Goal: Task Accomplishment & Management: Manage account settings

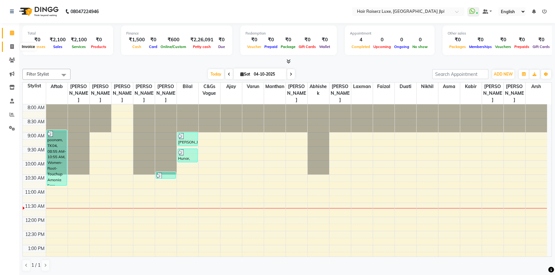
click at [11, 46] on icon at bounding box center [12, 46] width 4 height 5
select select "service"
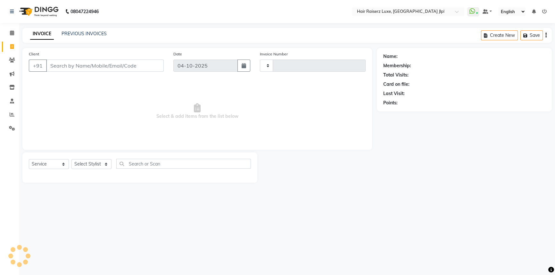
type input "3774"
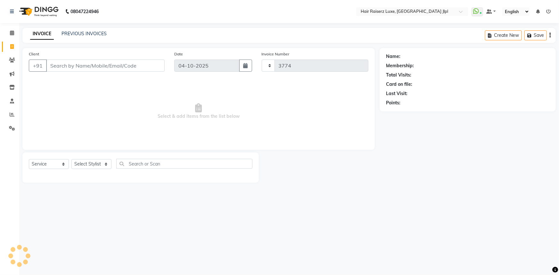
select select "5409"
type input "9"
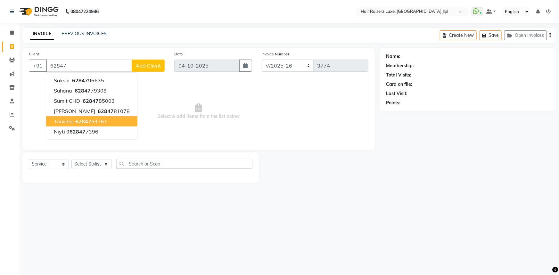
drag, startPoint x: 69, startPoint y: 121, endPoint x: 74, endPoint y: 123, distance: 5.3
click at [69, 121] on span "Tanishq" at bounding box center [63, 121] width 19 height 6
type input "6284794761"
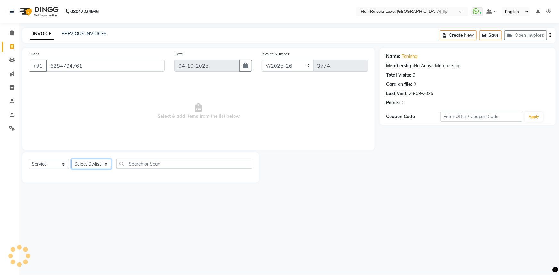
click at [90, 165] on select "Select Stylist [PERSON_NAME] [PERSON_NAME] [PERSON_NAME] Asma [PERSON_NAME] C&G…" at bounding box center [91, 164] width 40 height 10
select select "47928"
click at [71, 159] on select "Select Stylist [PERSON_NAME] [PERSON_NAME] [PERSON_NAME] Asma [PERSON_NAME] C&G…" at bounding box center [91, 164] width 40 height 10
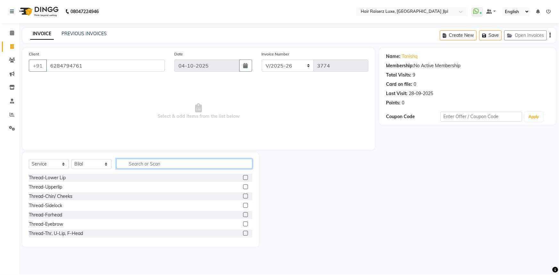
click at [145, 166] on input "text" at bounding box center [184, 164] width 136 height 10
type input "cut"
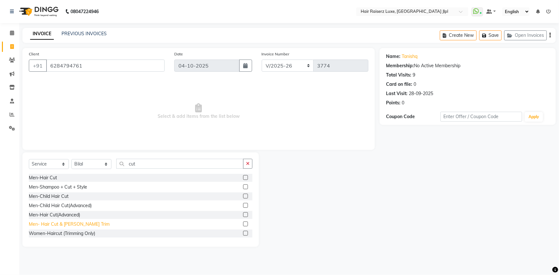
click at [66, 221] on div "Men- Hair Cut & [PERSON_NAME] Trim" at bounding box center [69, 224] width 81 height 7
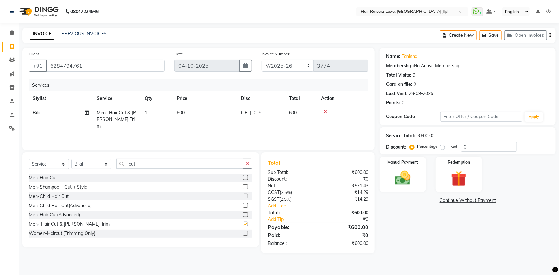
checkbox input "false"
click at [409, 171] on img at bounding box center [403, 178] width 26 height 19
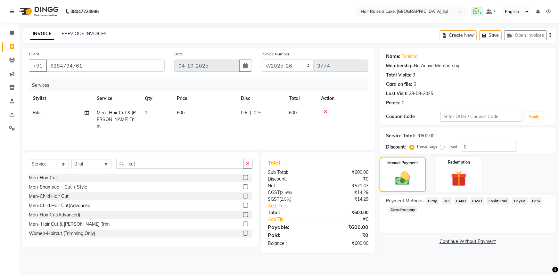
drag, startPoint x: 446, startPoint y: 202, endPoint x: 451, endPoint y: 204, distance: 5.2
click at [446, 202] on span "UPI" at bounding box center [447, 200] width 10 height 7
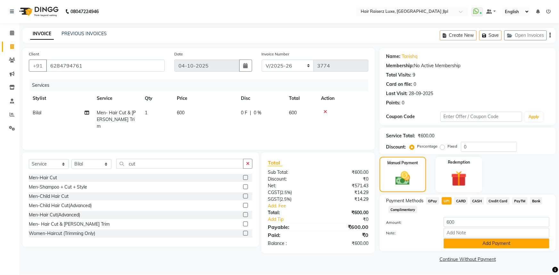
click at [467, 243] on button "Add Payment" at bounding box center [496, 244] width 106 height 10
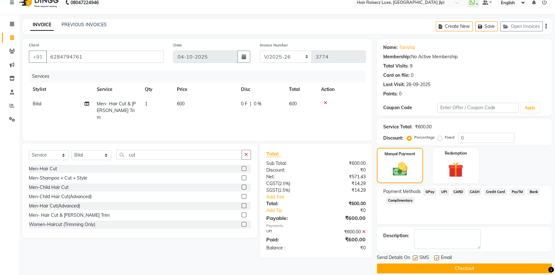
scroll to position [16, 0]
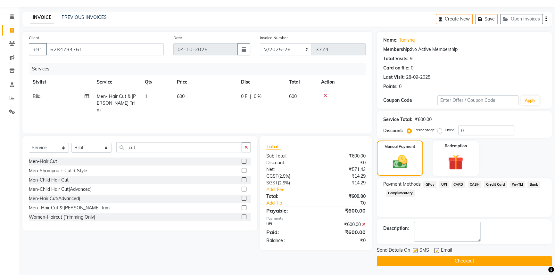
click at [438, 249] on label at bounding box center [436, 250] width 5 height 5
click at [438, 249] on input "checkbox" at bounding box center [436, 251] width 4 height 4
checkbox input "false"
click at [472, 262] on button "Checkout" at bounding box center [464, 261] width 175 height 10
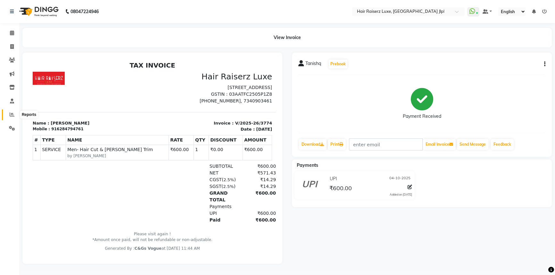
click at [9, 115] on span at bounding box center [11, 114] width 11 height 7
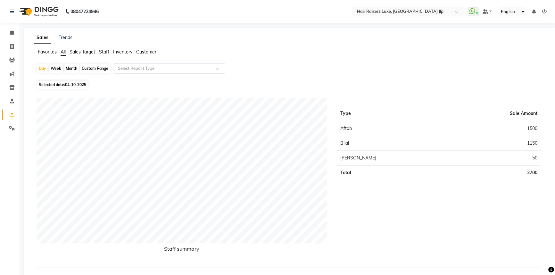
click at [89, 51] on span "Sales Target" at bounding box center [82, 52] width 26 height 6
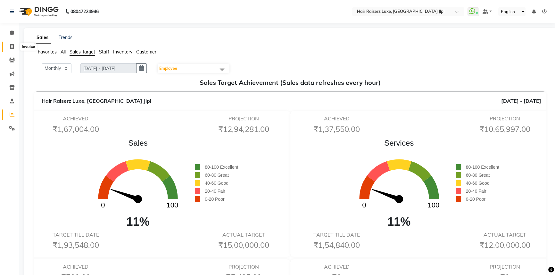
click at [12, 44] on icon at bounding box center [12, 46] width 4 height 5
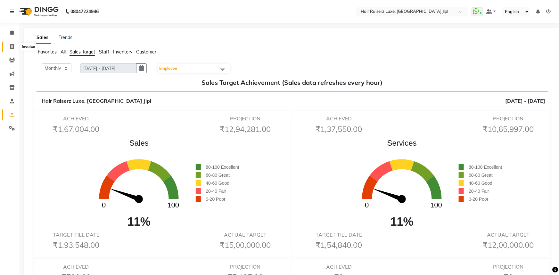
select select "5409"
select select "service"
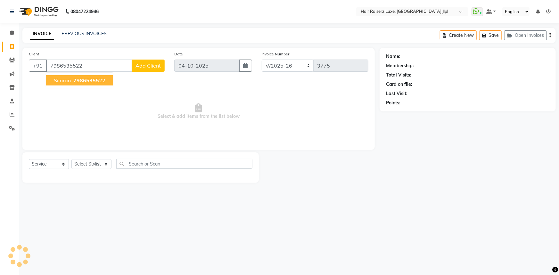
type input "7986535522"
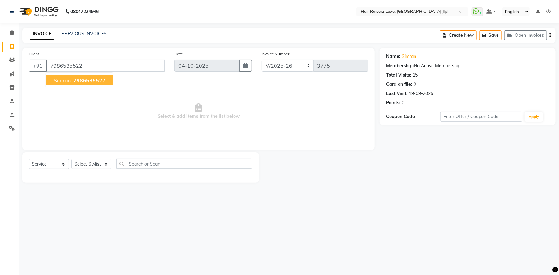
click at [77, 80] on span "79865355" at bounding box center [86, 80] width 26 height 6
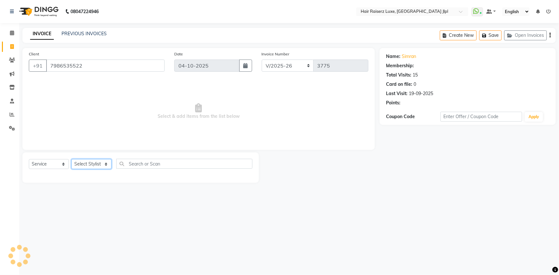
click at [83, 161] on select "Select Stylist [PERSON_NAME] [PERSON_NAME] [PERSON_NAME] Asma [PERSON_NAME] C&G…" at bounding box center [91, 164] width 40 height 10
select select "36169"
click at [71, 159] on select "Select Stylist [PERSON_NAME] [PERSON_NAME] [PERSON_NAME] Asma [PERSON_NAME] C&G…" at bounding box center [91, 164] width 40 height 10
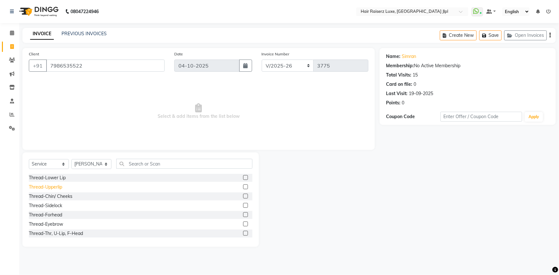
click at [54, 188] on div "Thread-Upperlip" at bounding box center [45, 187] width 33 height 7
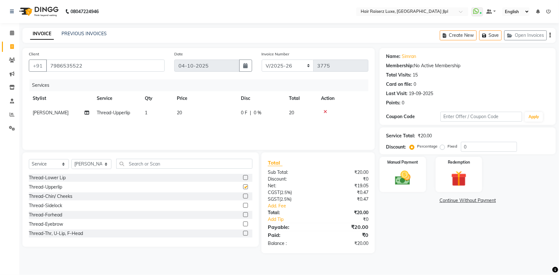
checkbox input "false"
click at [88, 163] on select "Select Stylist [PERSON_NAME] [PERSON_NAME] [PERSON_NAME] Asma [PERSON_NAME] C&G…" at bounding box center [91, 164] width 40 height 10
select select "92767"
click at [71, 159] on select "Select Stylist [PERSON_NAME] [PERSON_NAME] [PERSON_NAME] Asma [PERSON_NAME] C&G…" at bounding box center [91, 164] width 40 height 10
click at [131, 164] on input "text" at bounding box center [184, 164] width 136 height 10
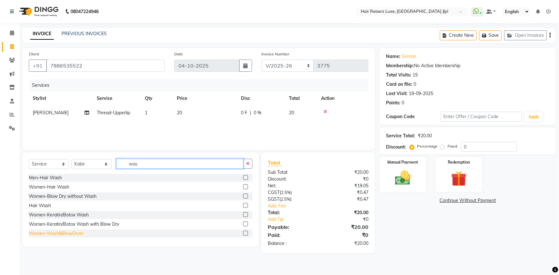
type input "was"
click at [46, 234] on div "Women-Wash&BlowDryer" at bounding box center [56, 233] width 55 height 7
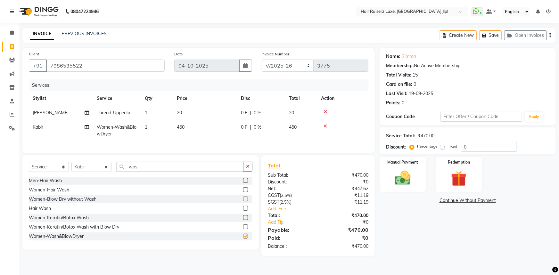
checkbox input "false"
click at [304, 65] on select "FF/2025-26 PreP/2025-26 BANK/2025-26 Paytm/2025-26 CASH/2025-26 V/2025-26" at bounding box center [288, 66] width 52 height 12
click at [413, 191] on div "Manual Payment" at bounding box center [402, 174] width 48 height 37
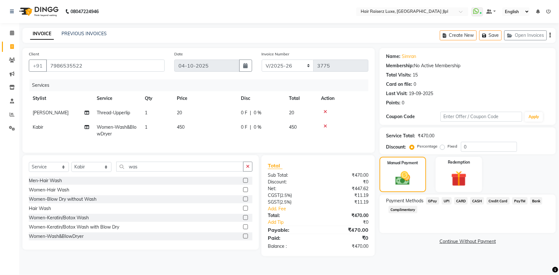
click at [480, 200] on span "CASH" at bounding box center [477, 200] width 14 height 7
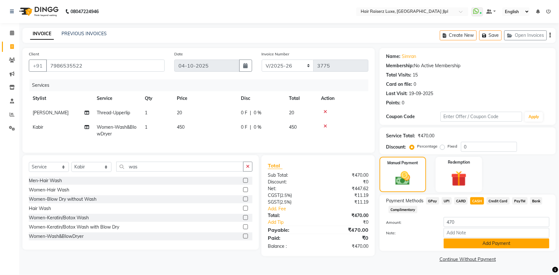
click at [486, 240] on button "Add Payment" at bounding box center [496, 244] width 106 height 10
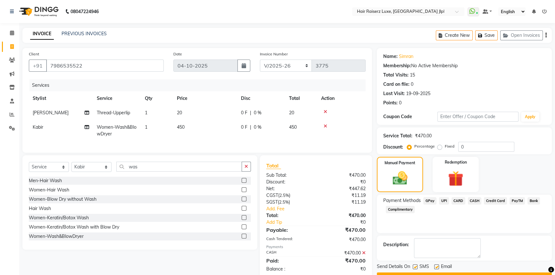
click at [437, 266] on label at bounding box center [436, 266] width 5 height 5
click at [437, 266] on input "checkbox" at bounding box center [436, 267] width 4 height 4
checkbox input "false"
click at [436, 273] on button "Checkout" at bounding box center [464, 277] width 175 height 10
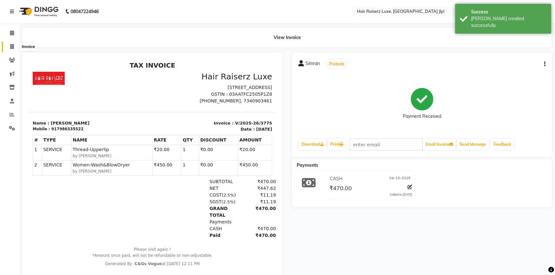
click at [12, 49] on span at bounding box center [11, 46] width 11 height 7
select select "service"
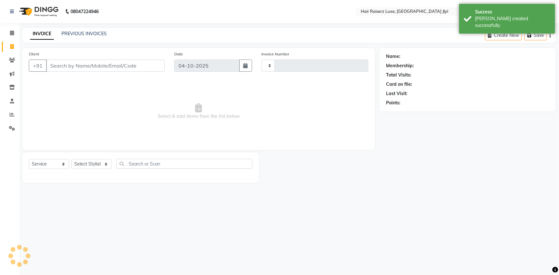
type input "3776"
select select "5409"
click at [68, 33] on link "PREVIOUS INVOICES" at bounding box center [83, 34] width 45 height 6
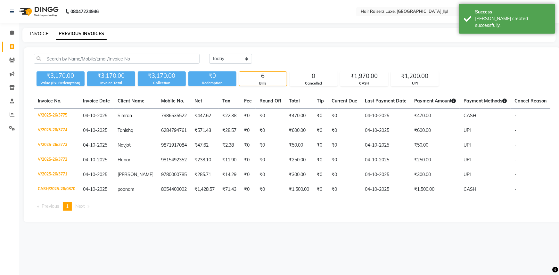
click at [43, 34] on link "INVOICE" at bounding box center [39, 34] width 18 height 6
select select "service"
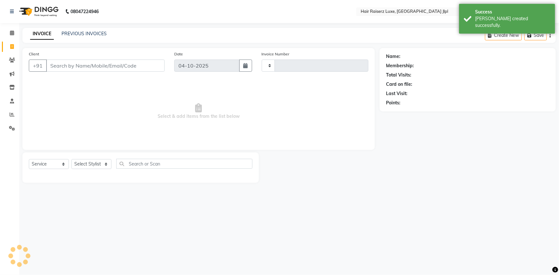
type input "3776"
select select "5409"
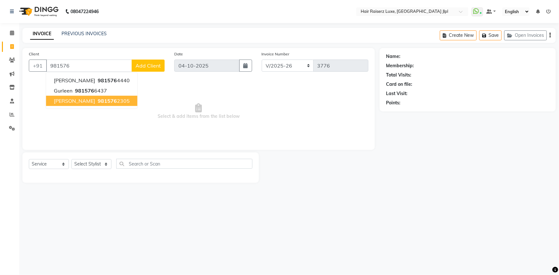
click at [63, 99] on span "[PERSON_NAME]" at bounding box center [74, 101] width 41 height 6
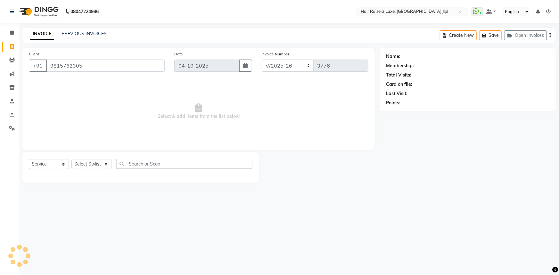
type input "9815762305"
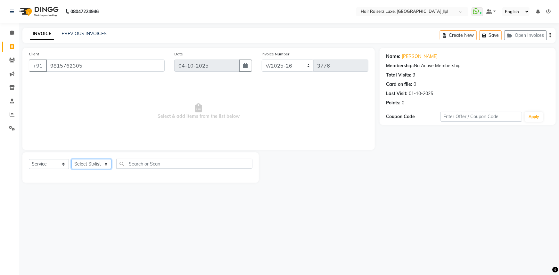
click at [93, 168] on select "Select Stylist [PERSON_NAME] [PERSON_NAME] [PERSON_NAME] Asma [PERSON_NAME] C&G…" at bounding box center [91, 164] width 40 height 10
select select "64563"
click at [71, 159] on select "Select Stylist [PERSON_NAME] [PERSON_NAME] [PERSON_NAME] Asma [PERSON_NAME] C&G…" at bounding box center [91, 164] width 40 height 10
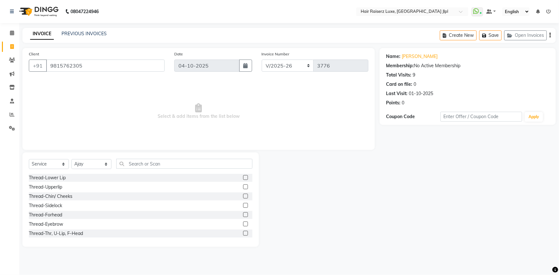
click at [147, 170] on div "Select Service Product Membership Package Voucher Prepaid Gift Card Select Styl…" at bounding box center [140, 166] width 223 height 15
click at [145, 165] on input "text" at bounding box center [184, 164] width 136 height 10
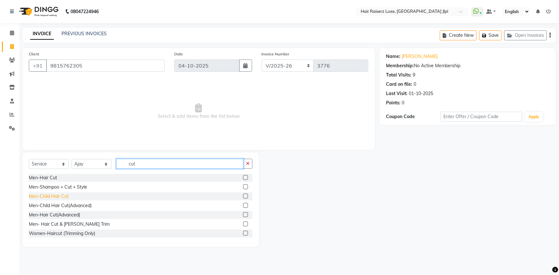
type input "cut"
click at [50, 196] on div "Men-Child Hair Cut" at bounding box center [49, 196] width 40 height 7
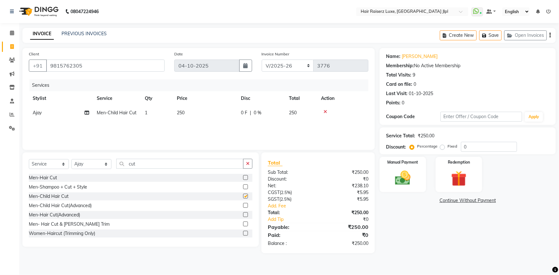
checkbox input "false"
click at [408, 173] on img at bounding box center [403, 178] width 26 height 19
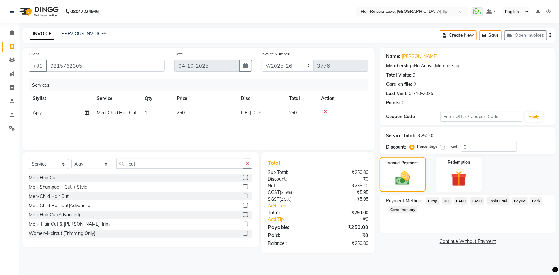
click at [450, 201] on span "UPI" at bounding box center [447, 200] width 10 height 7
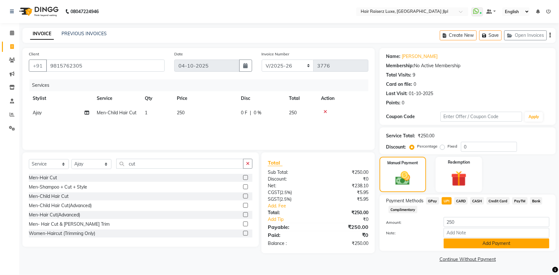
click at [471, 244] on button "Add Payment" at bounding box center [496, 244] width 106 height 10
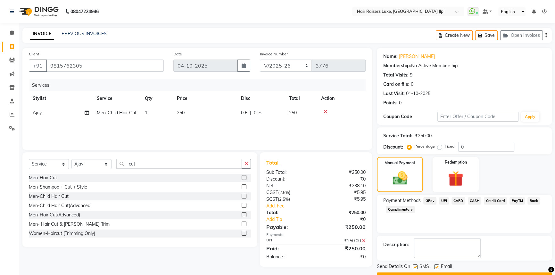
click at [436, 264] on label at bounding box center [436, 266] width 5 height 5
click at [436, 265] on input "checkbox" at bounding box center [436, 267] width 4 height 4
checkbox input "false"
click at [441, 273] on button "Checkout" at bounding box center [464, 277] width 175 height 10
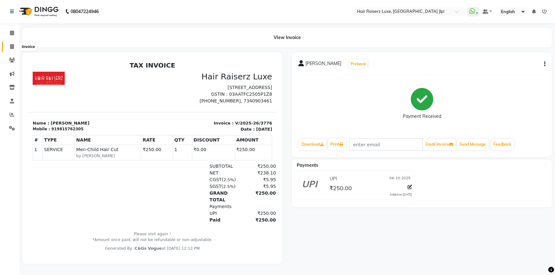
click at [10, 48] on icon at bounding box center [12, 46] width 4 height 5
select select "service"
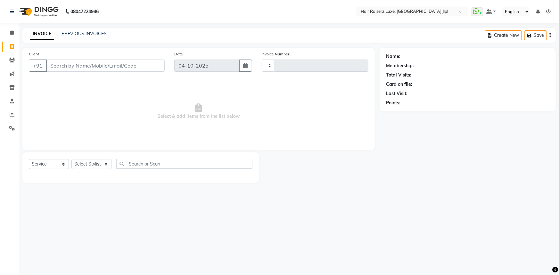
type input "3777"
select select "5409"
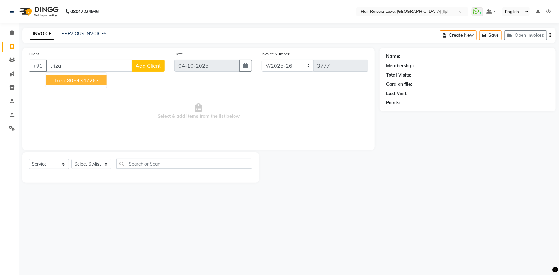
click at [87, 84] on button "Triza 8054347267" at bounding box center [76, 80] width 61 height 10
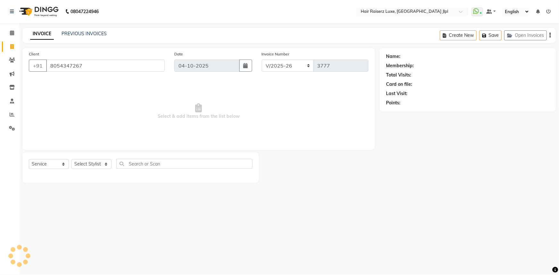
type input "8054347267"
click at [78, 165] on select "Select Stylist [PERSON_NAME] [PERSON_NAME] [PERSON_NAME] Asma [PERSON_NAME] C&G…" at bounding box center [91, 164] width 40 height 10
select select "1: Object"
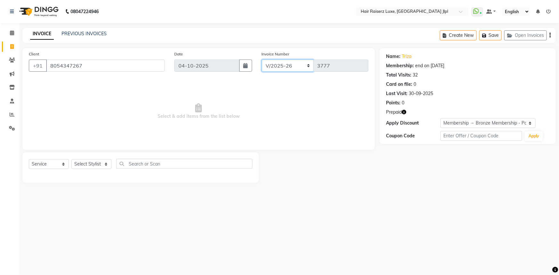
click at [272, 64] on select "FF/2025-26 PreP/2025-26 BANK/2025-26 Paytm/2025-26 CASH/2025-26 V/2025-26" at bounding box center [288, 66] width 52 height 12
select select "8500"
click at [262, 60] on select "FF/2025-26 PreP/2025-26 BANK/2025-26 Paytm/2025-26 CASH/2025-26 V/2025-26" at bounding box center [288, 66] width 52 height 12
type input "0215"
click at [90, 167] on select "Select Stylist [PERSON_NAME] [PERSON_NAME] [PERSON_NAME] Asma [PERSON_NAME] C&G…" at bounding box center [91, 164] width 40 height 10
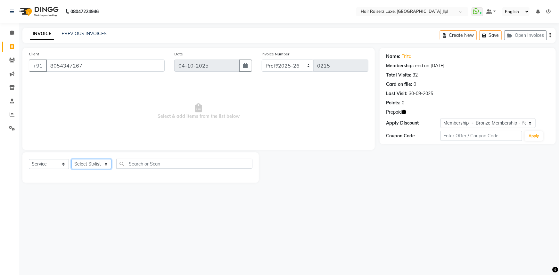
select select "37832"
click at [71, 159] on select "Select Stylist [PERSON_NAME] [PERSON_NAME] [PERSON_NAME] Asma [PERSON_NAME] C&G…" at bounding box center [91, 164] width 40 height 10
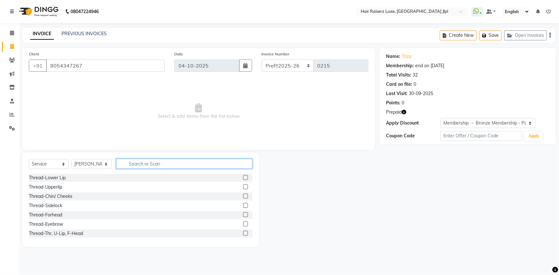
click at [130, 163] on input "text" at bounding box center [184, 164] width 136 height 10
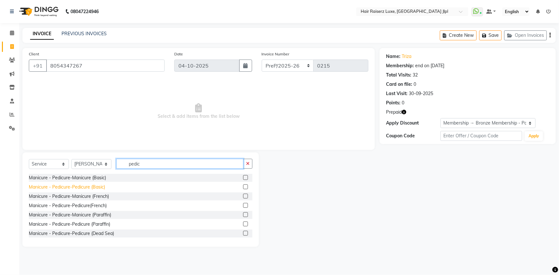
type input "pedic"
click at [77, 186] on div "Manicure - Pedicure-Pedicure (Basic)" at bounding box center [67, 187] width 76 height 7
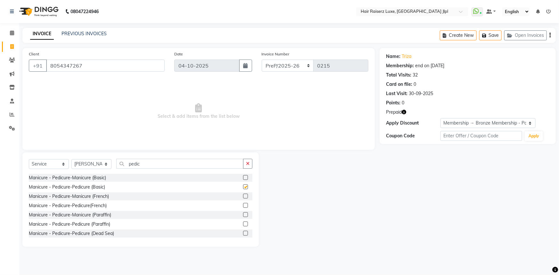
checkbox input "false"
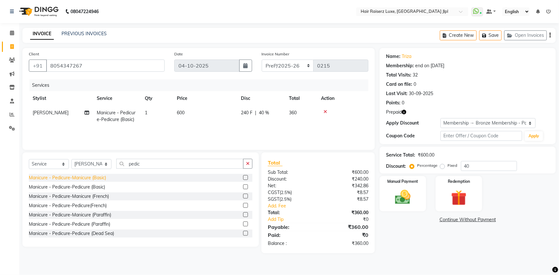
click at [82, 177] on div "Manicure - Pedicure-Manicure (Basic)" at bounding box center [67, 178] width 77 height 7
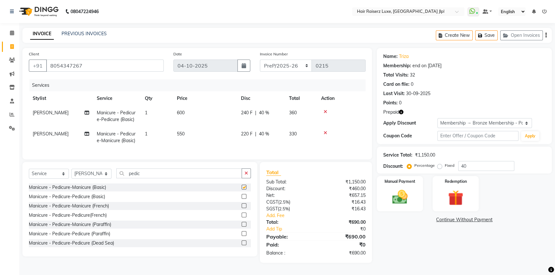
checkbox input "false"
click at [45, 134] on span "[PERSON_NAME]" at bounding box center [51, 134] width 36 height 6
select select "37832"
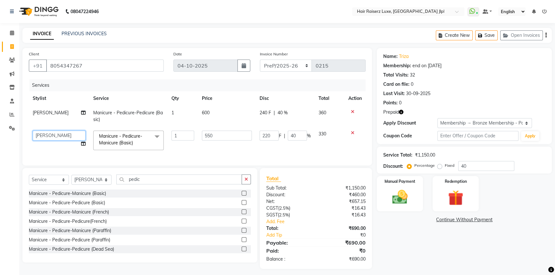
click at [54, 134] on select "Abhishek Aftab Ajay Anand Arsh Asma Bhoomika Bilal C&Gs Vogue Chhavi Duati Faiz…" at bounding box center [59, 136] width 53 height 10
select select "36165"
click at [455, 124] on select "Select Membership → Bronze Membership - Pay ₹5000/- | Get Services Worth ₹7000/-" at bounding box center [484, 123] width 94 height 10
select select "0:"
click at [437, 118] on select "Select Membership → Bronze Membership - Pay ₹5000/- | Get Services Worth ₹7000/-" at bounding box center [484, 123] width 94 height 10
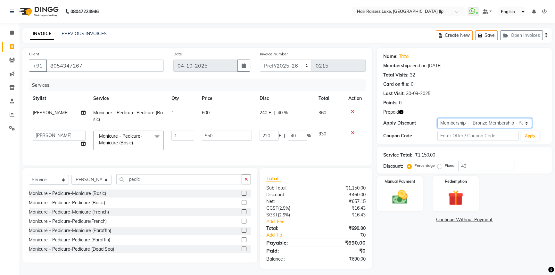
type input "0"
click at [452, 184] on div "Redemption" at bounding box center [455, 193] width 48 height 37
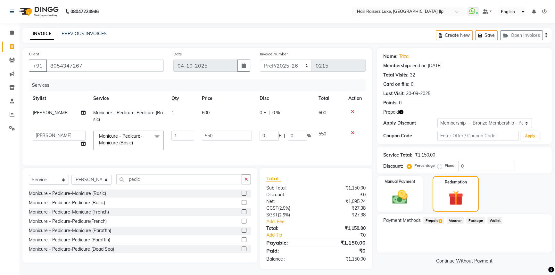
click at [435, 221] on span "Prepaid 1" at bounding box center [433, 220] width 21 height 7
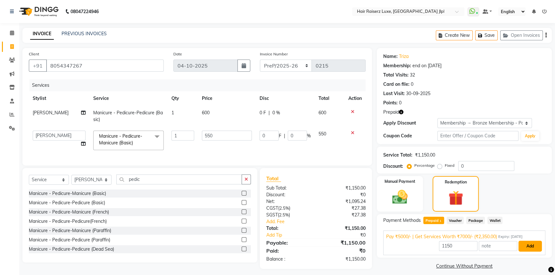
click at [532, 248] on button "Add" at bounding box center [529, 246] width 23 height 11
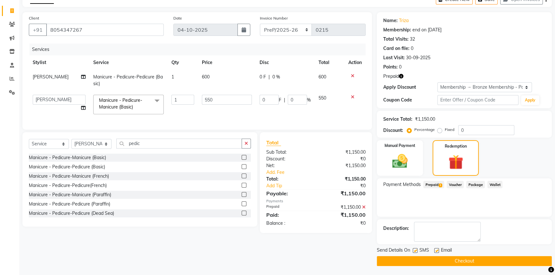
scroll to position [36, 0]
click at [436, 251] on label at bounding box center [436, 250] width 5 height 5
click at [436, 251] on input "checkbox" at bounding box center [436, 250] width 4 height 4
checkbox input "false"
drag, startPoint x: 439, startPoint y: 260, endPoint x: 429, endPoint y: 250, distance: 13.6
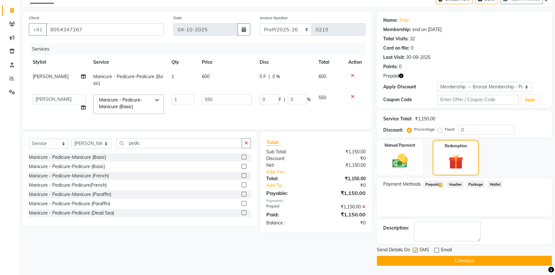
click at [439, 259] on button "Checkout" at bounding box center [464, 261] width 175 height 10
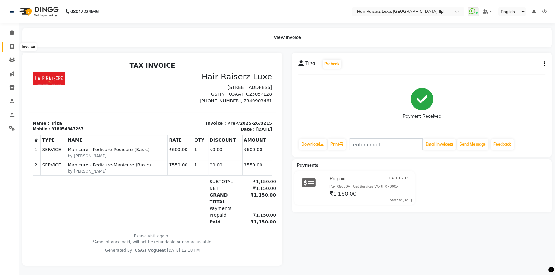
drag, startPoint x: 10, startPoint y: 45, endPoint x: 29, endPoint y: 42, distance: 18.8
click at [10, 45] on icon at bounding box center [12, 46] width 4 height 5
select select "service"
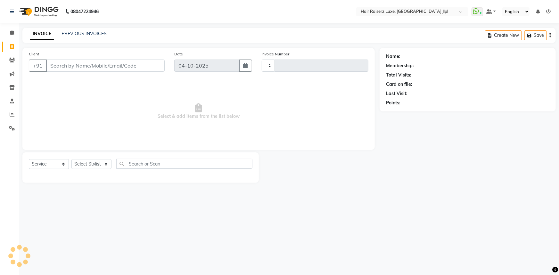
type input "3777"
select select "5409"
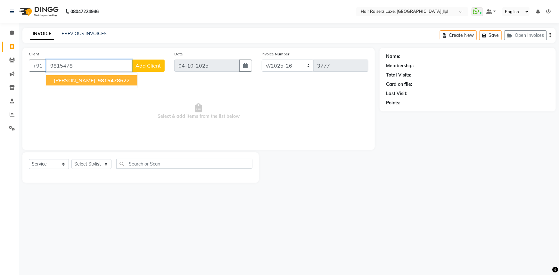
click at [97, 67] on input "9815478" at bounding box center [89, 66] width 86 height 12
type input "9"
click at [105, 80] on ngb-highlight "882665 7827" at bounding box center [121, 80] width 32 height 6
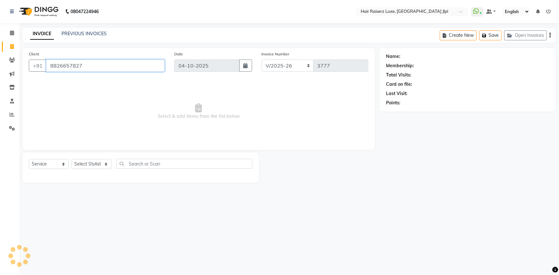
type input "8826657827"
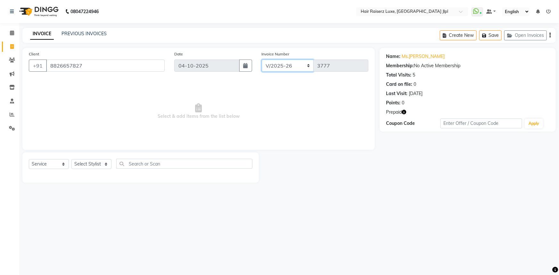
click at [276, 71] on select "FF/2025-26 PreP/2025-26 BANK/2025-26 Paytm/2025-26 CASH/2025-26 V/2025-26" at bounding box center [288, 66] width 52 height 12
select select "8500"
click at [262, 60] on select "FF/2025-26 PreP/2025-26 BANK/2025-26 Paytm/2025-26 CASH/2025-26 V/2025-26" at bounding box center [288, 66] width 52 height 12
type input "0216"
click at [98, 167] on select "Select Stylist [PERSON_NAME] [PERSON_NAME] [PERSON_NAME] Asma [PERSON_NAME] C&G…" at bounding box center [91, 164] width 40 height 10
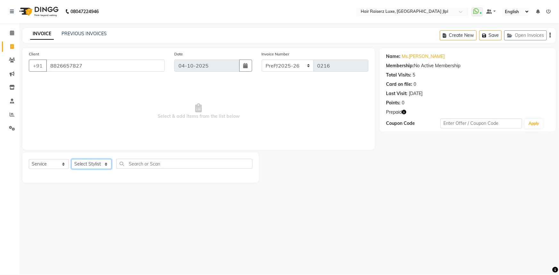
select select "84148"
click at [71, 159] on select "Select Stylist [PERSON_NAME] [PERSON_NAME] [PERSON_NAME] Asma [PERSON_NAME] C&G…" at bounding box center [91, 164] width 40 height 10
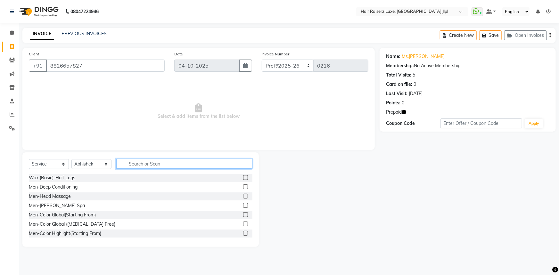
click at [134, 163] on input "text" at bounding box center [184, 164] width 136 height 10
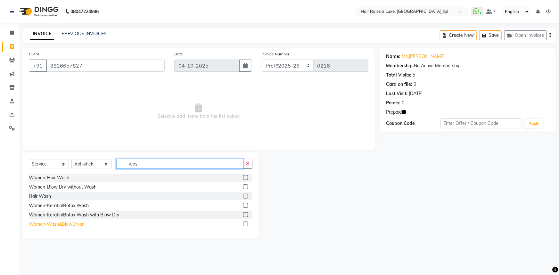
type input "was"
click at [51, 225] on div "Women-Wash&BlowDryer" at bounding box center [56, 224] width 55 height 7
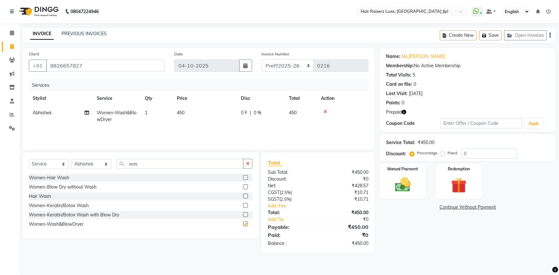
checkbox input "false"
click at [442, 181] on div "Redemption" at bounding box center [459, 181] width 48 height 37
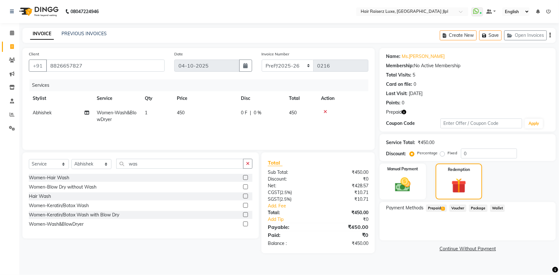
click at [438, 209] on span "Prepaid 1" at bounding box center [436, 208] width 21 height 7
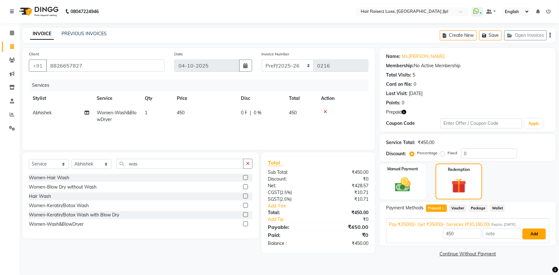
click at [527, 233] on button "Add" at bounding box center [533, 234] width 23 height 11
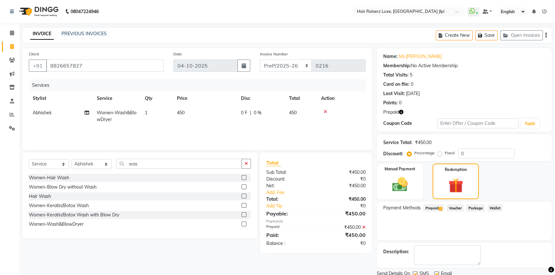
scroll to position [24, 0]
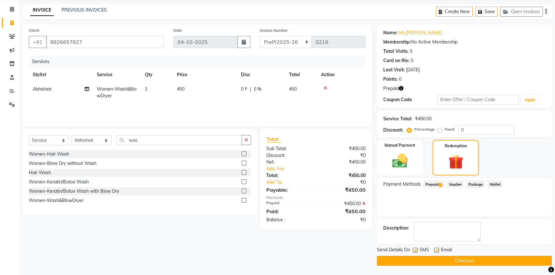
click at [427, 257] on button "Checkout" at bounding box center [464, 261] width 175 height 10
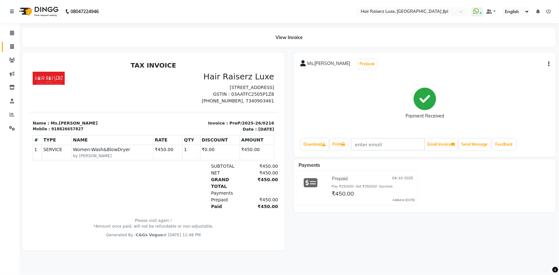
click at [11, 42] on link "Invoice" at bounding box center [9, 47] width 15 height 11
select select "service"
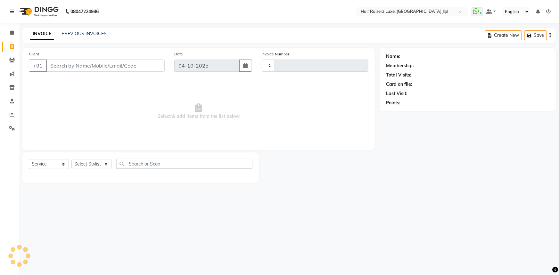
type input "3777"
select select "5409"
click at [83, 34] on link "PREVIOUS INVOICES" at bounding box center [83, 34] width 45 height 6
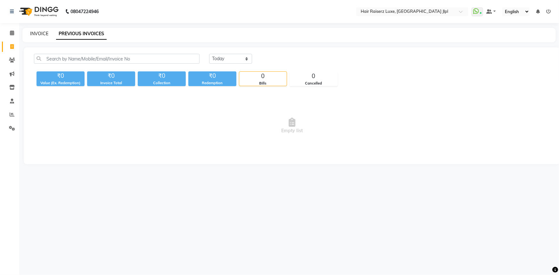
click at [43, 32] on link "INVOICE" at bounding box center [39, 34] width 18 height 6
select select "service"
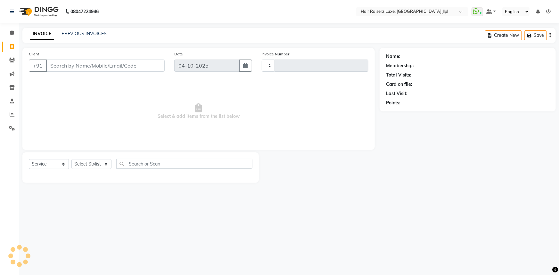
type input "3777"
select select "5409"
click at [82, 34] on link "PREVIOUS INVOICES" at bounding box center [83, 34] width 45 height 6
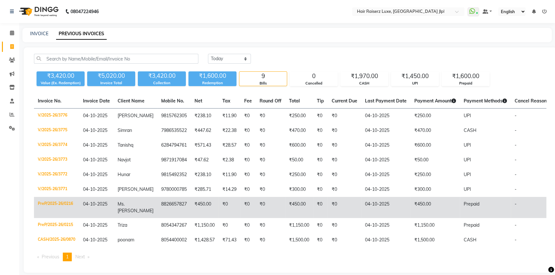
scroll to position [6, 0]
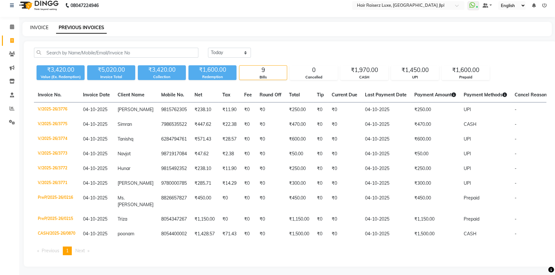
click at [43, 25] on link "INVOICE" at bounding box center [39, 28] width 18 height 6
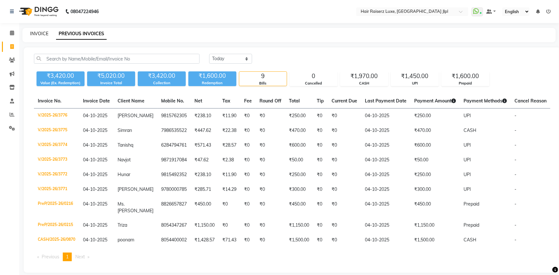
select select "service"
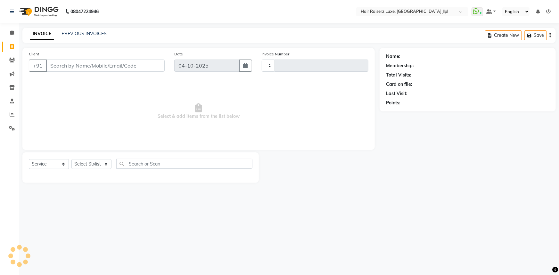
type input "3777"
select select "5409"
click at [97, 67] on input "Client" at bounding box center [105, 66] width 118 height 12
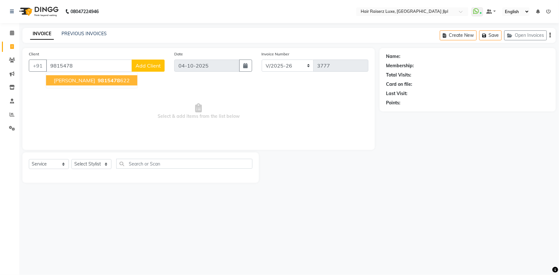
click at [98, 79] on span "9815478" at bounding box center [109, 80] width 22 height 6
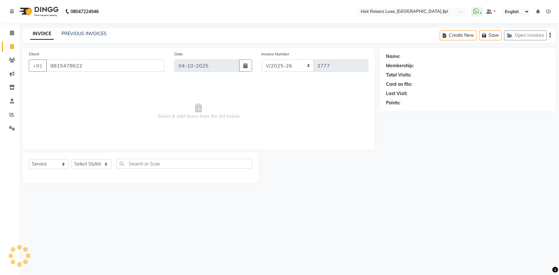
type input "9815478622"
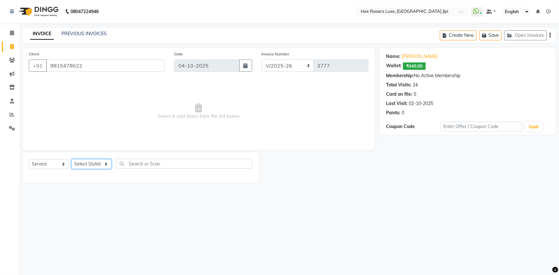
click at [92, 166] on select "Select Stylist Abhishek Aftab Ajay Anand Arsh Asma Bhoomika Bilal C&Gs Vogue Ch…" at bounding box center [91, 164] width 40 height 10
select select "65657"
click at [71, 159] on select "Select Stylist Abhishek Aftab Ajay Anand Arsh Asma Bhoomika Bilal C&Gs Vogue Ch…" at bounding box center [91, 164] width 40 height 10
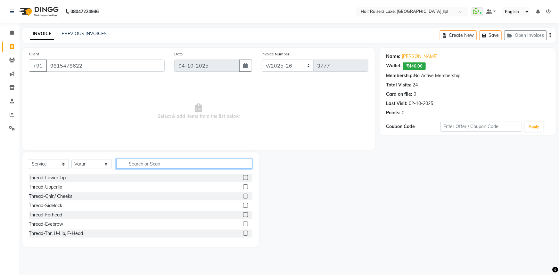
click at [134, 165] on input "text" at bounding box center [184, 164] width 136 height 10
type input "wash"
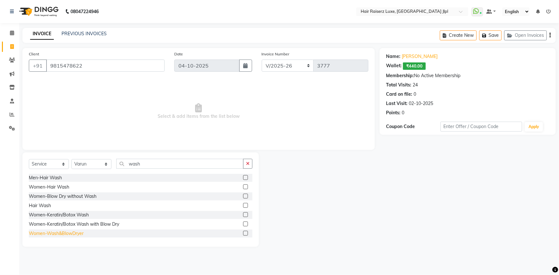
click at [80, 232] on div "Women-Wash&BlowDryer" at bounding box center [56, 233] width 55 height 7
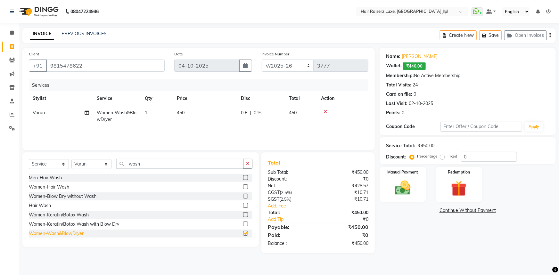
checkbox input "false"
click at [401, 188] on img at bounding box center [403, 188] width 26 height 19
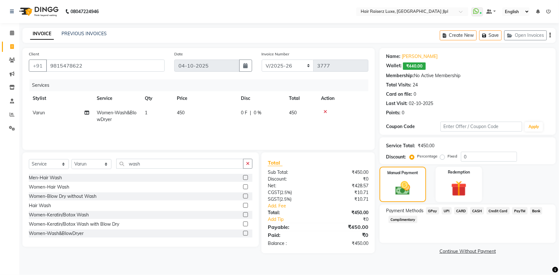
click at [475, 212] on span "CASH" at bounding box center [477, 210] width 14 height 7
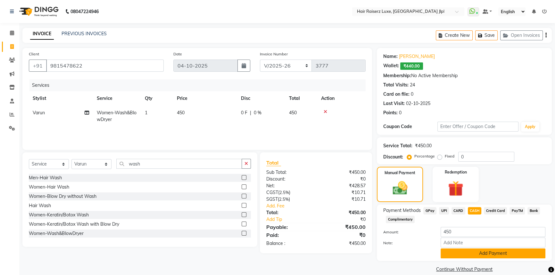
click at [474, 252] on button "Add Payment" at bounding box center [492, 253] width 105 height 10
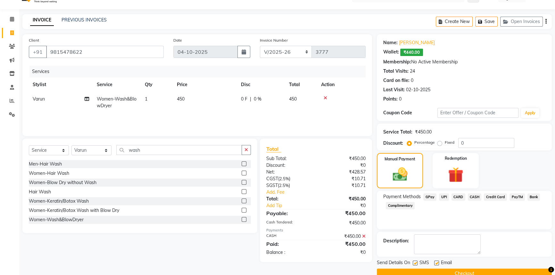
scroll to position [26, 0]
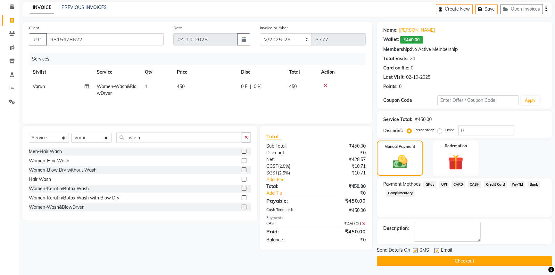
click at [436, 252] on label at bounding box center [436, 250] width 5 height 5
click at [436, 252] on input "checkbox" at bounding box center [436, 251] width 4 height 4
checkbox input "false"
click at [437, 257] on button "Checkout" at bounding box center [464, 261] width 175 height 10
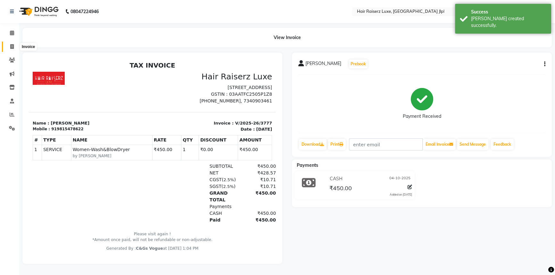
click at [12, 48] on icon at bounding box center [12, 46] width 4 height 5
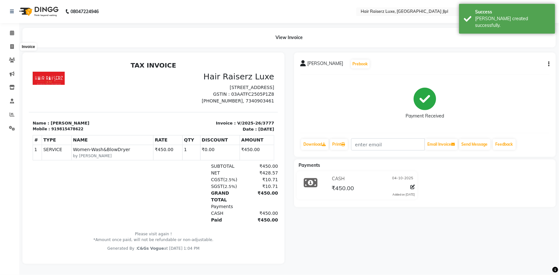
select select "5409"
select select "service"
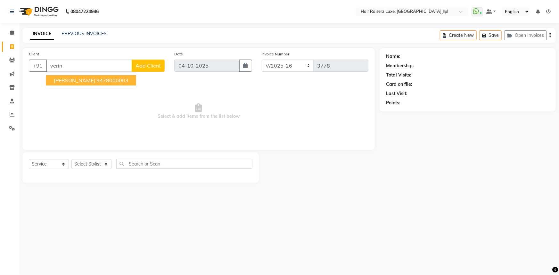
click at [80, 78] on span "Verinder Singh" at bounding box center [74, 80] width 41 height 6
type input "9478000003"
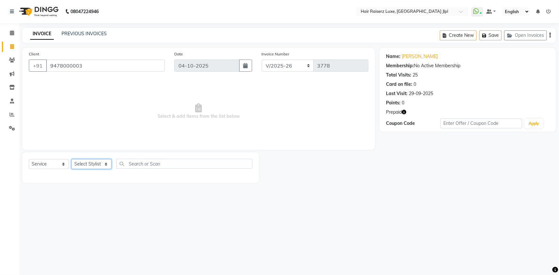
click at [92, 162] on select "Select Stylist Abhishek Aftab Ajay Anand Arsh Asma Bhoomika Bilal C&Gs Vogue Ch…" at bounding box center [91, 164] width 40 height 10
select select "47928"
click at [71, 159] on select "Select Stylist Abhishek Aftab Ajay Anand Arsh Asma Bhoomika Bilal C&Gs Vogue Ch…" at bounding box center [91, 164] width 40 height 10
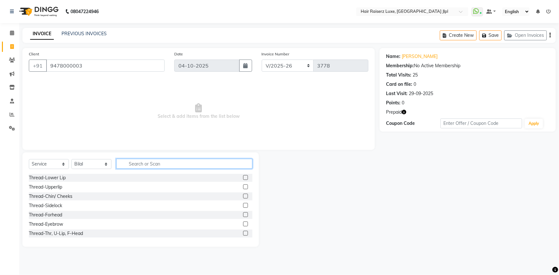
click at [131, 162] on input "text" at bounding box center [184, 164] width 136 height 10
drag, startPoint x: 142, startPoint y: 167, endPoint x: 100, endPoint y: 167, distance: 42.6
click at [100, 167] on div "Select Service Product Membership Package Voucher Prepaid Gift Card Select Styl…" at bounding box center [140, 166] width 223 height 15
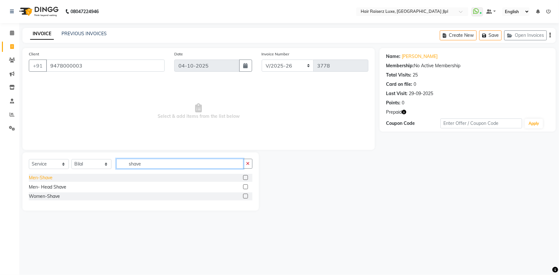
type input "shave"
click at [43, 177] on div "Men-Shave" at bounding box center [41, 178] width 24 height 7
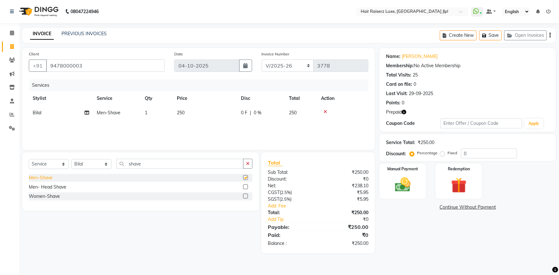
checkbox input "false"
click at [43, 187] on div "Men- Head Shave" at bounding box center [47, 187] width 37 height 7
checkbox input "false"
click at [190, 113] on td "250" at bounding box center [205, 113] width 64 height 14
select select "47928"
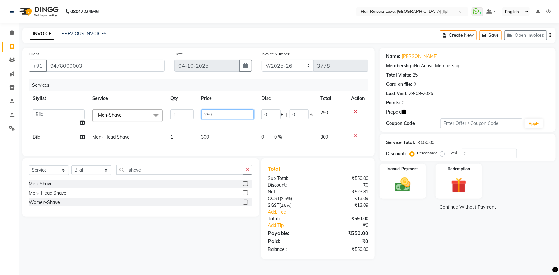
click at [208, 115] on input "250" at bounding box center [227, 115] width 53 height 10
type input "200"
drag, startPoint x: 426, startPoint y: 220, endPoint x: 432, endPoint y: 217, distance: 6.3
click at [429, 220] on div "Name: Verinder Singh Membership: No Active Membership Total Visits: 25 Card on …" at bounding box center [469, 153] width 181 height 211
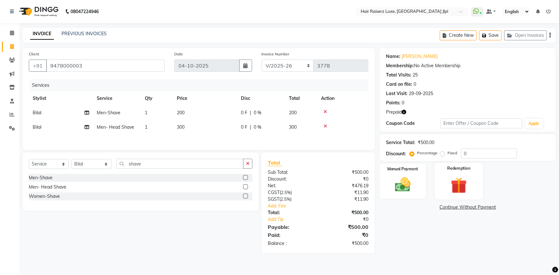
click at [447, 176] on img at bounding box center [459, 185] width 26 height 20
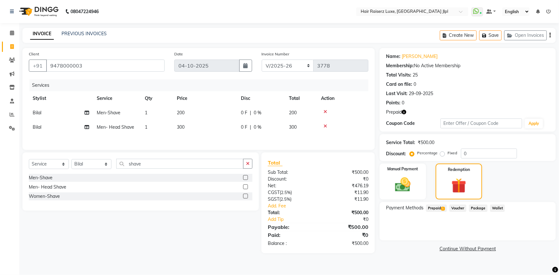
click at [443, 207] on span "1" at bounding box center [443, 209] width 4 height 4
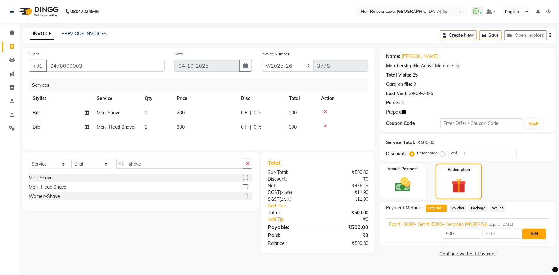
click at [532, 234] on button "Add" at bounding box center [533, 234] width 23 height 11
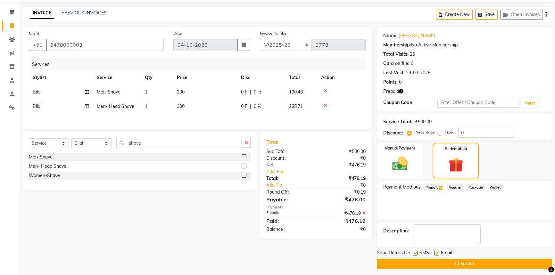
scroll to position [24, 0]
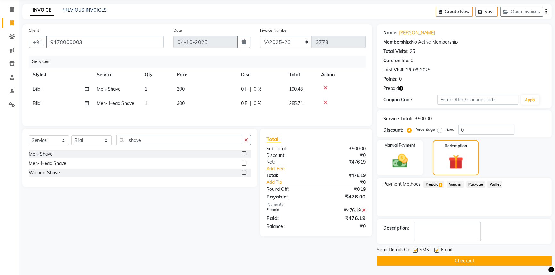
click at [439, 251] on div "Email" at bounding box center [445, 251] width 23 height 8
click at [437, 250] on label at bounding box center [436, 250] width 5 height 5
click at [437, 250] on input "checkbox" at bounding box center [436, 250] width 4 height 4
checkbox input "false"
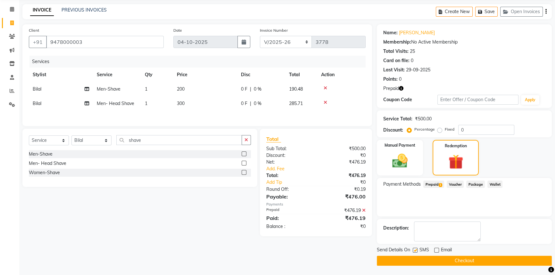
click at [439, 260] on button "Checkout" at bounding box center [464, 261] width 175 height 10
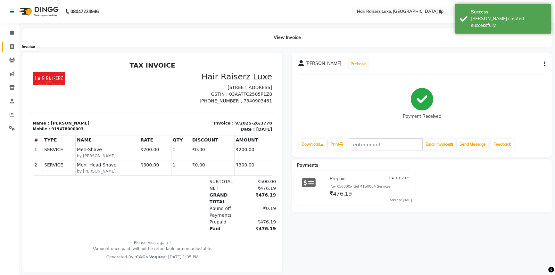
click at [15, 49] on span at bounding box center [11, 46] width 11 height 7
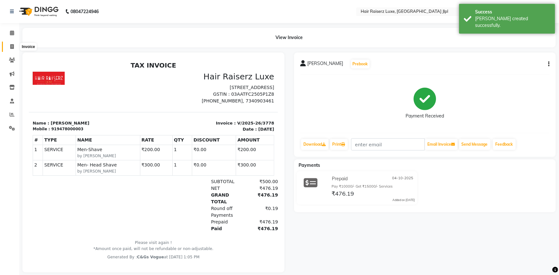
select select "service"
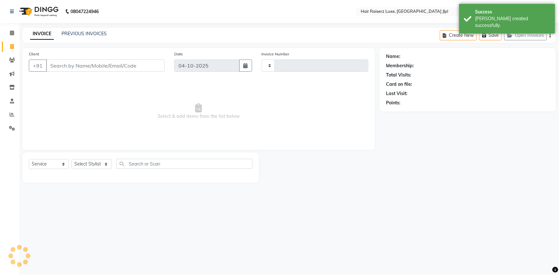
type input "3779"
select select "5409"
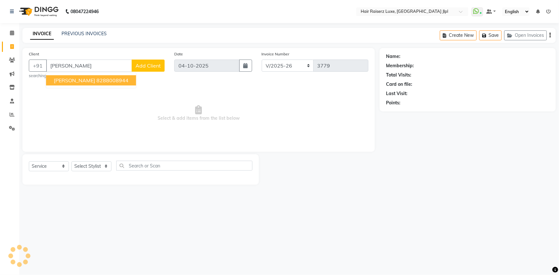
click at [84, 76] on button "Rana Sinha 8288008944" at bounding box center [91, 80] width 90 height 10
type input "8288008944"
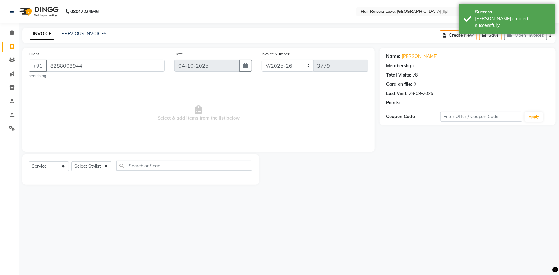
select select "1: Object"
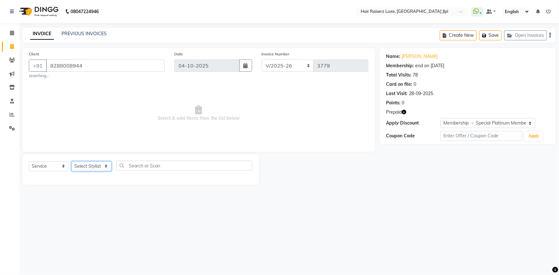
click at [104, 169] on select "Select Stylist Abhishek Aftab Ajay Anand Arsh Asma Bhoomika Bilal C&Gs Vogue Ch…" at bounding box center [91, 166] width 40 height 10
select select "88954"
click at [71, 161] on select "Select Stylist Abhishek Aftab Ajay Anand Arsh Asma Bhoomika Bilal C&Gs Vogue Ch…" at bounding box center [91, 166] width 40 height 10
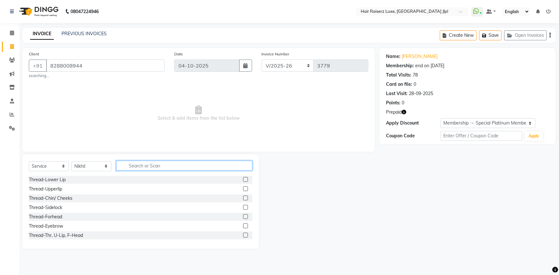
click at [133, 165] on input "text" at bounding box center [184, 166] width 136 height 10
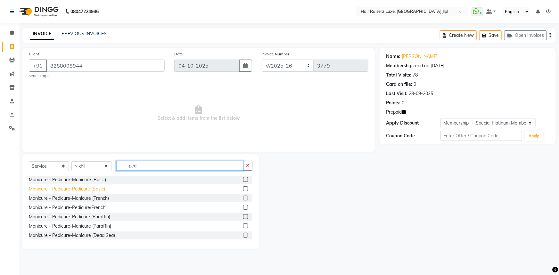
type input "ped"
click at [87, 191] on div "Manicure - Pedicure-Pedicure (Basic)" at bounding box center [67, 189] width 76 height 7
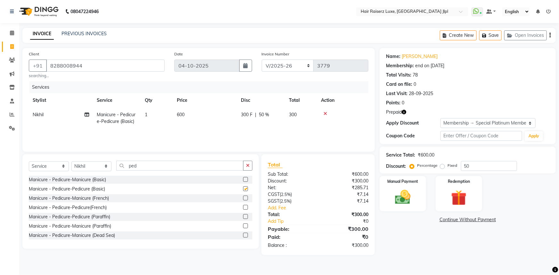
checkbox input "false"
click at [49, 170] on div "Select Service Product Membership Package Voucher Prepaid Gift Card Select Styl…" at bounding box center [140, 168] width 223 height 15
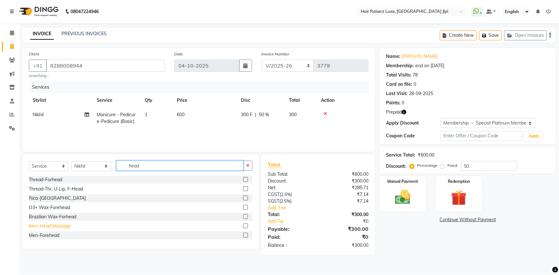
type input "head"
click at [55, 226] on div "Men-Head Massage" at bounding box center [50, 226] width 42 height 7
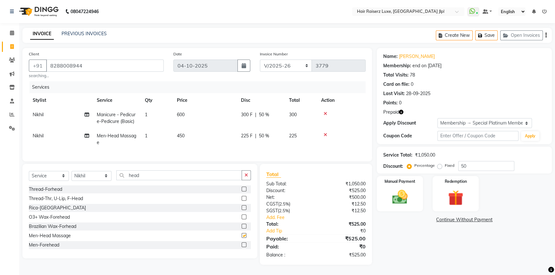
checkbox input "false"
click at [104, 181] on select "Select Stylist Abhishek Aftab Ajay Anand Arsh Asma Bhoomika Bilal C&Gs Vogue Ch…" at bounding box center [91, 176] width 40 height 10
select select "36165"
click at [71, 175] on select "Select Stylist Abhishek Aftab Ajay Anand Arsh Asma Bhoomika Bilal C&Gs Vogue Ch…" at bounding box center [91, 176] width 40 height 10
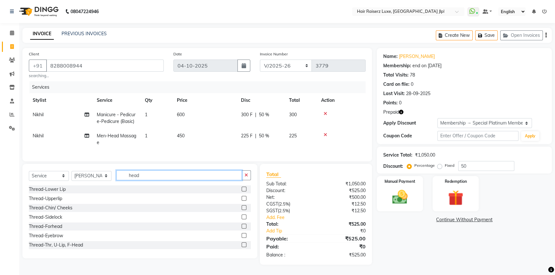
drag, startPoint x: 101, startPoint y: 183, endPoint x: 38, endPoint y: 183, distance: 63.1
click at [38, 183] on div "Select Service Product Membership Package Voucher Prepaid Gift Card Select Styl…" at bounding box center [140, 177] width 222 height 15
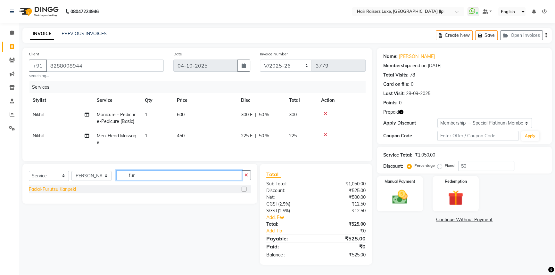
type input "fur"
click at [61, 193] on div "Facial-Furutsu Kanpeki" at bounding box center [52, 189] width 47 height 7
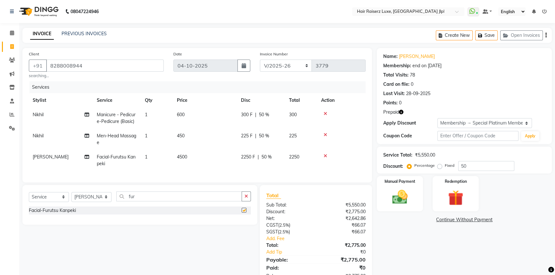
checkbox input "false"
click at [180, 159] on span "4500" at bounding box center [182, 157] width 10 height 6
select select "36165"
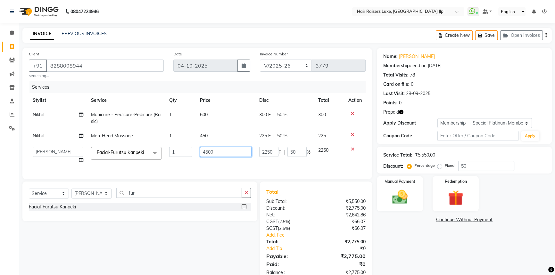
drag, startPoint x: 208, startPoint y: 152, endPoint x: 172, endPoint y: 151, distance: 36.2
click at [172, 151] on tr "Abhishek Aftab Ajay Anand Arsh Asma Bhoomika Bilal C&Gs Vogue Chhavi Duati Faiz…" at bounding box center [197, 155] width 337 height 24
type input "6000"
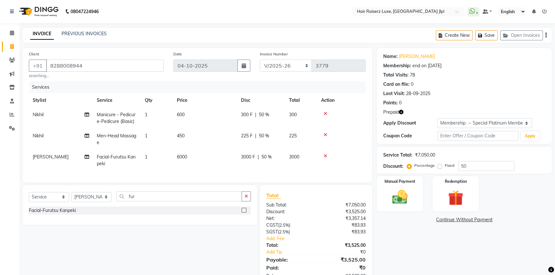
click at [136, 247] on div "Select Service Product Membership Package Voucher Prepaid Gift Card Select Styl…" at bounding box center [138, 235] width 240 height 101
click at [91, 202] on select "Select Stylist Abhishek Aftab Ajay Anand Arsh Asma Bhoomika Bilal C&Gs Vogue Ch…" at bounding box center [91, 197] width 40 height 10
select select "84148"
click at [71, 196] on select "Select Stylist Abhishek Aftab Ajay Anand Arsh Asma Bhoomika Bilal C&Gs Vogue Ch…" at bounding box center [91, 197] width 40 height 10
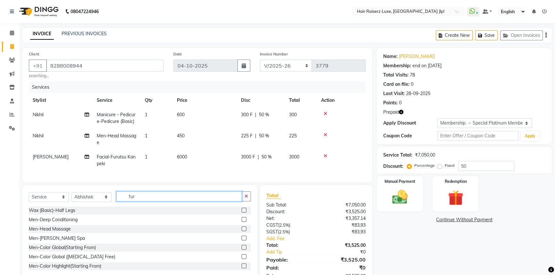
drag, startPoint x: 144, startPoint y: 202, endPoint x: 44, endPoint y: 203, distance: 99.9
click at [44, 203] on div "Select Service Product Membership Package Voucher Prepaid Gift Card Select Styl…" at bounding box center [140, 198] width 222 height 15
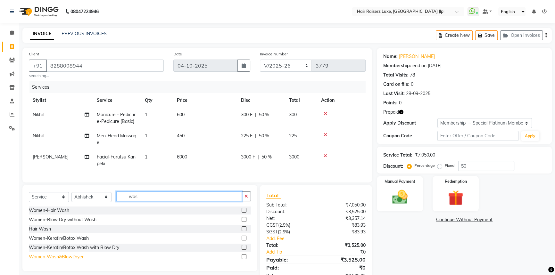
type input "was"
click at [61, 260] on div "Women-Wash&BlowDryer" at bounding box center [56, 257] width 55 height 7
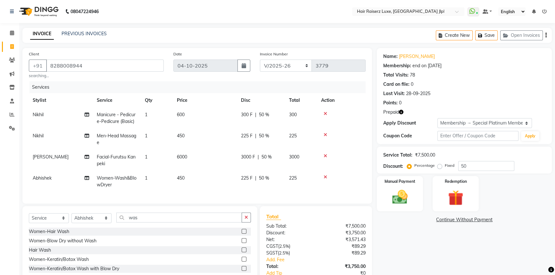
checkbox input "false"
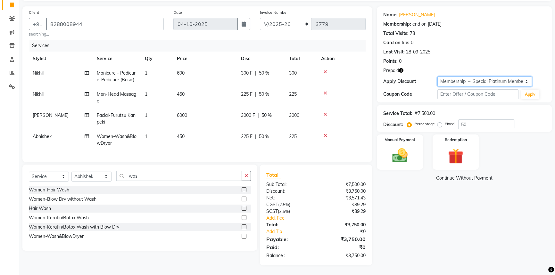
click at [492, 77] on select "Select Membership → Special Platinum Membership - Pay ₹50000/- | Get Services W…" at bounding box center [484, 82] width 94 height 10
select select "0:"
click at [437, 77] on select "Select Membership → Special Platinum Membership - Pay ₹50000/- | Get Services W…" at bounding box center [484, 82] width 94 height 10
type input "0"
click at [453, 139] on div "Redemption" at bounding box center [455, 152] width 48 height 37
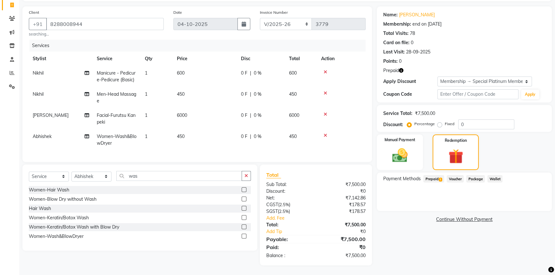
click at [430, 175] on span "Prepaid 1" at bounding box center [433, 178] width 21 height 7
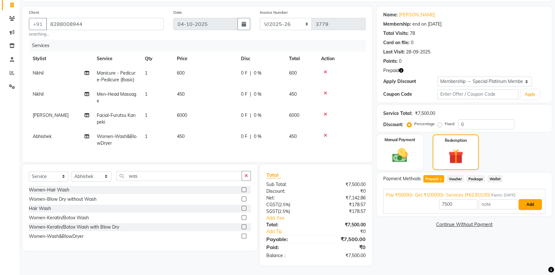
click at [524, 201] on button "Add" at bounding box center [529, 204] width 23 height 11
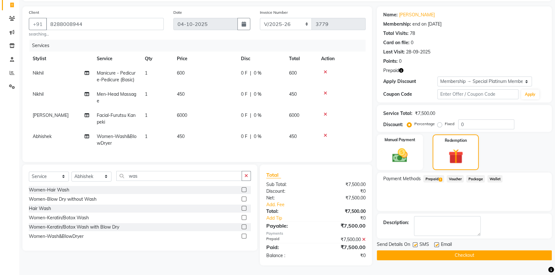
scroll to position [46, 0]
click at [436, 242] on label at bounding box center [436, 244] width 5 height 5
click at [436, 243] on input "checkbox" at bounding box center [436, 245] width 4 height 4
checkbox input "false"
click at [439, 252] on button "Checkout" at bounding box center [464, 255] width 175 height 10
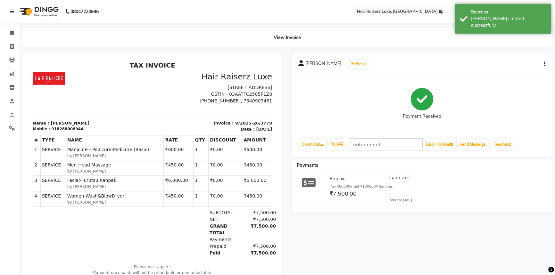
click at [544, 64] on icon "button" at bounding box center [544, 64] width 1 height 0
click at [498, 58] on div "Cancel Invoice" at bounding box center [512, 56] width 44 height 8
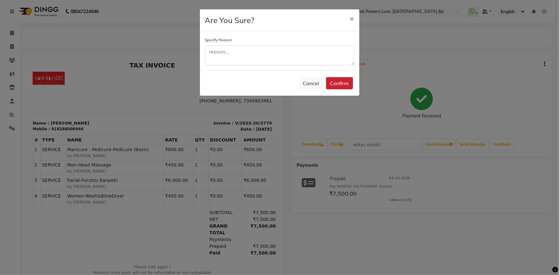
click at [332, 81] on button "Confirm" at bounding box center [339, 83] width 27 height 12
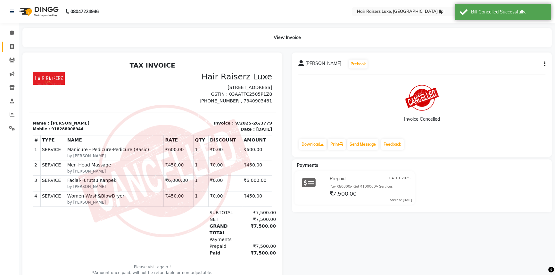
click at [12, 48] on icon at bounding box center [12, 46] width 4 height 5
select select "service"
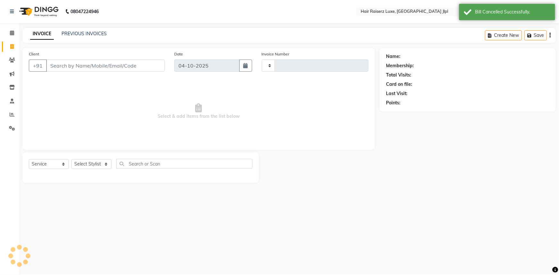
type input "3780"
select select "5409"
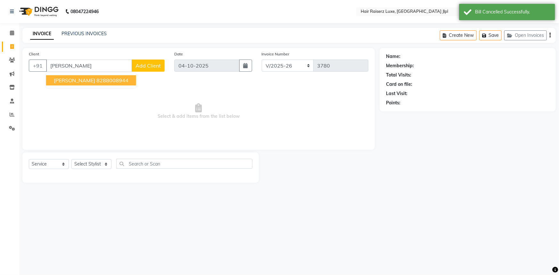
click at [77, 78] on span "Rana Sinha" at bounding box center [74, 80] width 41 height 6
type input "8288008944"
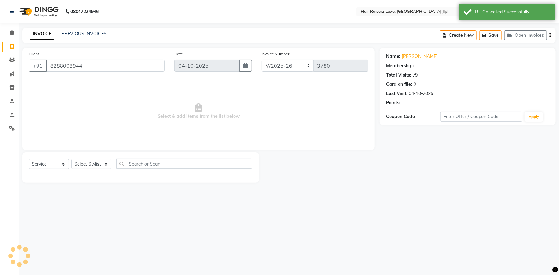
select select "1: Object"
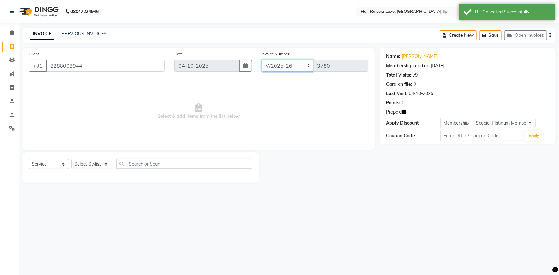
click at [263, 67] on select "FF/2025-26 PreP/2025-26 BANK/2025-26 Paytm/2025-26 CASH/2025-26 V/2025-26" at bounding box center [288, 66] width 52 height 12
select select "8500"
click at [262, 60] on select "FF/2025-26 PreP/2025-26 BANK/2025-26 Paytm/2025-26 CASH/2025-26 V/2025-26" at bounding box center [288, 66] width 52 height 12
type input "0217"
click at [99, 166] on select "Select Stylist [PERSON_NAME] [PERSON_NAME] [PERSON_NAME] Asma [PERSON_NAME] C&G…" at bounding box center [91, 164] width 40 height 10
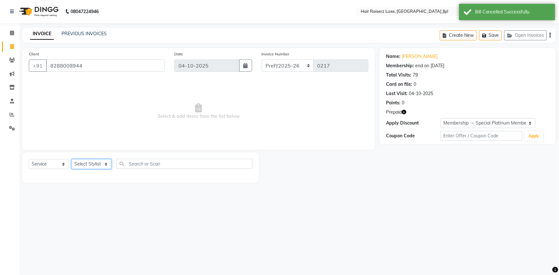
select select "88954"
click at [71, 159] on select "Select Stylist [PERSON_NAME] [PERSON_NAME] [PERSON_NAME] Asma [PERSON_NAME] C&G…" at bounding box center [91, 164] width 40 height 10
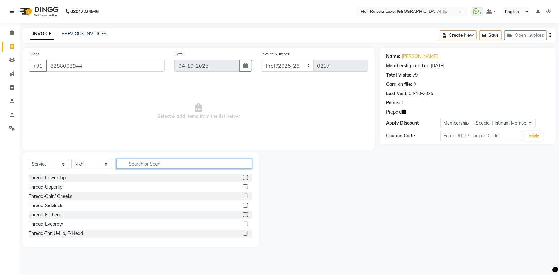
click at [129, 165] on input "text" at bounding box center [184, 164] width 136 height 10
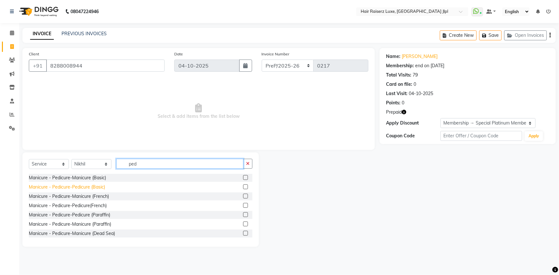
type input "ped"
click at [80, 186] on div "Manicure - Pedicure-Pedicure (Basic)" at bounding box center [67, 187] width 76 height 7
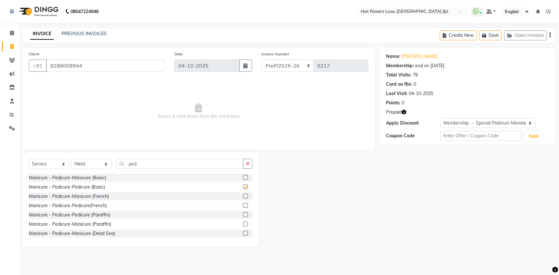
checkbox input "false"
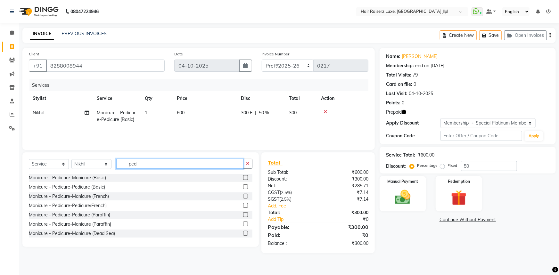
drag, startPoint x: 140, startPoint y: 163, endPoint x: 73, endPoint y: 160, distance: 67.0
click at [73, 160] on div "Select Service Product Membership Package Voucher Prepaid Gift Card Select Styl…" at bounding box center [140, 166] width 223 height 15
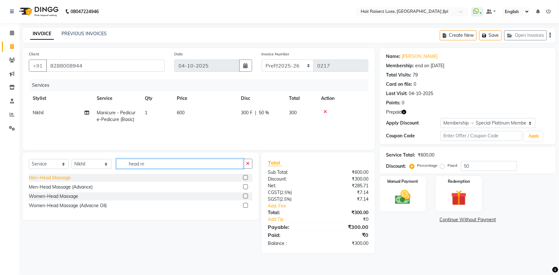
type input "head m"
click at [61, 176] on div "Men-Head Massage" at bounding box center [50, 178] width 42 height 7
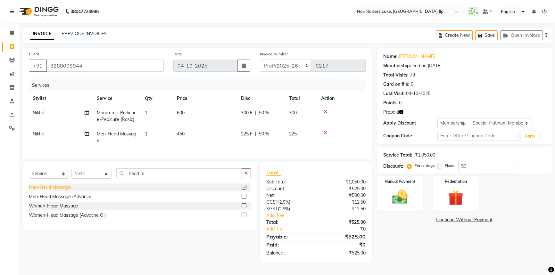
checkbox input "false"
drag, startPoint x: 52, startPoint y: 177, endPoint x: 44, endPoint y: 176, distance: 7.4
click at [44, 177] on div "Select Service Product Membership Package Voucher Prepaid Gift Card Select Styl…" at bounding box center [140, 175] width 222 height 15
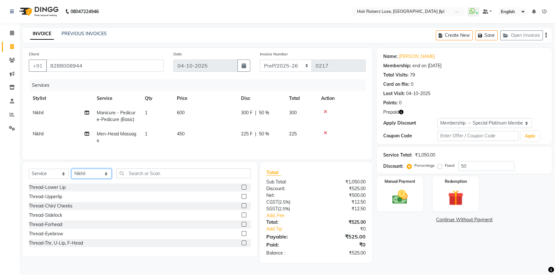
click at [80, 179] on select "Select Stylist [PERSON_NAME] [PERSON_NAME] [PERSON_NAME] Asma [PERSON_NAME] C&G…" at bounding box center [91, 174] width 40 height 10
select select "36165"
click at [71, 173] on select "Select Stylist [PERSON_NAME] [PERSON_NAME] [PERSON_NAME] Asma [PERSON_NAME] C&G…" at bounding box center [91, 174] width 40 height 10
click at [132, 178] on input "text" at bounding box center [183, 173] width 134 height 10
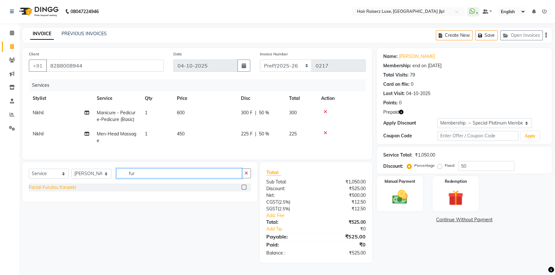
type input "fur"
click at [62, 191] on div "Facial-Furutsu Kanpeki" at bounding box center [52, 187] width 47 height 7
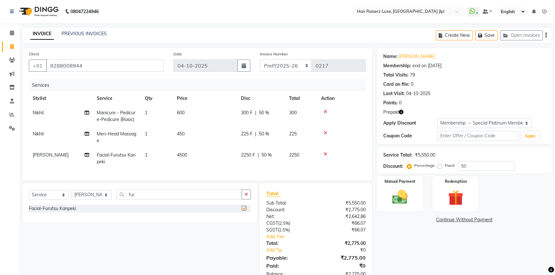
checkbox input "false"
drag, startPoint x: 137, startPoint y: 199, endPoint x: 66, endPoint y: 201, distance: 71.4
click at [66, 201] on div "Select Service Product Membership Package Voucher Prepaid Gift Card Select Styl…" at bounding box center [140, 197] width 222 height 15
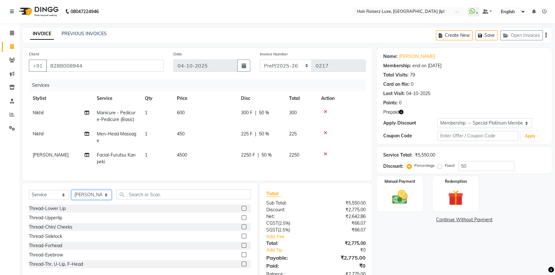
click at [81, 200] on select "Select Stylist [PERSON_NAME] [PERSON_NAME] [PERSON_NAME] Asma [PERSON_NAME] C&G…" at bounding box center [91, 195] width 40 height 10
select select "84148"
click at [71, 194] on select "Select Stylist [PERSON_NAME] [PERSON_NAME] [PERSON_NAME] Asma [PERSON_NAME] C&G…" at bounding box center [91, 195] width 40 height 10
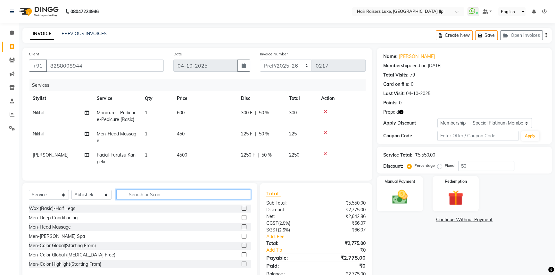
click at [152, 199] on input "text" at bounding box center [183, 195] width 134 height 10
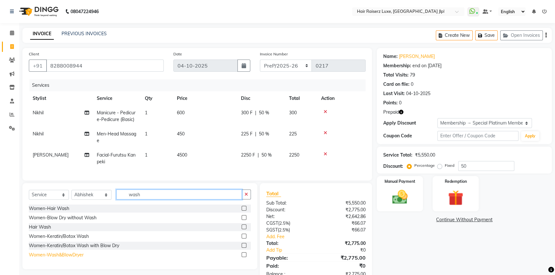
type input "wash"
click at [61, 258] on div "Women-Wash&BlowDryer" at bounding box center [56, 255] width 55 height 7
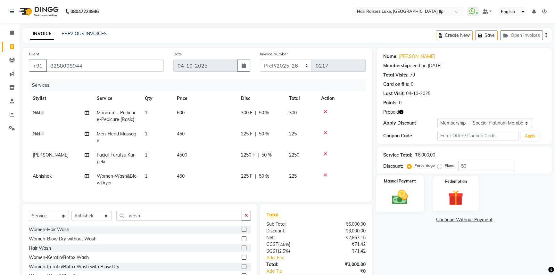
checkbox input "false"
click at [449, 128] on div "Name: Rana Sinha Membership: end on 02-03-2026 Total Visits: 79 Card on file: 0…" at bounding box center [464, 96] width 175 height 96
select select "0:"
click at [437, 118] on select "Select Membership → Special Platinum Membership - Pay ₹50000/- | Get Services W…" at bounding box center [484, 123] width 94 height 10
type input "0"
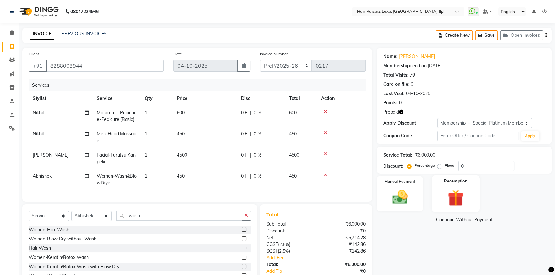
click at [449, 191] on img at bounding box center [456, 198] width 26 height 20
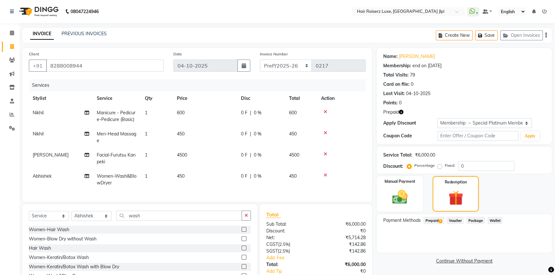
click at [437, 220] on span "Prepaid 1" at bounding box center [433, 220] width 21 height 7
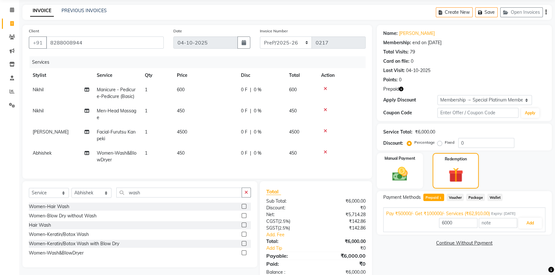
scroll to position [44, 0]
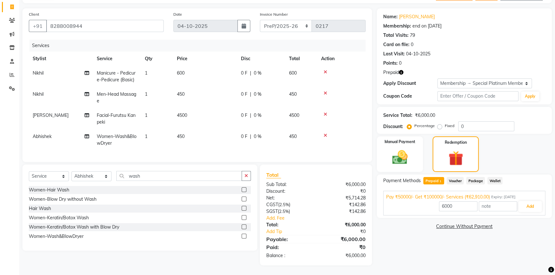
click at [180, 112] on span "4500" at bounding box center [182, 115] width 10 height 6
select select "36165"
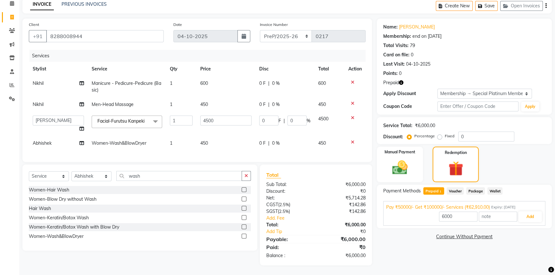
scroll to position [34, 0]
drag, startPoint x: 207, startPoint y: 116, endPoint x: 176, endPoint y: 116, distance: 31.4
click at [176, 116] on tr "Abhishek Aftab Ajay Anand Arsh Asma Bhoomika Bilal C&Gs Vogue Chhavi Duati Faiz…" at bounding box center [197, 124] width 337 height 24
type input "6000"
type input "62910"
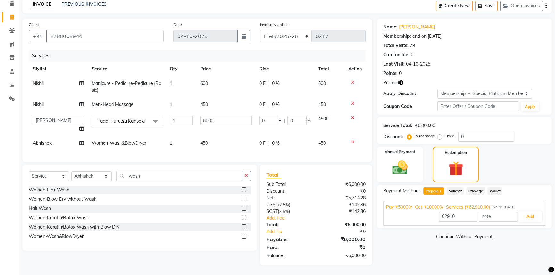
click at [460, 189] on span "Voucher" at bounding box center [454, 190] width 17 height 7
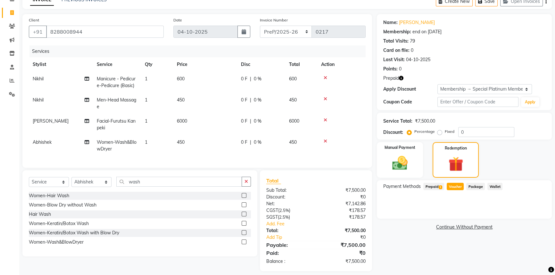
click at [436, 187] on span "Prepaid 1" at bounding box center [433, 186] width 21 height 7
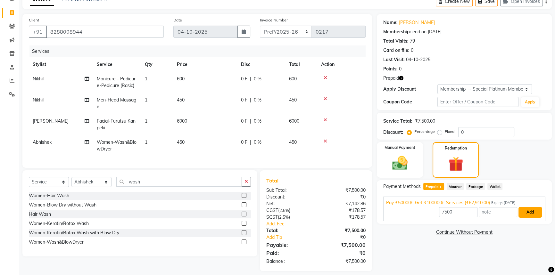
click at [525, 213] on button "Add" at bounding box center [529, 212] width 23 height 11
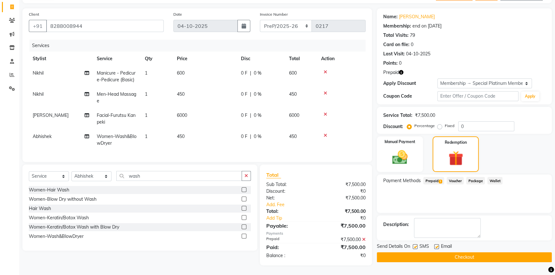
scroll to position [44, 0]
click at [435, 244] on label at bounding box center [436, 246] width 5 height 5
click at [435, 245] on input "checkbox" at bounding box center [436, 247] width 4 height 4
checkbox input "false"
click at [438, 252] on button "Checkout" at bounding box center [464, 257] width 175 height 10
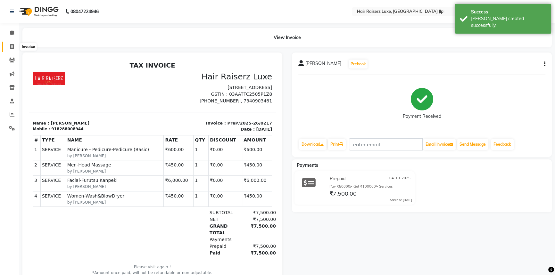
click at [11, 46] on icon at bounding box center [12, 46] width 4 height 5
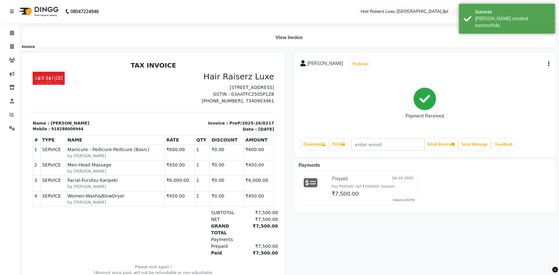
select select "5409"
select select "service"
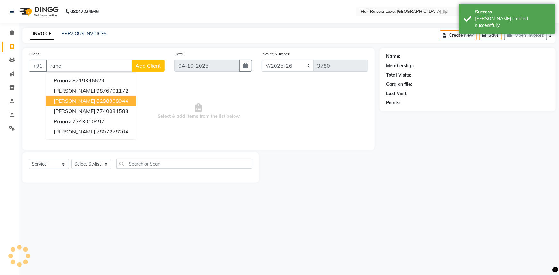
click at [77, 99] on span "Rana Sinha" at bounding box center [74, 101] width 41 height 6
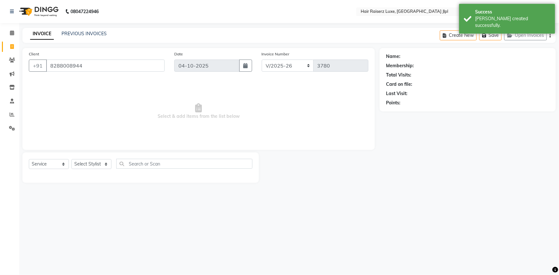
type input "8288008944"
select select "1: Object"
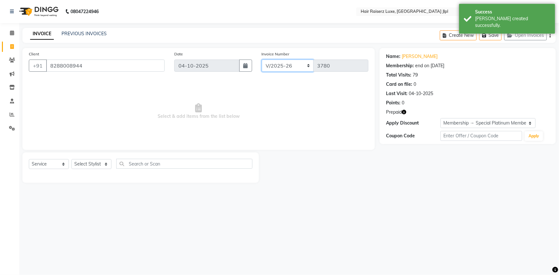
click at [282, 68] on select "FF/2025-26 PreP/2025-26 BANK/2025-26 Paytm/2025-26 CASH/2025-26 V/2025-26" at bounding box center [288, 66] width 52 height 12
select select "8662"
click at [262, 60] on select "FF/2025-26 PreP/2025-26 BANK/2025-26 Paytm/2025-26 CASH/2025-26 V/2025-26" at bounding box center [288, 66] width 52 height 12
type input "0140"
click at [101, 162] on select "Select Stylist Abhishek Aftab Ajay Anand Arsh Asma Bhoomika Bilal C&Gs Vogue Ch…" at bounding box center [91, 164] width 40 height 10
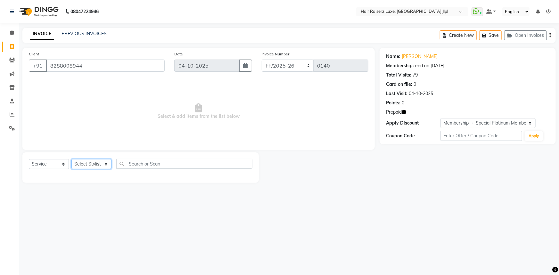
select select "80489"
click at [71, 159] on select "Select Stylist Abhishek Aftab Ajay Anand Arsh Asma Bhoomika Bilal C&Gs Vogue Ch…" at bounding box center [91, 164] width 40 height 10
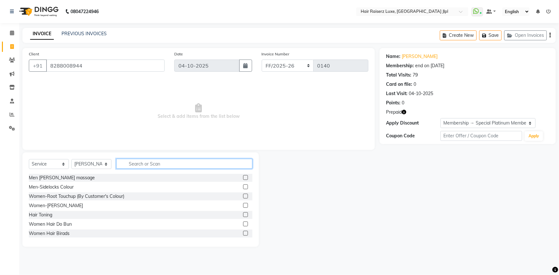
click at [151, 163] on input "text" at bounding box center [184, 164] width 136 height 10
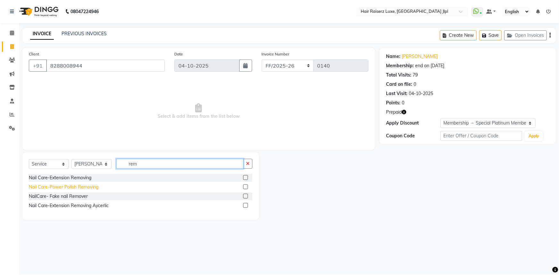
type input "rem"
click at [77, 187] on div "Nail Care-Power Polish Removing" at bounding box center [63, 187] width 69 height 7
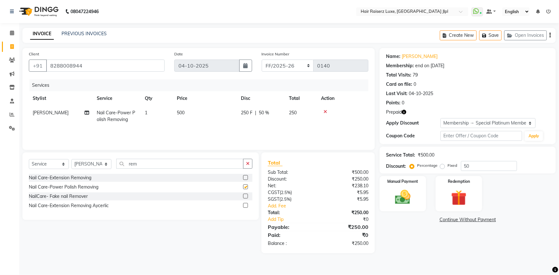
checkbox input "false"
drag, startPoint x: 141, startPoint y: 160, endPoint x: 112, endPoint y: 161, distance: 29.2
click at [112, 161] on div "Select Service Product Membership Package Voucher Prepaid Gift Card Select Styl…" at bounding box center [140, 166] width 223 height 15
type input "power"
click at [73, 175] on div "Nail Care-Power Polish" at bounding box center [53, 178] width 48 height 7
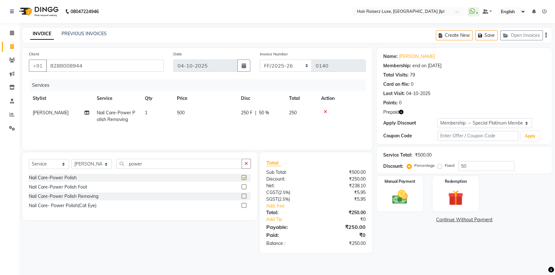
checkbox input "false"
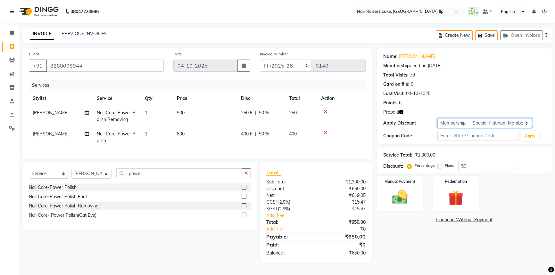
click at [478, 126] on select "Select Membership → Special Platinum Membership - Pay ₹50000/- | Get Services W…" at bounding box center [484, 123] width 94 height 10
select select "0:"
click at [437, 118] on select "Select Membership → Special Platinum Membership - Pay ₹50000/- | Get Services W…" at bounding box center [484, 123] width 94 height 10
type input "0"
click at [442, 199] on div "Redemption" at bounding box center [455, 193] width 48 height 37
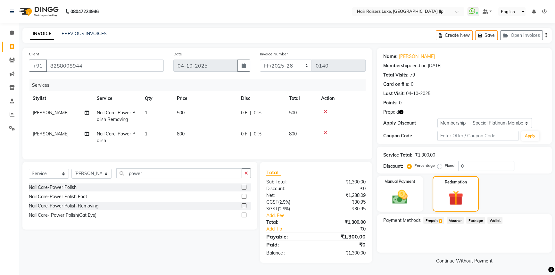
click at [434, 218] on span "Prepaid 1" at bounding box center [433, 220] width 21 height 7
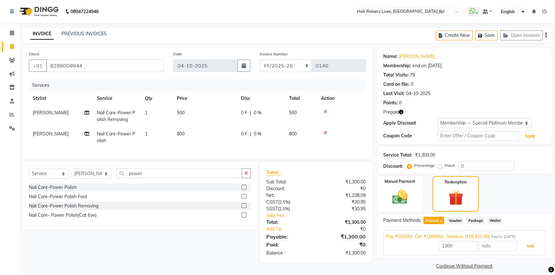
click at [536, 248] on button "Add" at bounding box center [529, 246] width 23 height 11
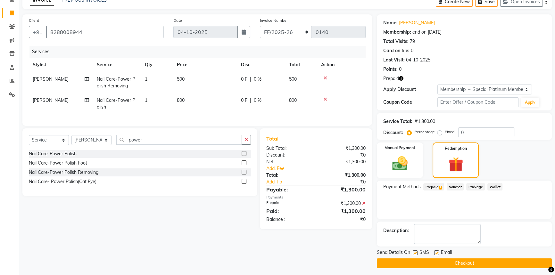
scroll to position [36, 0]
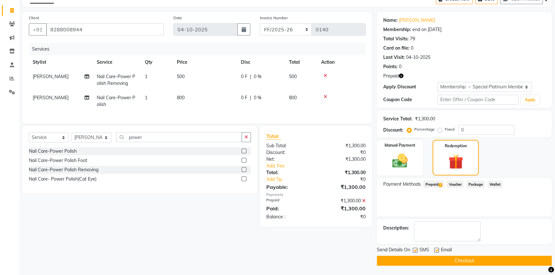
click at [437, 249] on label at bounding box center [436, 250] width 5 height 5
click at [437, 249] on input "checkbox" at bounding box center [436, 250] width 4 height 4
checkbox input "false"
click at [436, 256] on button "Checkout" at bounding box center [464, 261] width 175 height 10
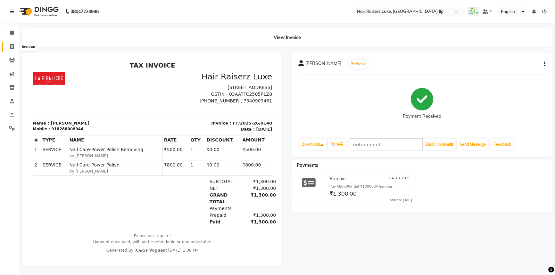
click at [10, 46] on icon at bounding box center [12, 46] width 4 height 5
select select "service"
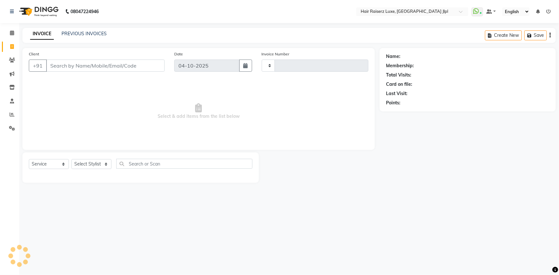
type input "3780"
select select "5409"
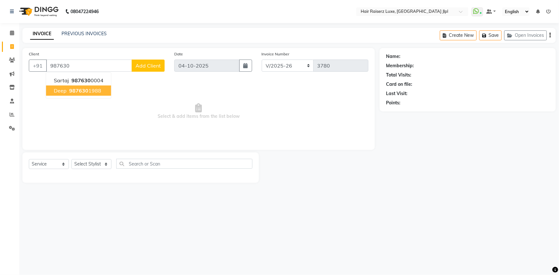
click at [67, 90] on button "Deep 987630 1988" at bounding box center [78, 90] width 65 height 10
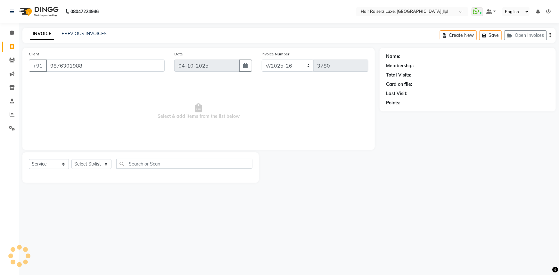
type input "9876301988"
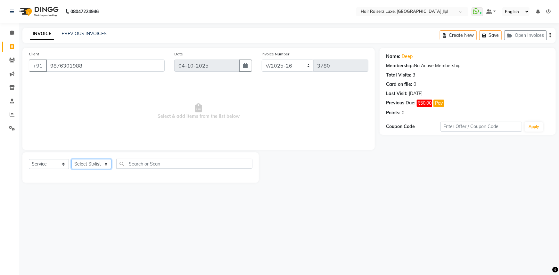
click at [103, 164] on select "Select Stylist [PERSON_NAME] [PERSON_NAME] [PERSON_NAME] Asma [PERSON_NAME] C&G…" at bounding box center [91, 164] width 40 height 10
select select "49568"
click at [71, 159] on select "Select Stylist [PERSON_NAME] [PERSON_NAME] [PERSON_NAME] Asma [PERSON_NAME] C&G…" at bounding box center [91, 164] width 40 height 10
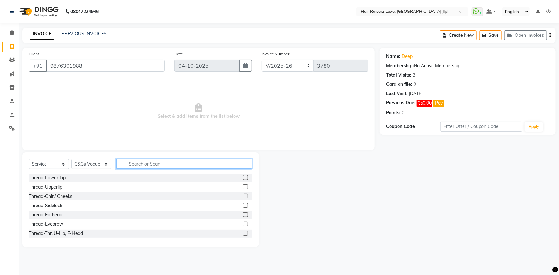
click at [137, 166] on input "text" at bounding box center [184, 164] width 136 height 10
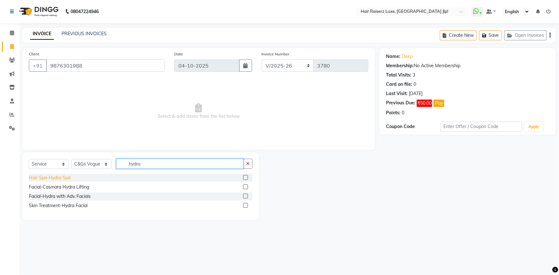
type input "hydra"
click at [63, 176] on div "Hair Spa-Hydra Spa" at bounding box center [50, 178] width 42 height 7
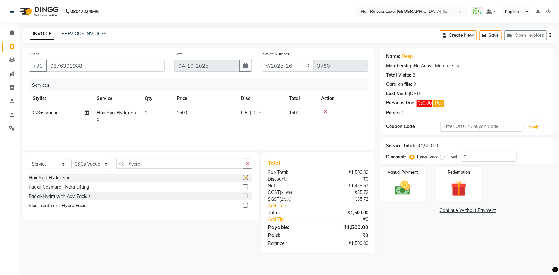
checkbox input "false"
drag, startPoint x: 141, startPoint y: 165, endPoint x: 83, endPoint y: 163, distance: 58.0
click at [83, 163] on div "Select Service Product Membership Package Voucher Prepaid Gift Card Select Styl…" at bounding box center [140, 166] width 223 height 15
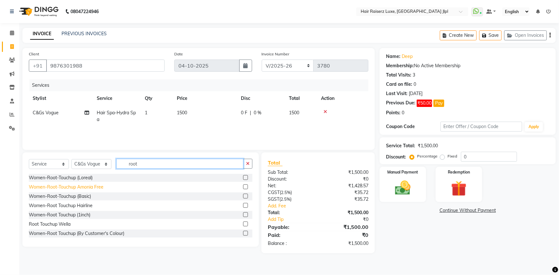
type input "root"
click at [81, 186] on div "Women-Root-Touchup Amonia Free" at bounding box center [66, 187] width 75 height 7
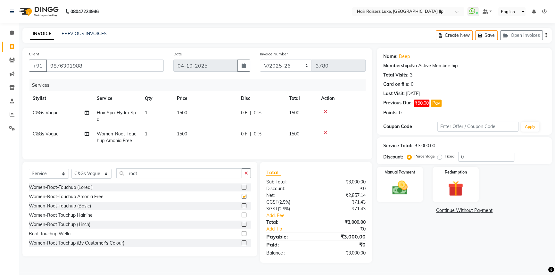
checkbox input "false"
click at [89, 178] on select "Select Stylist [PERSON_NAME] [PERSON_NAME] [PERSON_NAME] Asma [PERSON_NAME] C&G…" at bounding box center [91, 174] width 40 height 10
select select "92918"
click at [71, 173] on select "Select Stylist [PERSON_NAME] [PERSON_NAME] [PERSON_NAME] Asma [PERSON_NAME] C&G…" at bounding box center [91, 174] width 40 height 10
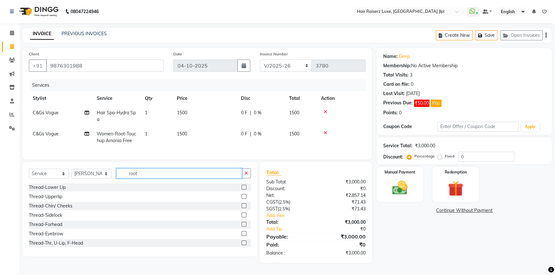
drag, startPoint x: 136, startPoint y: 179, endPoint x: 58, endPoint y: 179, distance: 78.8
click at [58, 179] on div "Select Service Product Membership Package Voucher Prepaid Gift Card Select Styl…" at bounding box center [140, 175] width 222 height 15
type input "cut"
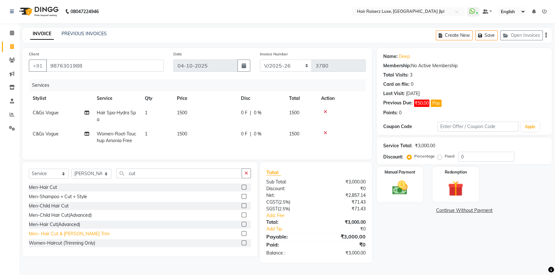
click at [55, 237] on div "Men- Hair Cut & [PERSON_NAME] Trim" at bounding box center [69, 234] width 81 height 7
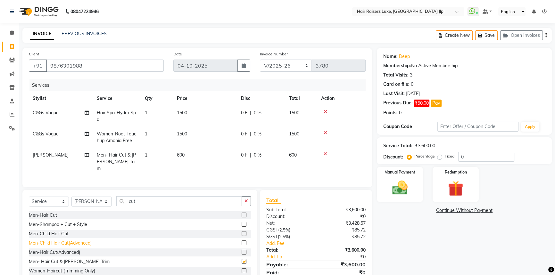
checkbox input "false"
click at [421, 252] on div "Name: Deep Membership: No Active Membership Total Visits: 3 Card on file: 0 Las…" at bounding box center [467, 169] width 180 height 243
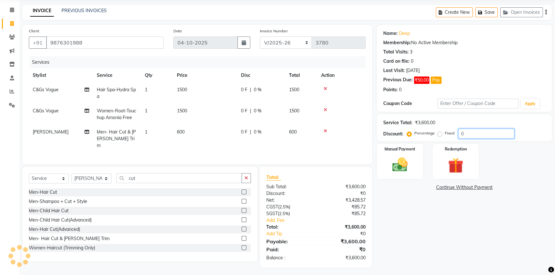
click at [459, 134] on input "0" at bounding box center [486, 134] width 56 height 10
type input "0"
click at [444, 134] on label "Fixed" at bounding box center [449, 133] width 10 height 6
click at [441, 134] on input "Fixed" at bounding box center [440, 133] width 4 height 4
radio input "true"
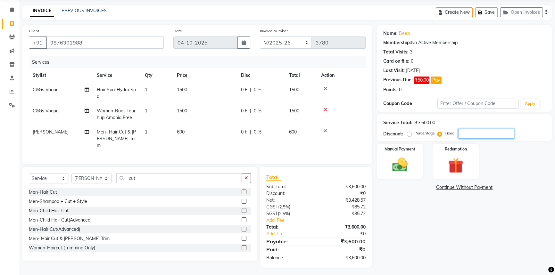
click at [469, 136] on input "number" at bounding box center [486, 134] width 56 height 10
type input "0"
type input "8"
click at [414, 132] on label "Percentage" at bounding box center [424, 133] width 20 height 6
click at [408, 132] on input "Percentage" at bounding box center [410, 133] width 4 height 4
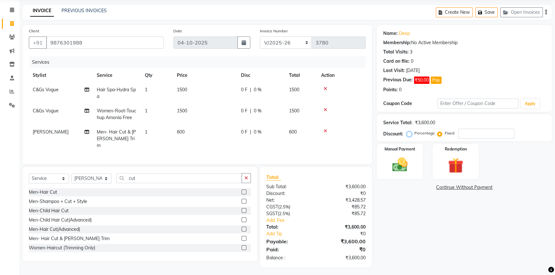
radio input "true"
click at [478, 137] on input "number" at bounding box center [486, 134] width 56 height 10
type input "8"
click at [432, 231] on div "Name: Deep Membership: No Active Membership Total Visits: 3 Card on file: 0 Las…" at bounding box center [467, 146] width 180 height 243
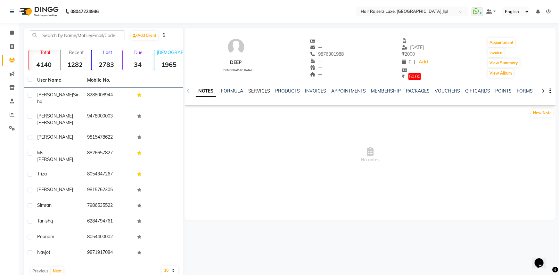
click at [266, 91] on link "SERVICES" at bounding box center [259, 91] width 22 height 6
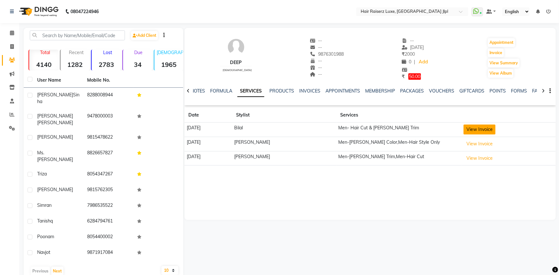
click at [476, 131] on button "View Invoice" at bounding box center [479, 130] width 32 height 10
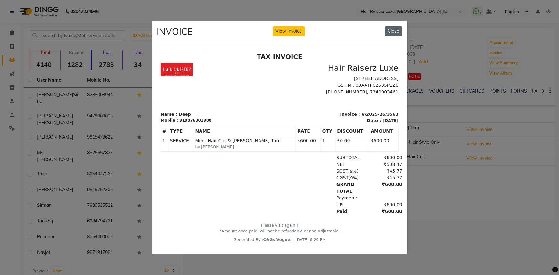
click at [394, 27] on button "Close" at bounding box center [393, 31] width 17 height 10
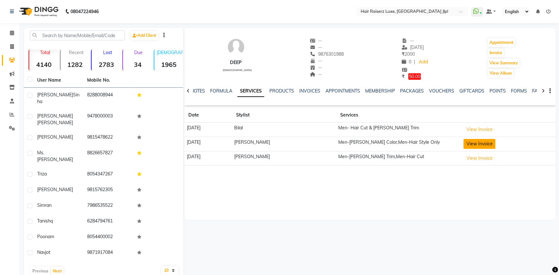
click at [479, 143] on button "View Invoice" at bounding box center [479, 144] width 32 height 10
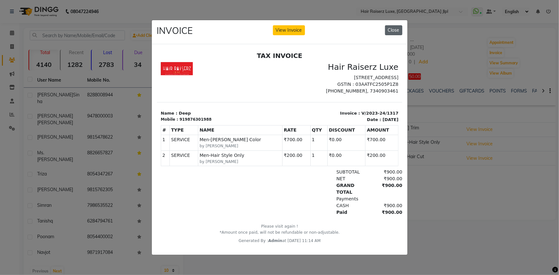
click at [395, 30] on button "Close" at bounding box center [393, 30] width 17 height 10
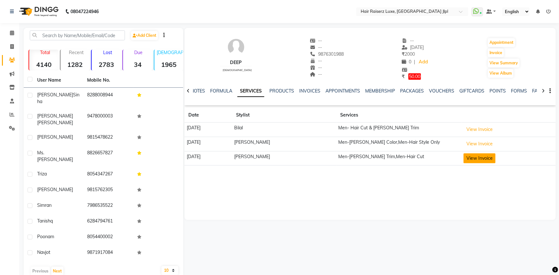
click at [474, 155] on button "View Invoice" at bounding box center [479, 158] width 32 height 10
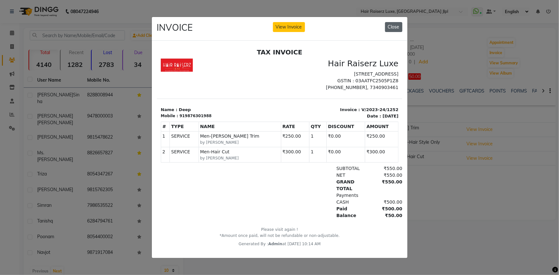
click at [387, 26] on button "Close" at bounding box center [393, 27] width 17 height 10
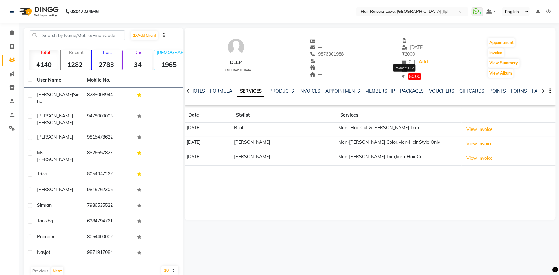
click at [408, 79] on span "50.00" at bounding box center [414, 76] width 12 height 6
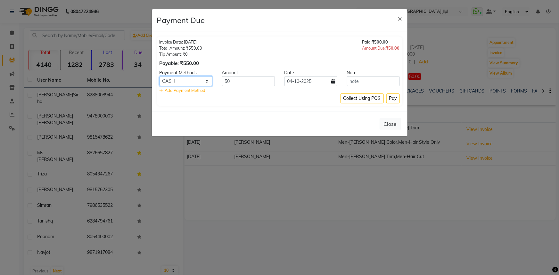
click at [203, 85] on select "GPay UPI CARD CASH Credit Card PayTM Bank Complimentary" at bounding box center [185, 81] width 53 height 10
select select "52"
click at [159, 76] on select "GPay UPI CARD CASH Credit Card PayTM Bank Complimentary" at bounding box center [185, 81] width 53 height 10
drag, startPoint x: 389, startPoint y: 101, endPoint x: 352, endPoint y: 100, distance: 36.8
click at [386, 101] on button "Pay" at bounding box center [392, 98] width 13 height 10
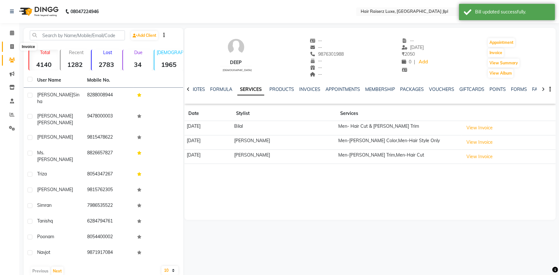
click at [12, 46] on icon at bounding box center [12, 46] width 4 height 5
select select "service"
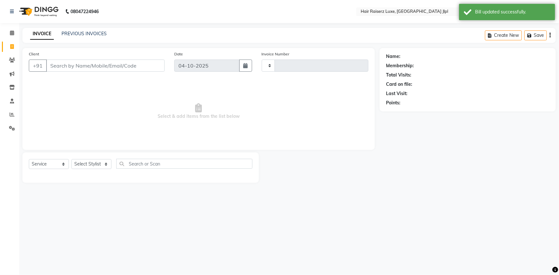
type input "3780"
select select "5409"
click at [14, 113] on icon at bounding box center [12, 114] width 5 height 5
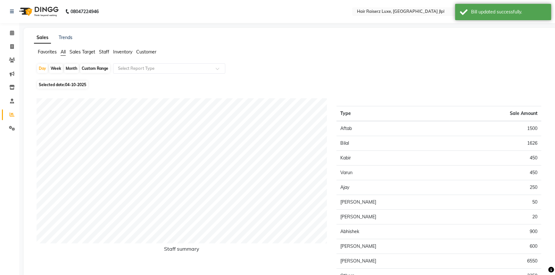
click at [86, 53] on span "Sales Target" at bounding box center [82, 52] width 26 height 6
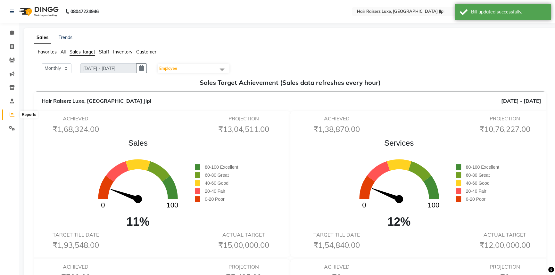
click at [8, 112] on span at bounding box center [11, 114] width 11 height 7
click at [16, 47] on span at bounding box center [11, 46] width 11 height 7
select select "service"
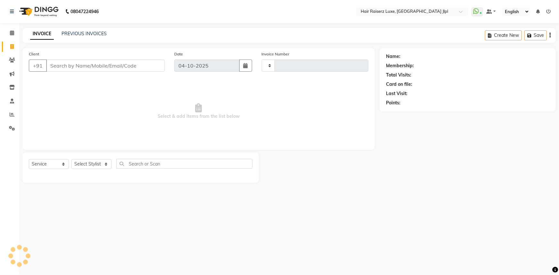
type input "3780"
select select "5409"
click at [86, 31] on link "PREVIOUS INVOICES" at bounding box center [83, 34] width 45 height 6
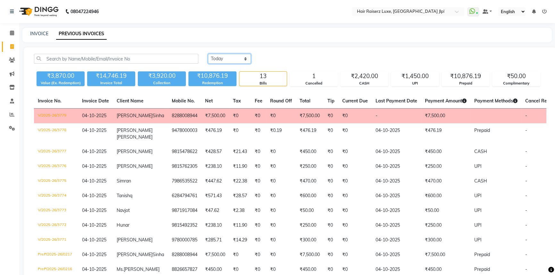
click at [232, 54] on select "Today Yesterday Custom Range" at bounding box center [229, 59] width 43 height 10
click at [15, 114] on span at bounding box center [11, 114] width 11 height 7
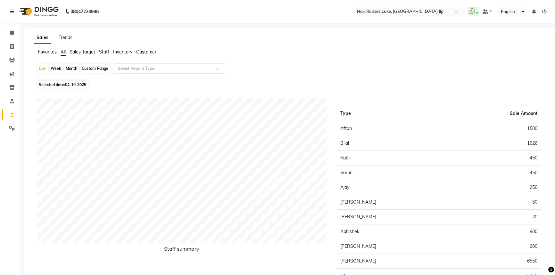
drag, startPoint x: 92, startPoint y: 53, endPoint x: 98, endPoint y: 54, distance: 6.1
click at [93, 53] on span "Sales Target" at bounding box center [82, 52] width 26 height 6
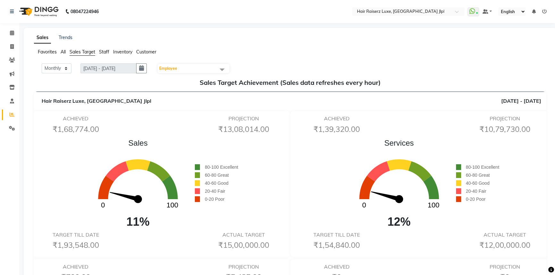
click at [100, 51] on span "Staff" at bounding box center [104, 52] width 10 height 6
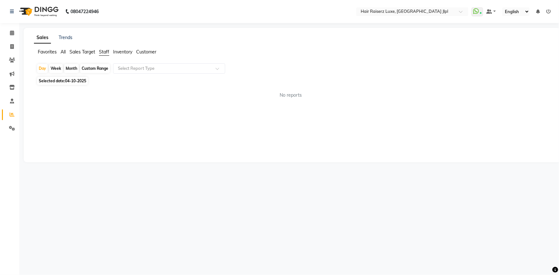
click at [75, 70] on div "Month" at bounding box center [71, 68] width 15 height 9
select select "10"
select select "2025"
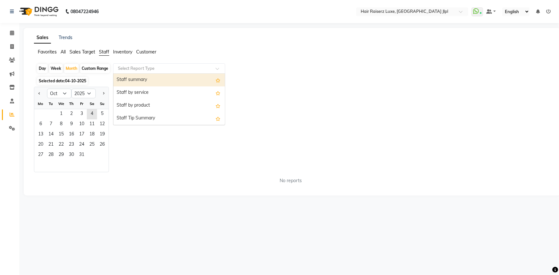
click at [134, 66] on input "text" at bounding box center [163, 68] width 92 height 6
click at [134, 78] on div "Staff summary" at bounding box center [168, 80] width 111 height 13
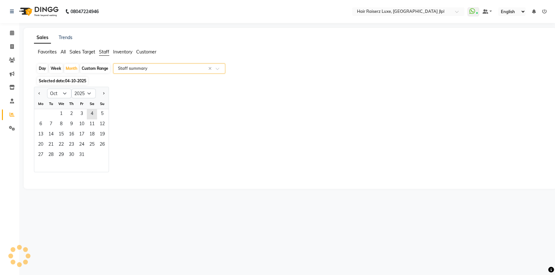
select select "csv"
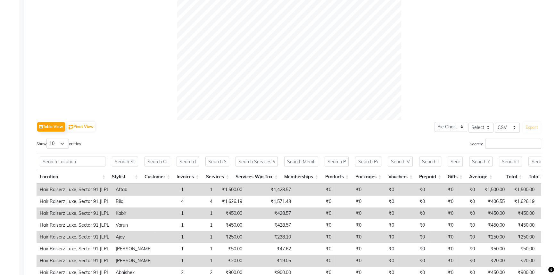
scroll to position [262, 0]
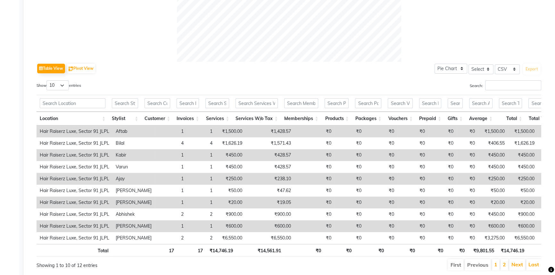
click at [270, 153] on td "₹428.57" at bounding box center [269, 155] width 49 height 12
click at [60, 88] on select "10 25 50 100" at bounding box center [57, 85] width 22 height 10
select select "25"
click at [47, 80] on select "10 25 50 100" at bounding box center [57, 85] width 22 height 10
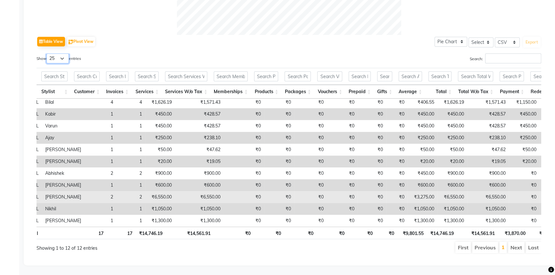
scroll to position [293, 0]
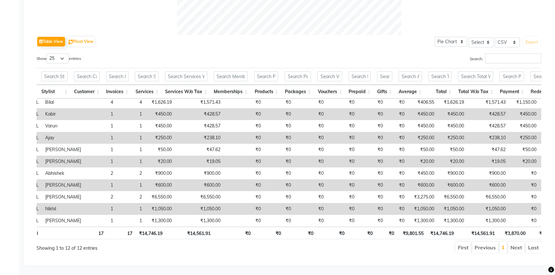
click at [54, 179] on td "[PERSON_NAME]" at bounding box center [63, 185] width 42 height 12
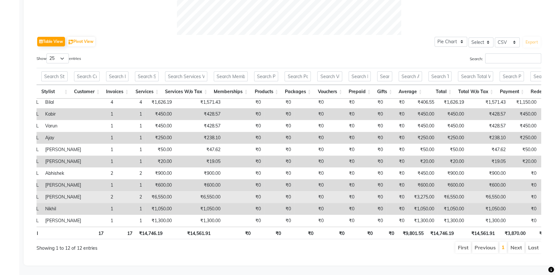
click at [50, 191] on td "[PERSON_NAME]" at bounding box center [63, 197] width 42 height 12
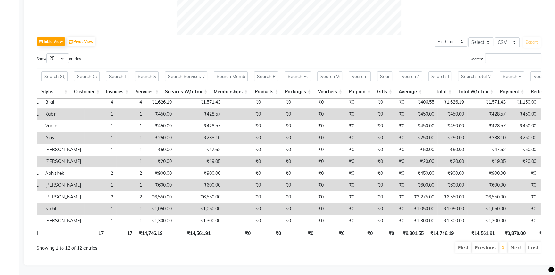
click at [50, 203] on td "Nikhil" at bounding box center [63, 209] width 42 height 12
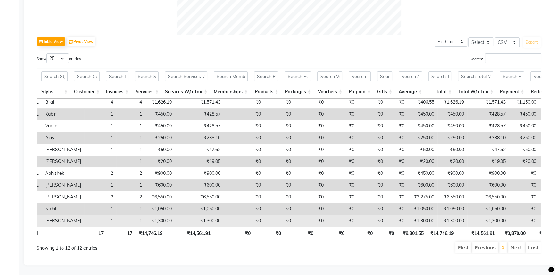
click at [50, 215] on td "[PERSON_NAME]" at bounding box center [63, 221] width 42 height 12
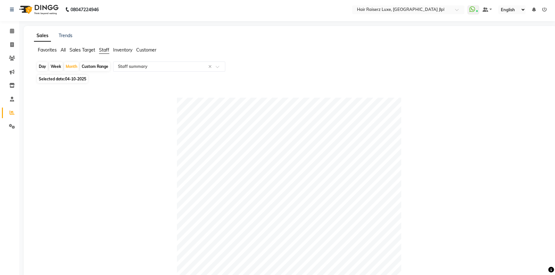
scroll to position [2, 0]
click at [70, 77] on span "04-10-2025" at bounding box center [75, 79] width 21 height 5
select select "10"
select select "2025"
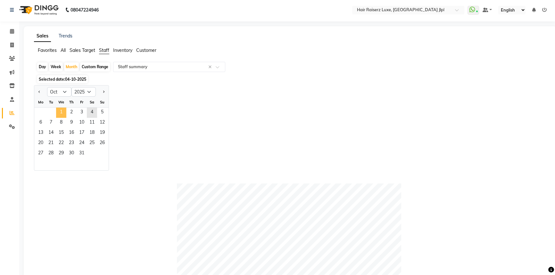
click at [60, 111] on span "1" at bounding box center [61, 113] width 10 height 10
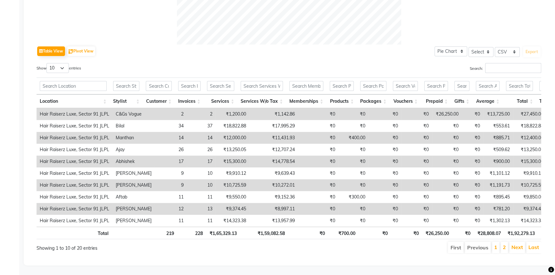
scroll to position [288, 0]
click at [60, 63] on select "10 25 50 100" at bounding box center [57, 68] width 22 height 10
select select "25"
click at [47, 63] on select "10 25 50 100" at bounding box center [57, 68] width 22 height 10
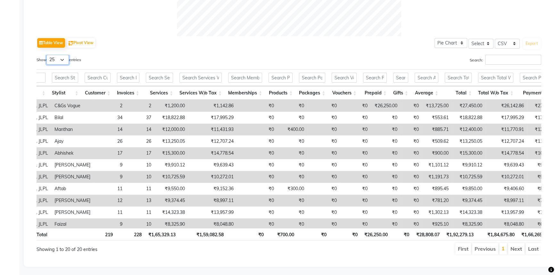
scroll to position [0, 67]
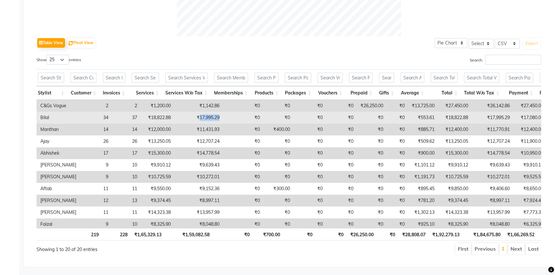
drag, startPoint x: 188, startPoint y: 119, endPoint x: 214, endPoint y: 119, distance: 25.9
click at [214, 119] on tr "Hair Raiserz Luxe, Sector 91 JLPL Bilal 34 37 ₹18,822.88 ₹17,995.29 ₹0 ₹0 ₹0 ₹0…" at bounding box center [315, 118] width 708 height 12
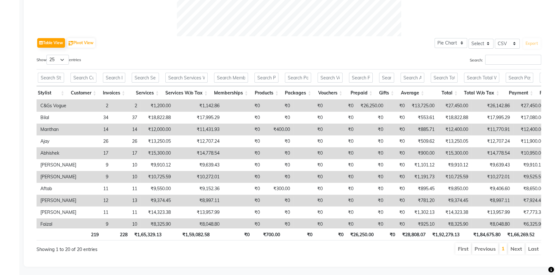
click at [196, 155] on td "₹14,778.54" at bounding box center [198, 153] width 49 height 12
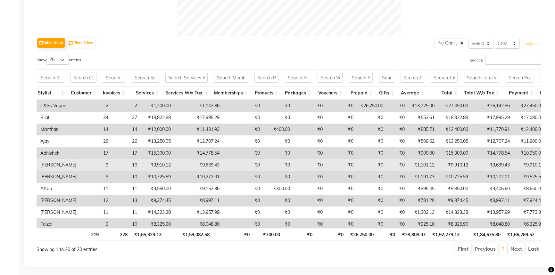
click at [194, 166] on td "₹9,639.43" at bounding box center [198, 165] width 49 height 12
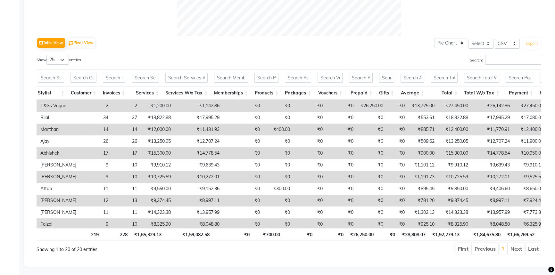
click at [194, 173] on td "₹10,272.01" at bounding box center [198, 177] width 49 height 12
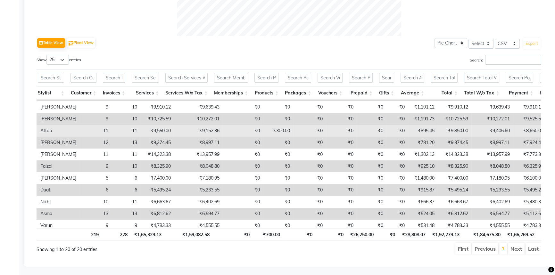
click at [194, 133] on td "₹9,152.36" at bounding box center [198, 131] width 49 height 12
click at [195, 130] on td "₹9,152.36" at bounding box center [198, 131] width 49 height 12
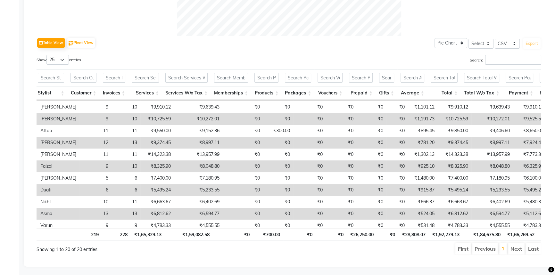
click at [194, 141] on td "₹8,997.11" at bounding box center [198, 143] width 49 height 12
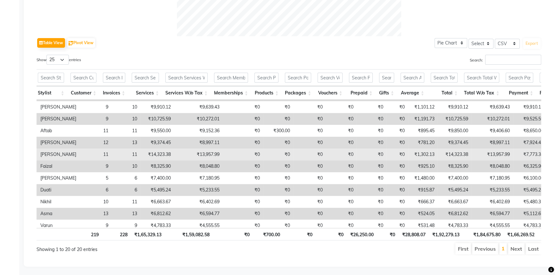
click at [194, 155] on td "₹13,957.99" at bounding box center [198, 155] width 49 height 12
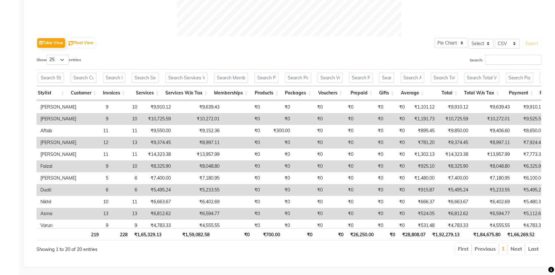
click at [194, 164] on td "₹8,048.80" at bounding box center [198, 166] width 49 height 12
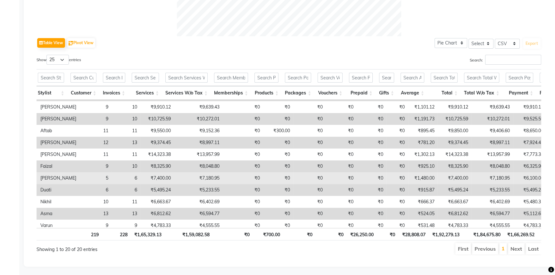
click at [193, 180] on td "₹7,180.95" at bounding box center [198, 178] width 49 height 12
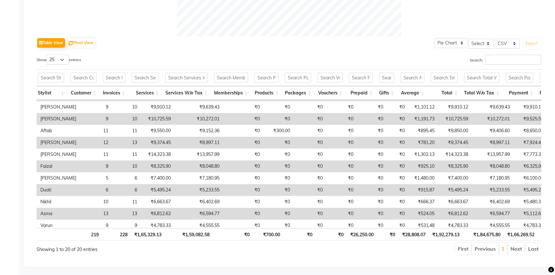
click at [193, 193] on td "₹5,233.55" at bounding box center [198, 190] width 49 height 12
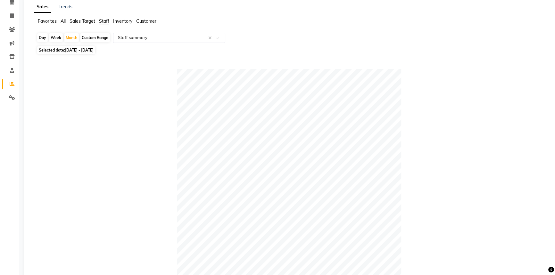
scroll to position [0, 0]
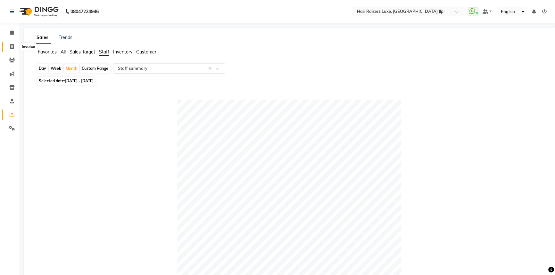
click at [15, 45] on span at bounding box center [11, 46] width 11 height 7
select select "service"
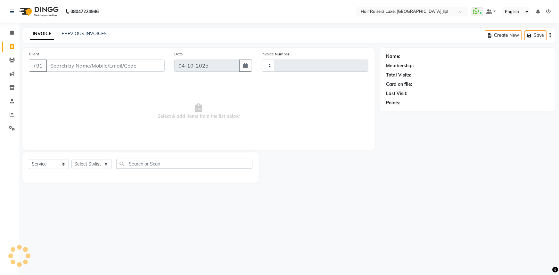
type input "3780"
select select "5409"
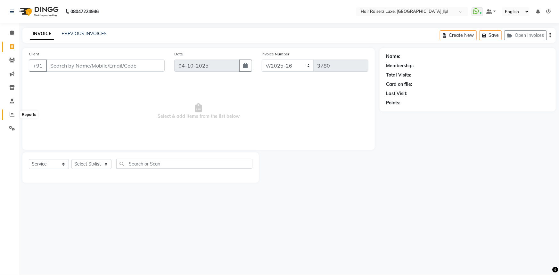
click at [11, 111] on span at bounding box center [11, 114] width 11 height 7
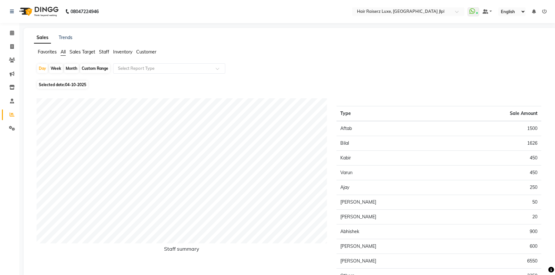
click at [92, 51] on span "Sales Target" at bounding box center [82, 52] width 26 height 6
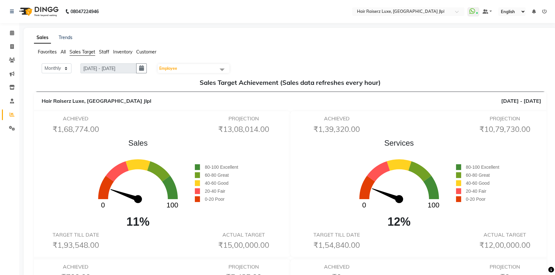
click at [102, 51] on span "Staff" at bounding box center [104, 52] width 10 height 6
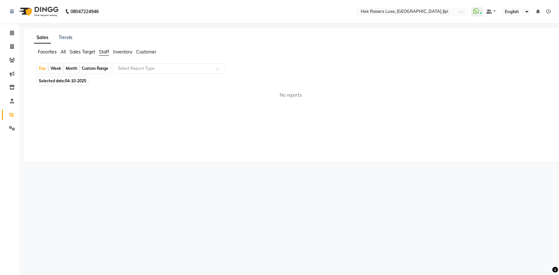
click at [62, 48] on div "Sales Trends Favorites All Sales Target Staff Inventory Customer Day Week Month…" at bounding box center [292, 95] width 537 height 134
click at [64, 52] on span "All" at bounding box center [63, 52] width 5 height 6
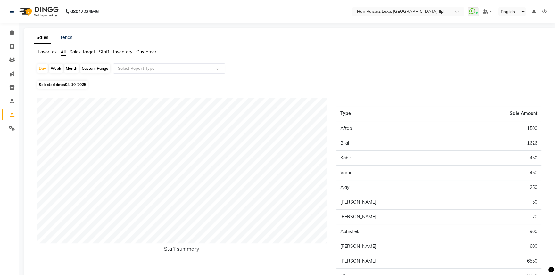
click at [72, 67] on div "Month" at bounding box center [71, 68] width 15 height 9
select select "10"
select select "2025"
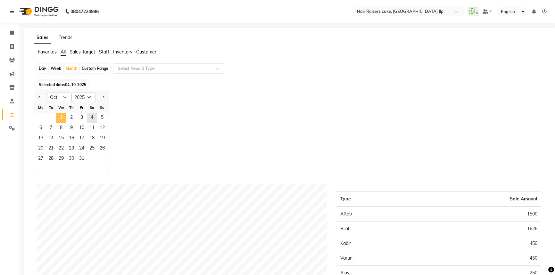
click at [58, 117] on span "1" at bounding box center [61, 118] width 10 height 10
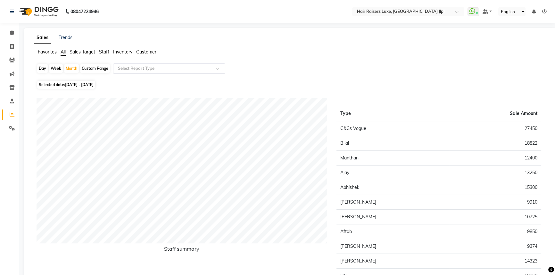
click at [154, 66] on input "text" at bounding box center [163, 68] width 92 height 6
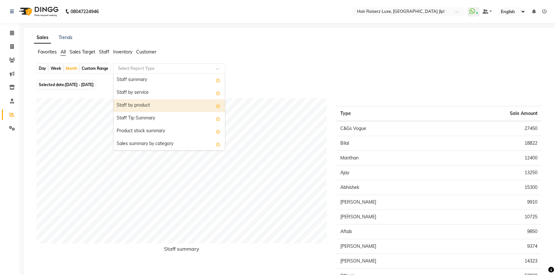
click at [152, 104] on div "Staff by product" at bounding box center [168, 105] width 111 height 13
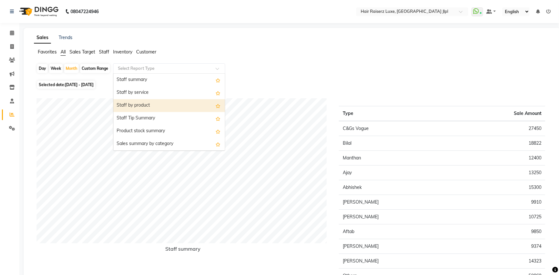
select select "csv"
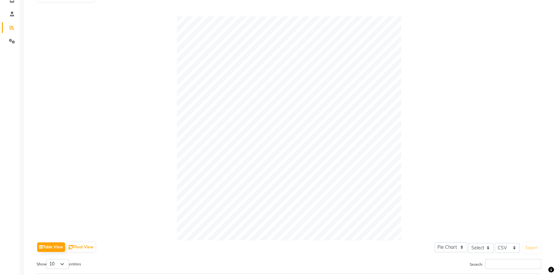
scroll to position [192, 0]
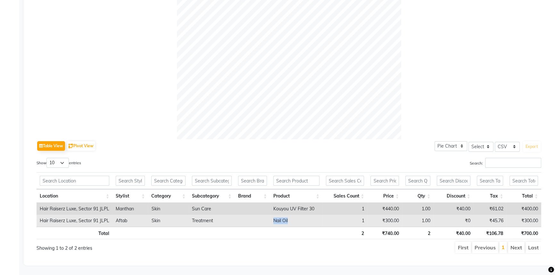
drag, startPoint x: 288, startPoint y: 218, endPoint x: 265, endPoint y: 215, distance: 23.2
click at [265, 215] on tr "Hair Raiserz Luxe, Sector 91 JLPL Aftab Skin Treatment Nail Oil 1 ₹300.00 1.00 …" at bounding box center [289, 221] width 504 height 12
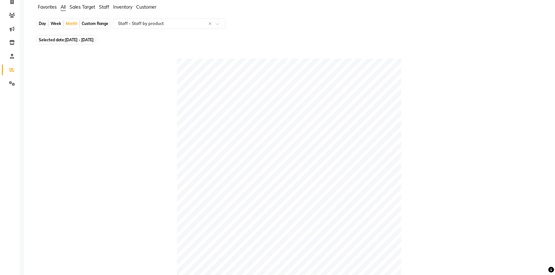
scroll to position [0, 0]
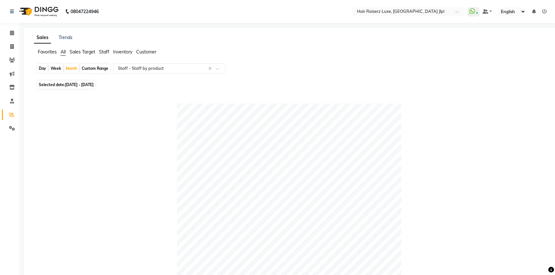
click at [64, 52] on span "All" at bounding box center [63, 52] width 5 height 6
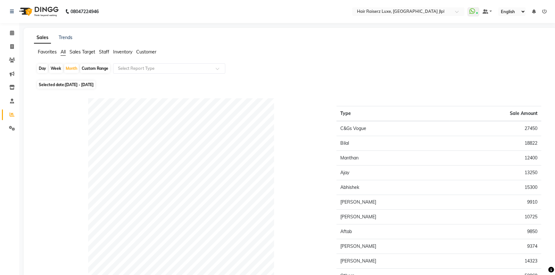
click at [105, 51] on span "Staff" at bounding box center [104, 52] width 10 height 6
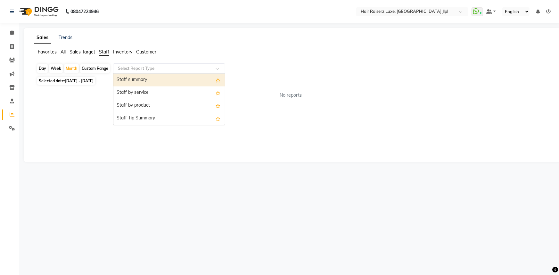
click at [136, 67] on input "text" at bounding box center [163, 68] width 92 height 6
click at [132, 78] on div "Staff summary" at bounding box center [168, 80] width 111 height 13
select select "csv"
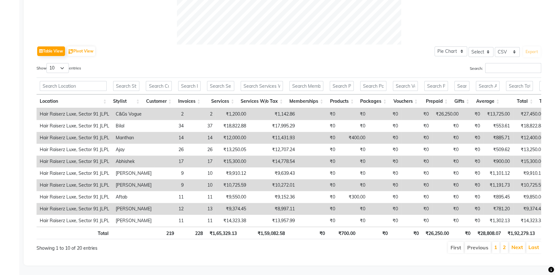
scroll to position [288, 0]
click at [60, 63] on select "10 25 50 100" at bounding box center [57, 68] width 22 height 10
select select "50"
click at [47, 63] on select "10 25 50 100" at bounding box center [57, 68] width 22 height 10
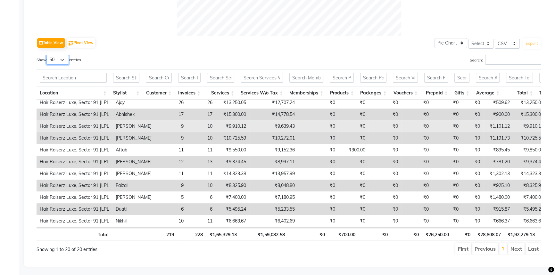
scroll to position [87, 0]
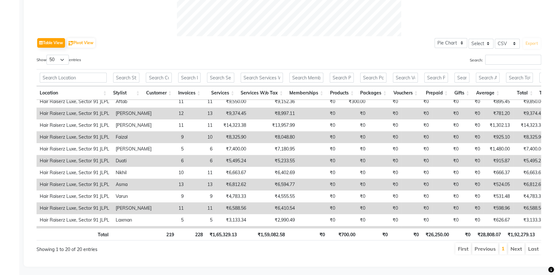
click at [226, 207] on td "₹6,588.56" at bounding box center [232, 208] width 34 height 12
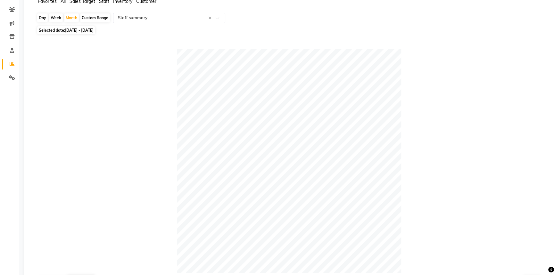
scroll to position [0, 0]
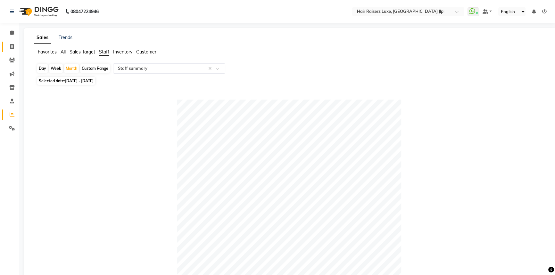
click at [10, 50] on link "Invoice" at bounding box center [9, 47] width 15 height 11
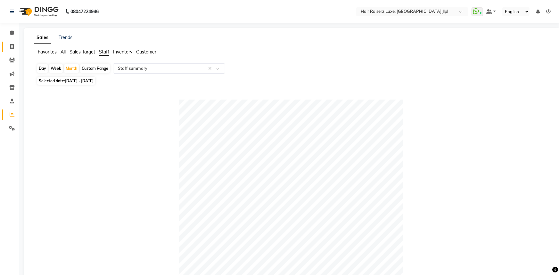
select select "5409"
select select "service"
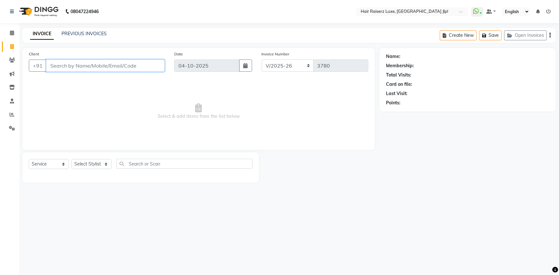
click at [67, 67] on input "Client" at bounding box center [105, 66] width 118 height 12
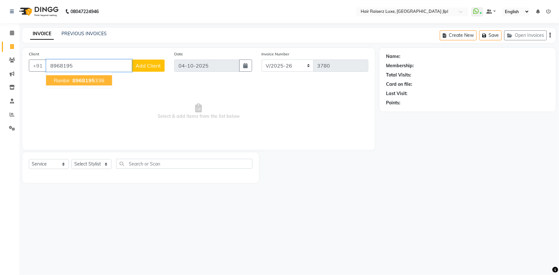
click at [77, 81] on span "8968195" at bounding box center [83, 80] width 22 height 6
type input "8968195336"
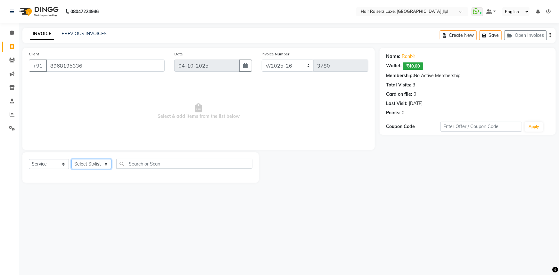
click at [86, 166] on select "Select Stylist Abhishek Aftab Ajay Anand Arsh Asma Bhoomika Bilal C&Gs Vogue Ch…" at bounding box center [91, 164] width 40 height 10
select select "93704"
click at [71, 159] on select "Select Stylist Abhishek Aftab Ajay Anand Arsh Asma Bhoomika Bilal C&Gs Vogue Ch…" at bounding box center [91, 164] width 40 height 10
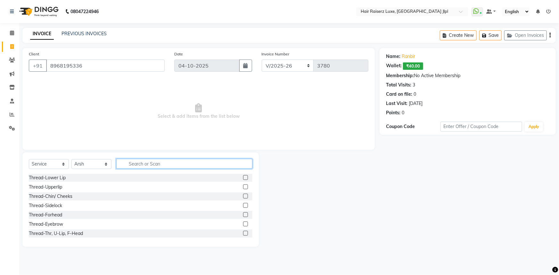
click at [137, 163] on input "text" at bounding box center [184, 164] width 136 height 10
type input "cut"
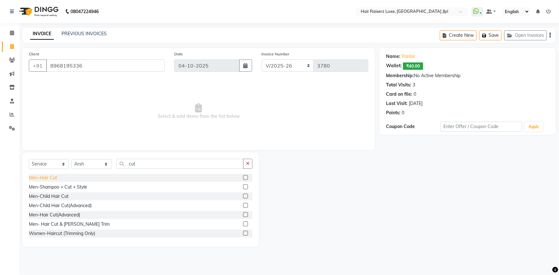
click at [37, 178] on div "Men-Hair Cut" at bounding box center [43, 178] width 28 height 7
checkbox input "false"
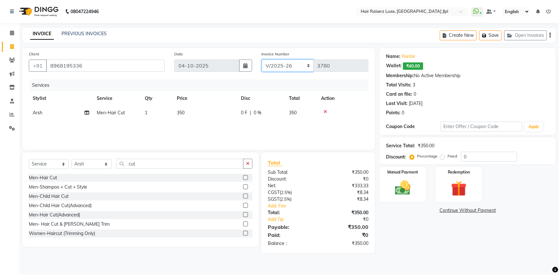
click at [302, 67] on select "FF/2025-26 PreP/2025-26 BANK/2025-26 Paytm/2025-26 CASH/2025-26 V/2025-26" at bounding box center [288, 66] width 52 height 12
select select "8497"
click at [262, 60] on select "FF/2025-26 PreP/2025-26 BANK/2025-26 Paytm/2025-26 CASH/2025-26 V/2025-26" at bounding box center [288, 66] width 52 height 12
type input "0871"
click at [549, 36] on icon "button" at bounding box center [549, 35] width 1 height 0
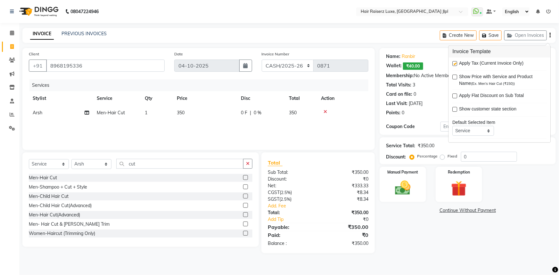
click at [455, 65] on label at bounding box center [454, 63] width 5 height 5
click at [455, 65] on input "checkbox" at bounding box center [454, 64] width 4 height 4
checkbox input "false"
click at [449, 193] on img at bounding box center [459, 189] width 26 height 20
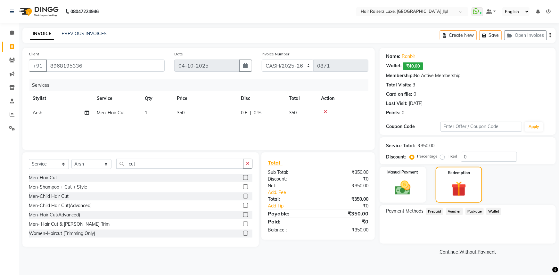
click at [497, 212] on span "Wallet" at bounding box center [493, 211] width 15 height 7
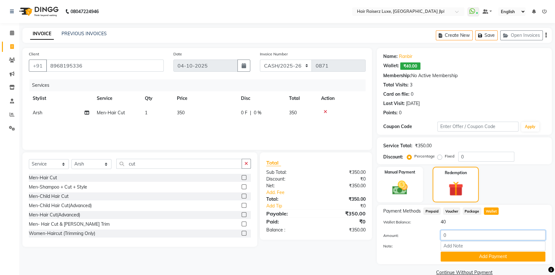
drag, startPoint x: 448, startPoint y: 237, endPoint x: 396, endPoint y: 237, distance: 52.2
click at [396, 237] on div "Amount: 0" at bounding box center [464, 235] width 172 height 11
type input "10"
click at [468, 252] on button "Add Payment" at bounding box center [492, 257] width 105 height 10
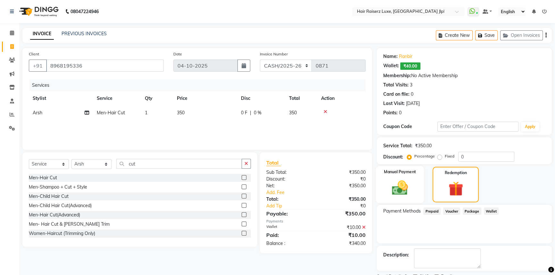
click at [409, 199] on div "Manual Payment" at bounding box center [400, 184] width 48 height 37
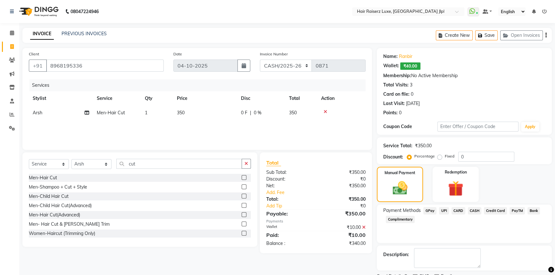
click at [470, 209] on span "CASH" at bounding box center [474, 210] width 14 height 7
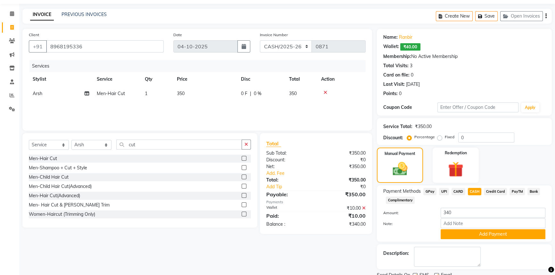
scroll to position [45, 0]
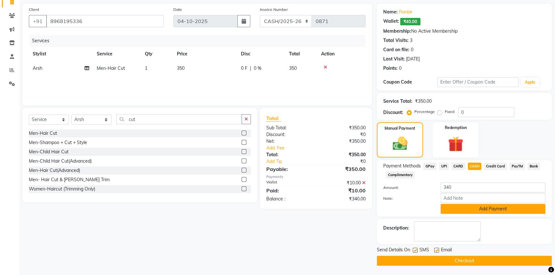
click at [464, 209] on button "Add Payment" at bounding box center [492, 209] width 105 height 10
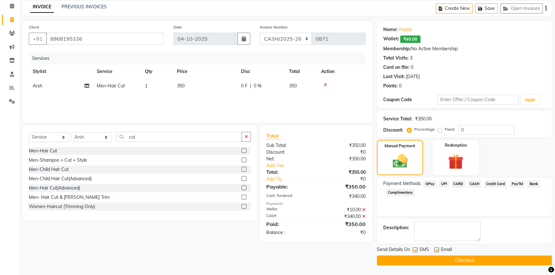
scroll to position [26, 0]
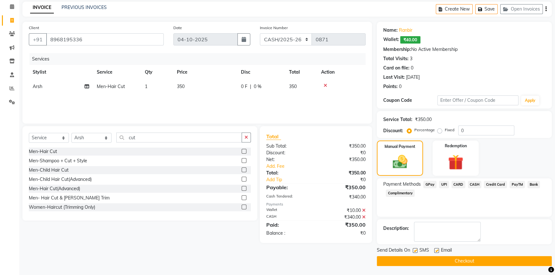
click at [435, 248] on label at bounding box center [436, 250] width 5 height 5
click at [435, 249] on input "checkbox" at bounding box center [436, 251] width 4 height 4
checkbox input "false"
click at [438, 258] on button "Checkout" at bounding box center [464, 261] width 175 height 10
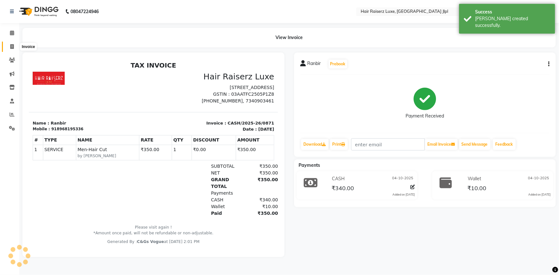
click at [12, 47] on icon at bounding box center [12, 46] width 4 height 5
select select "service"
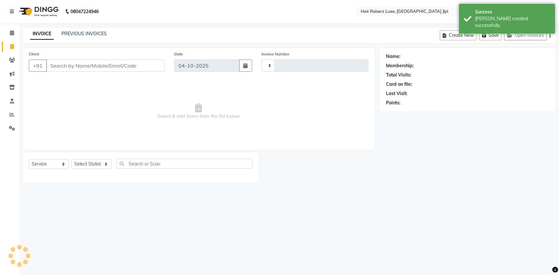
type input "3780"
select select "5409"
click at [80, 33] on link "PREVIOUS INVOICES" at bounding box center [83, 34] width 45 height 6
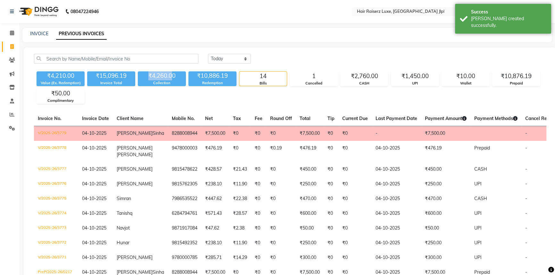
drag, startPoint x: 149, startPoint y: 77, endPoint x: 170, endPoint y: 78, distance: 21.2
click at [170, 78] on div "₹4,260.00" at bounding box center [162, 75] width 48 height 9
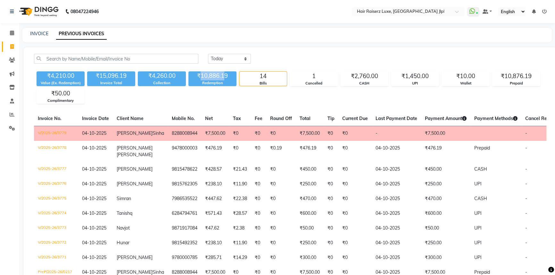
drag, startPoint x: 201, startPoint y: 77, endPoint x: 226, endPoint y: 77, distance: 25.0
click at [226, 77] on div "₹10,886.19" at bounding box center [212, 75] width 48 height 9
click at [36, 34] on link "INVOICE" at bounding box center [39, 34] width 18 height 6
select select "service"
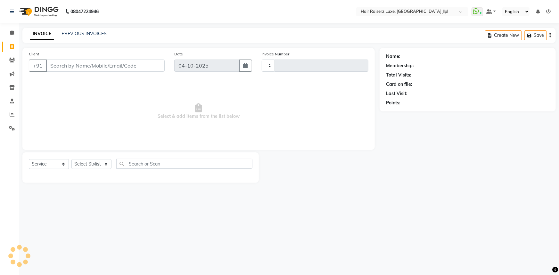
type input "3780"
select select "5409"
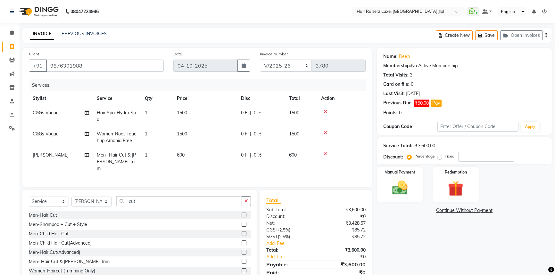
select select "5409"
select select "service"
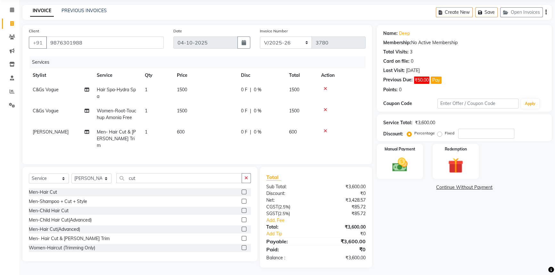
select select "65657"
click at [71, 174] on select "Select Stylist [PERSON_NAME] [PERSON_NAME] [PERSON_NAME] Asma [PERSON_NAME] C&G…" at bounding box center [91, 179] width 40 height 10
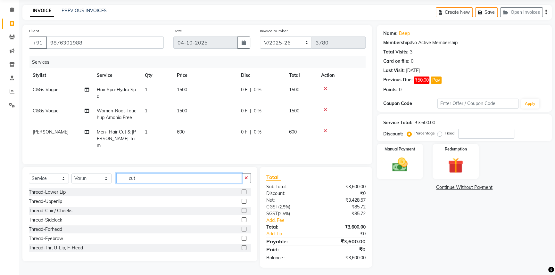
drag, startPoint x: 141, startPoint y: 176, endPoint x: 109, endPoint y: 173, distance: 31.9
click at [109, 173] on div "Select Service Product Membership Package Voucher Prepaid Gift Card Select Styl…" at bounding box center [140, 180] width 222 height 15
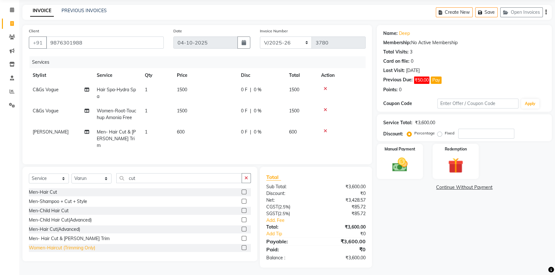
click at [76, 245] on div "Women-Haircut (Trimming Only)" at bounding box center [62, 248] width 66 height 7
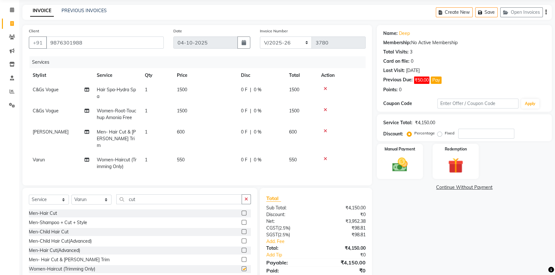
checkbox input "false"
click at [182, 157] on span "550" at bounding box center [181, 160] width 8 height 6
select select "65657"
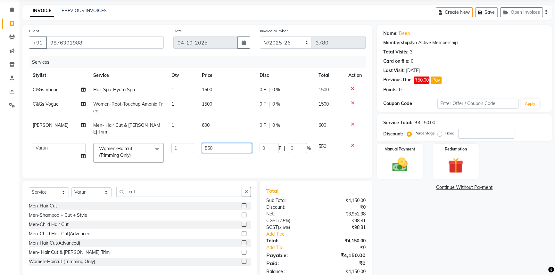
drag, startPoint x: 210, startPoint y: 143, endPoint x: 146, endPoint y: 144, distance: 64.7
click at [146, 144] on tr "Abhishek Aftab Ajay Anand Arsh Asma Bhoomika Bilal C&Gs Vogue Chhavi Duati Faiz…" at bounding box center [197, 152] width 337 height 27
type input "600"
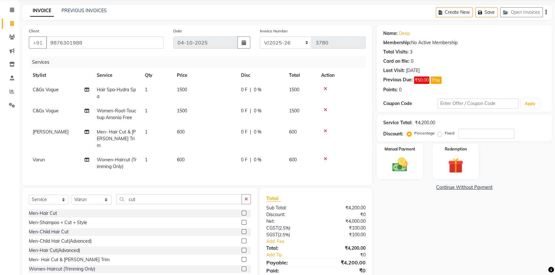
click at [417, 234] on div "Name: Deep Membership: No Active Membership Total Visits: 3 Card on file: 0 Las…" at bounding box center [467, 157] width 180 height 264
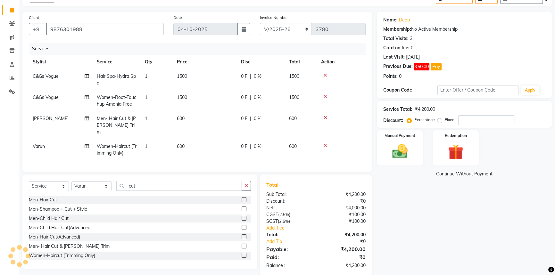
scroll to position [44, 0]
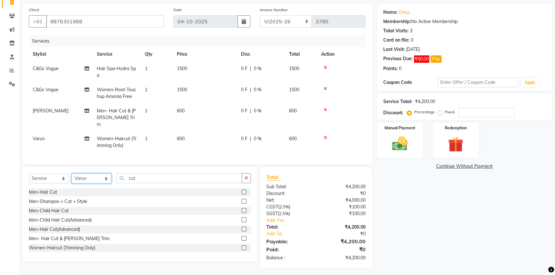
click at [93, 174] on select "Select Stylist [PERSON_NAME] [PERSON_NAME] [PERSON_NAME] Asma [PERSON_NAME] C&G…" at bounding box center [91, 179] width 40 height 10
select select "84848"
click at [71, 174] on select "Select Stylist [PERSON_NAME] [PERSON_NAME] [PERSON_NAME] Asma [PERSON_NAME] C&G…" at bounding box center [91, 179] width 40 height 10
click at [58, 236] on div "Thread-Eyebrow" at bounding box center [46, 238] width 34 height 7
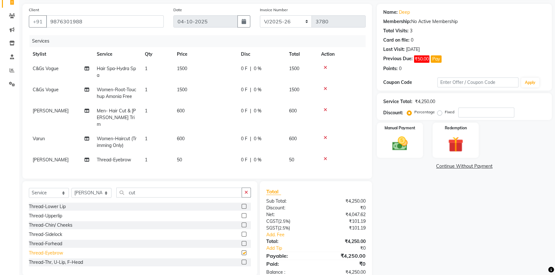
checkbox input "false"
click at [438, 237] on div "Name: Deep Membership: No Active Membership Total Visits: 3 Card on file: 0 Las…" at bounding box center [467, 143] width 180 height 278
click at [141, 192] on input "cut" at bounding box center [179, 193] width 126 height 10
click at [444, 112] on label "Fixed" at bounding box center [449, 112] width 10 height 6
click at [439, 112] on input "Fixed" at bounding box center [440, 112] width 4 height 4
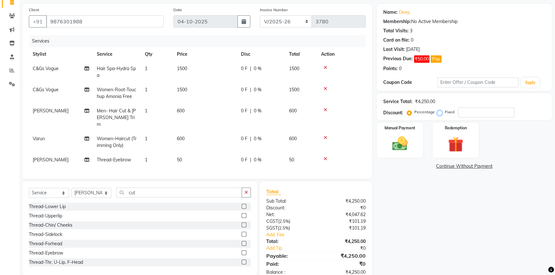
radio input "true"
click at [475, 114] on input "number" at bounding box center [486, 113] width 56 height 10
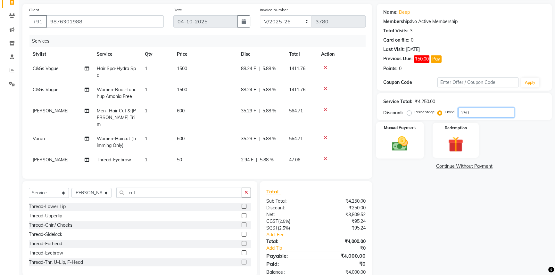
type input "250"
click at [402, 143] on img at bounding box center [400, 143] width 26 height 18
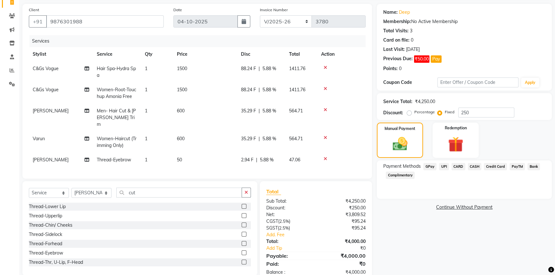
click at [442, 168] on span "UPI" at bounding box center [444, 166] width 10 height 7
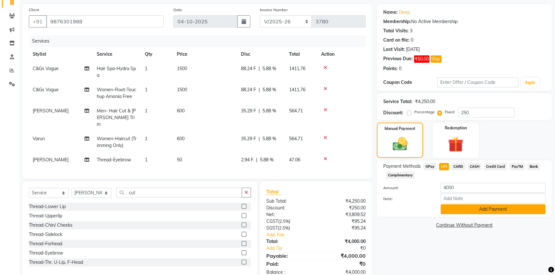
click at [455, 209] on button "Add Payment" at bounding box center [492, 209] width 105 height 10
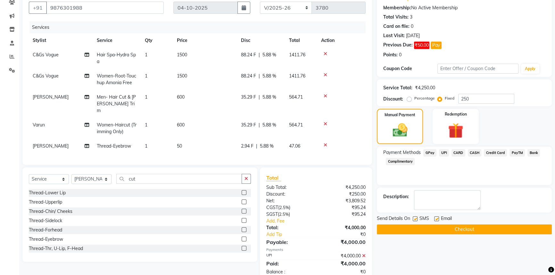
scroll to position [72, 0]
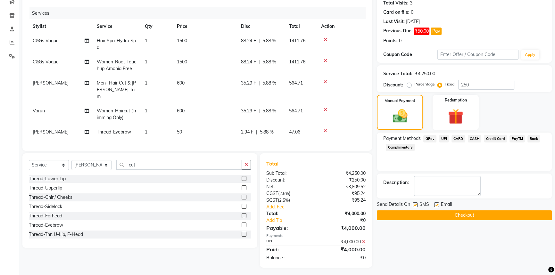
click at [436, 205] on label at bounding box center [436, 204] width 5 height 5
click at [436, 205] on input "checkbox" at bounding box center [436, 205] width 4 height 4
checkbox input "false"
click at [56, 185] on div "Thread-Upperlip" at bounding box center [45, 188] width 33 height 7
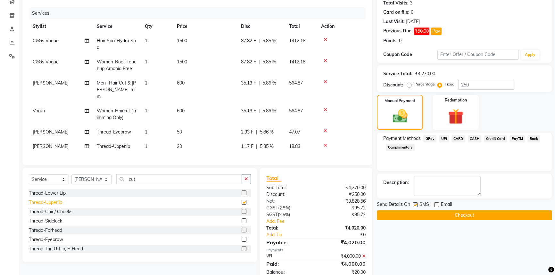
checkbox input "false"
click at [463, 82] on input "250" at bounding box center [486, 85] width 56 height 10
click at [470, 150] on div "Payment Methods GPay UPI CARD CASH Credit Card PayTM Bank Complimentary" at bounding box center [464, 143] width 162 height 17
click at [323, 129] on icon at bounding box center [325, 131] width 4 height 4
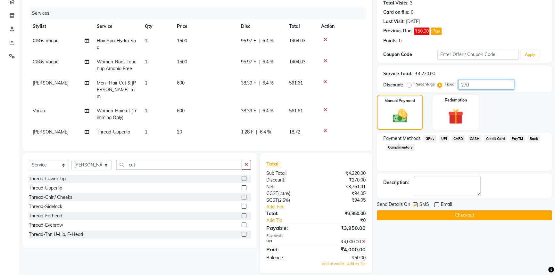
drag, startPoint x: 465, startPoint y: 84, endPoint x: 461, endPoint y: 84, distance: 3.9
click at [461, 84] on input "270" at bounding box center [486, 85] width 56 height 10
type input "220"
click at [514, 160] on div "Payment Methods GPay UPI CARD CASH Credit Card PayTM Bank Complimentary" at bounding box center [464, 152] width 175 height 38
click at [445, 214] on button "Checkout" at bounding box center [464, 215] width 175 height 10
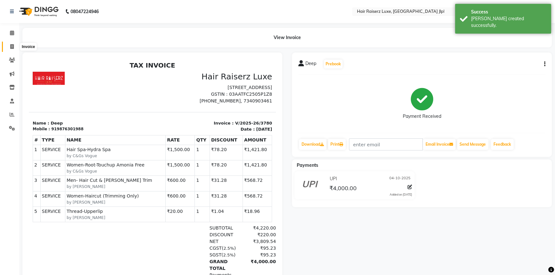
click at [11, 46] on icon at bounding box center [12, 46] width 4 height 5
select select "5409"
select select "service"
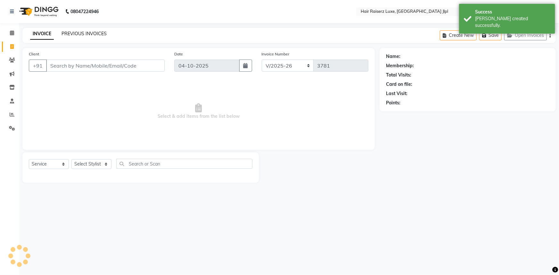
click at [82, 35] on link "PREVIOUS INVOICES" at bounding box center [83, 34] width 45 height 6
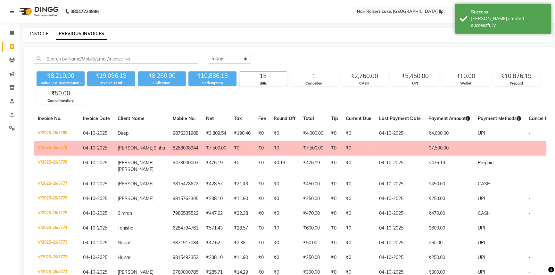
click at [40, 32] on link "INVOICE" at bounding box center [39, 34] width 18 height 6
select select "service"
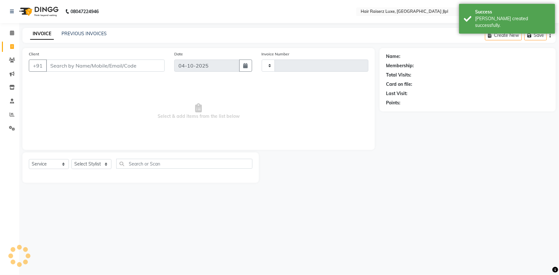
type input "3781"
select select "5409"
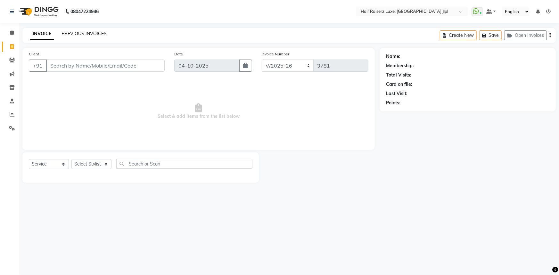
click at [63, 31] on link "PREVIOUS INVOICES" at bounding box center [83, 34] width 45 height 6
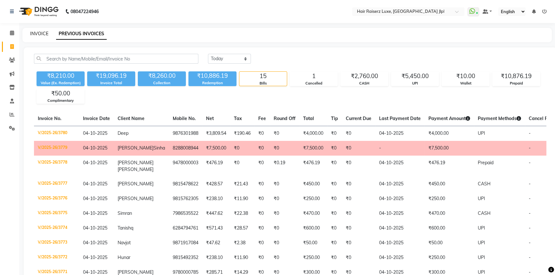
click at [38, 34] on link "INVOICE" at bounding box center [39, 34] width 18 height 6
select select "service"
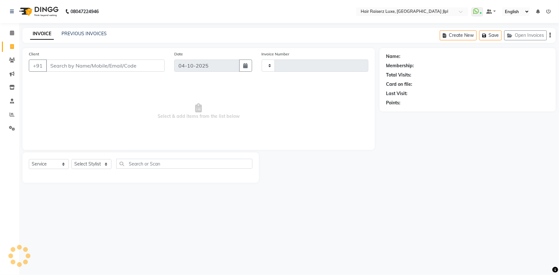
type input "3781"
select select "5409"
click at [83, 31] on link "PREVIOUS INVOICES" at bounding box center [83, 34] width 45 height 6
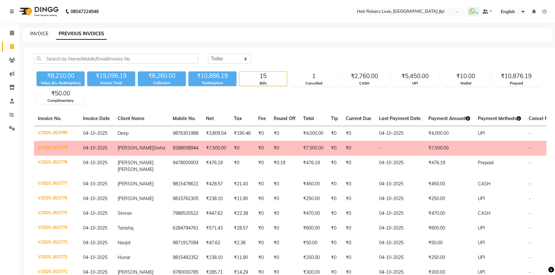
click at [43, 36] on link "INVOICE" at bounding box center [39, 34] width 18 height 6
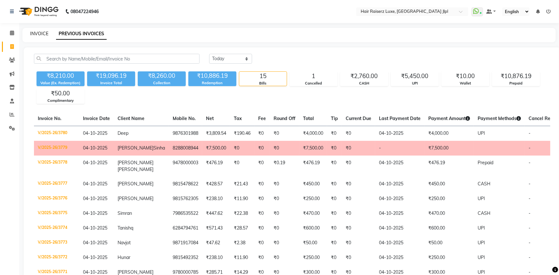
select select "service"
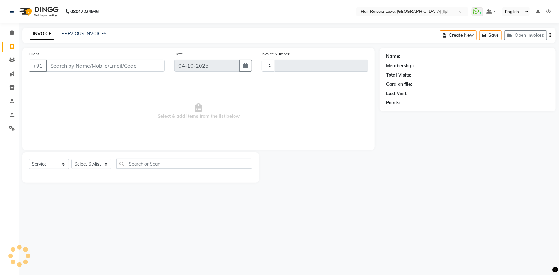
type input "3781"
select select "5409"
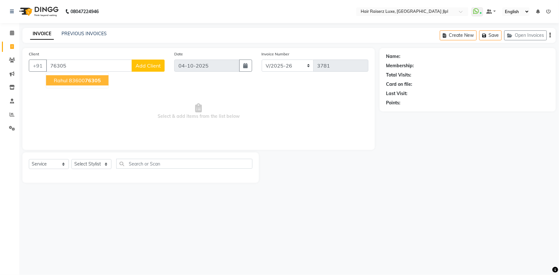
click at [69, 82] on ngb-highlight "83600 76305" at bounding box center [85, 80] width 32 height 6
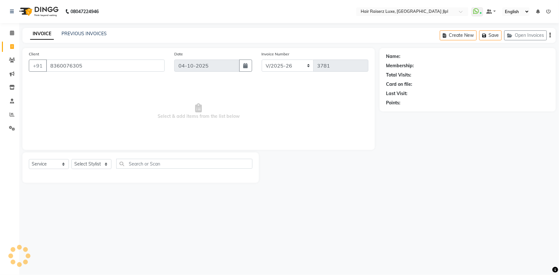
type input "8360076305"
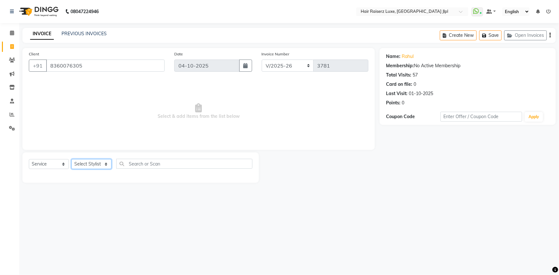
drag, startPoint x: 96, startPoint y: 168, endPoint x: 97, endPoint y: 165, distance: 3.3
click at [97, 167] on select "Select Stylist [PERSON_NAME] [PERSON_NAME] [PERSON_NAME] Asma [PERSON_NAME] C&G…" at bounding box center [91, 164] width 40 height 10
select select "47928"
click at [71, 159] on select "Select Stylist [PERSON_NAME] [PERSON_NAME] [PERSON_NAME] Asma [PERSON_NAME] C&G…" at bounding box center [91, 164] width 40 height 10
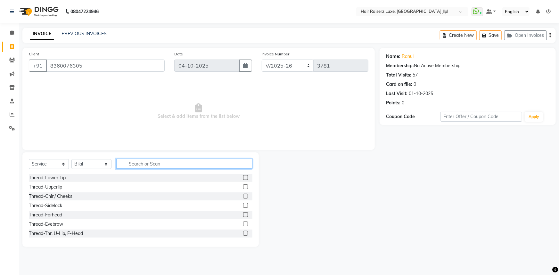
click at [137, 161] on input "text" at bounding box center [184, 164] width 136 height 10
type input "cut"
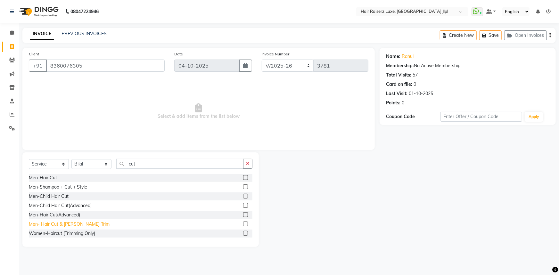
click at [67, 225] on div "Men- Hair Cut & [PERSON_NAME] Trim" at bounding box center [69, 224] width 81 height 7
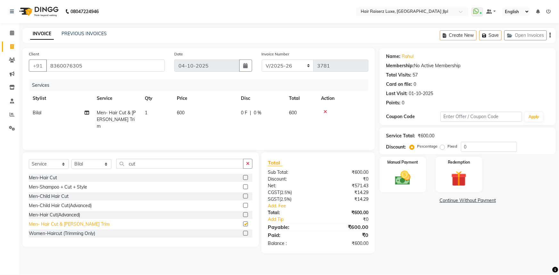
checkbox input "false"
click at [406, 191] on div "Manual Payment" at bounding box center [402, 174] width 48 height 37
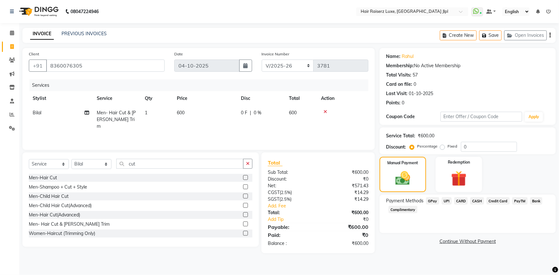
click at [448, 202] on span "UPI" at bounding box center [447, 200] width 10 height 7
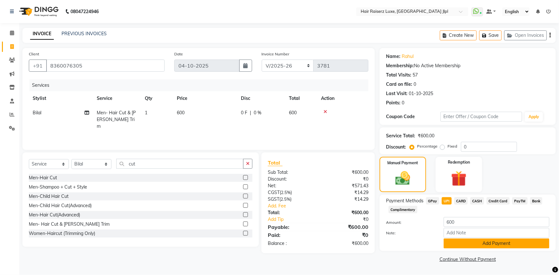
click at [461, 239] on button "Add Payment" at bounding box center [496, 244] width 106 height 10
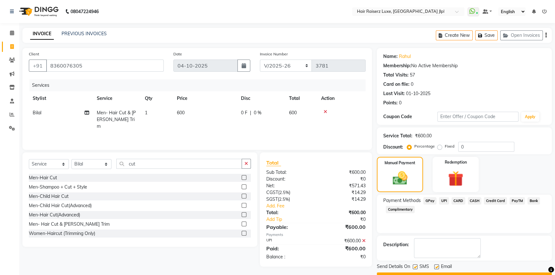
click at [436, 266] on label at bounding box center [436, 266] width 5 height 5
click at [436, 266] on input "checkbox" at bounding box center [436, 267] width 4 height 4
checkbox input "false"
click at [437, 272] on button "Checkout" at bounding box center [464, 277] width 175 height 10
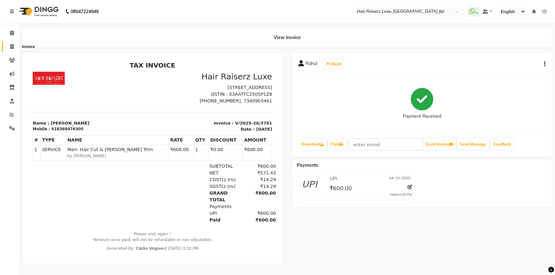
click at [13, 46] on icon at bounding box center [12, 46] width 4 height 5
select select "service"
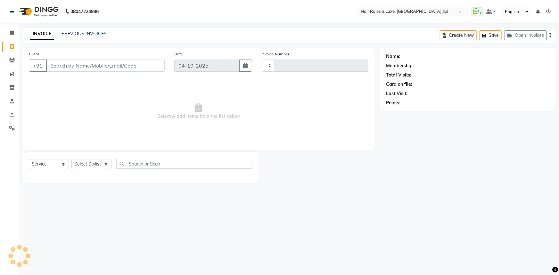
type input "3782"
select select "5409"
click at [70, 35] on link "PREVIOUS INVOICES" at bounding box center [83, 34] width 45 height 6
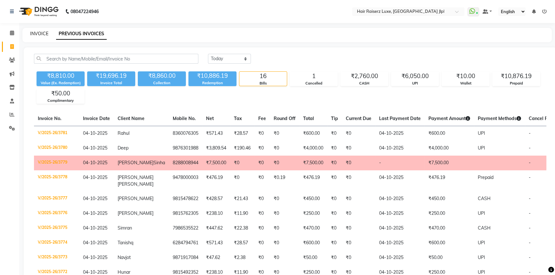
click at [41, 33] on link "INVOICE" at bounding box center [39, 34] width 18 height 6
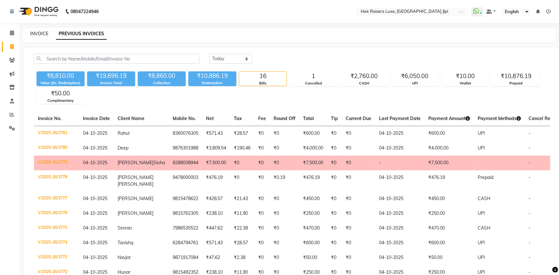
select select "5409"
select select "service"
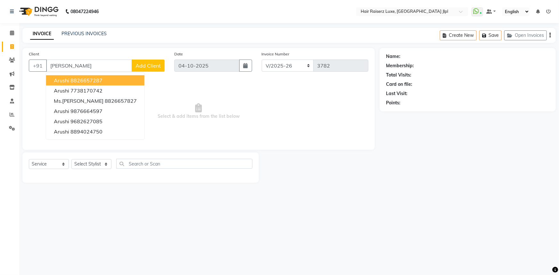
click at [76, 80] on ngb-highlight "8826657287" at bounding box center [86, 80] width 32 height 6
type input "8826657287"
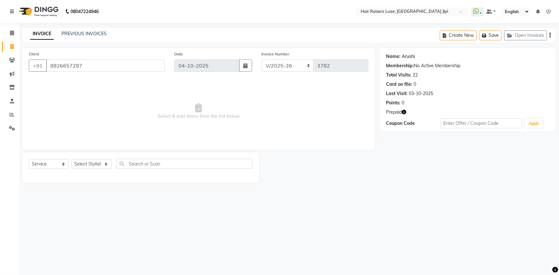
click at [409, 56] on link "Arushi" at bounding box center [408, 56] width 13 height 7
click at [81, 162] on select "Select Stylist [PERSON_NAME] [PERSON_NAME] [PERSON_NAME] Asma [PERSON_NAME] C&G…" at bounding box center [91, 164] width 40 height 10
select select "36169"
click at [71, 159] on select "Select Stylist [PERSON_NAME] [PERSON_NAME] [PERSON_NAME] Asma [PERSON_NAME] C&G…" at bounding box center [91, 164] width 40 height 10
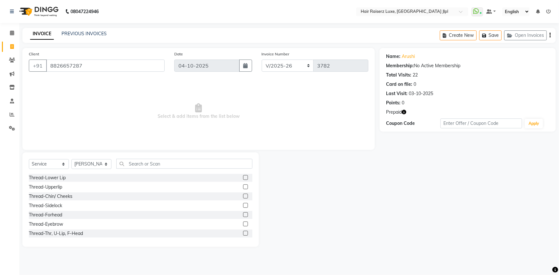
click at [134, 169] on div "Select Service Product Membership Package Voucher Prepaid Gift Card Select Styl…" at bounding box center [140, 166] width 223 height 15
click at [135, 164] on input "text" at bounding box center [184, 164] width 136 height 10
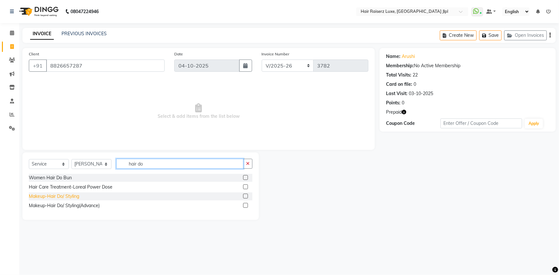
type input "hair do"
click at [70, 193] on div "Makeup-Hair Do/ Styling" at bounding box center [54, 196] width 50 height 7
checkbox input "false"
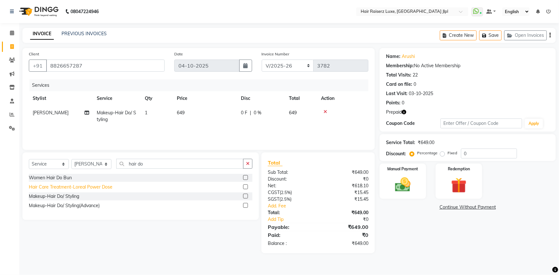
drag, startPoint x: 70, startPoint y: 206, endPoint x: 77, endPoint y: 204, distance: 6.6
click at [71, 206] on div "Makeup-Hair Do/ Styling(Advance)" at bounding box center [64, 205] width 71 height 7
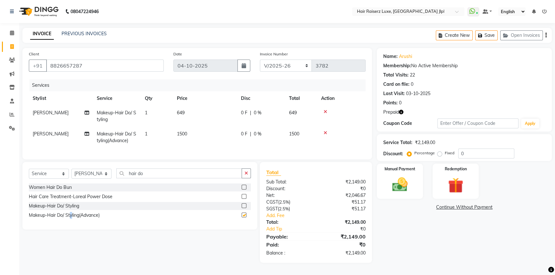
checkbox input "false"
click at [185, 134] on span "1500" at bounding box center [182, 134] width 10 height 6
select select "36169"
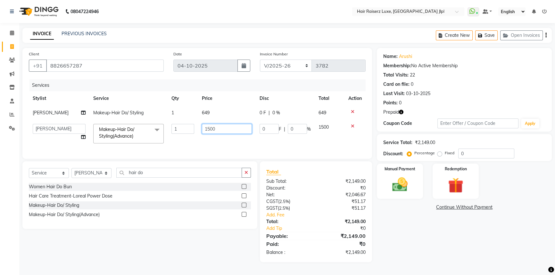
click at [206, 128] on input "1500" at bounding box center [227, 129] width 50 height 10
type input "1200"
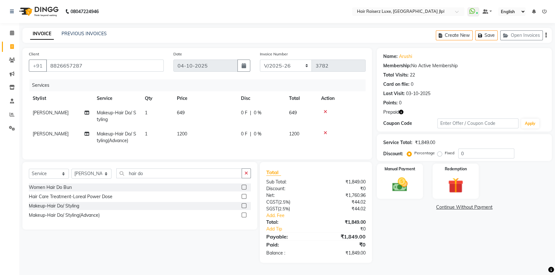
click at [326, 112] on icon at bounding box center [325, 112] width 4 height 4
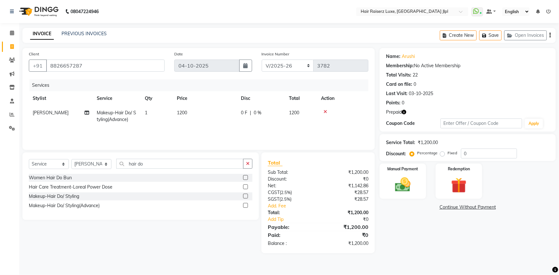
click at [248, 111] on div "0 F | 0 %" at bounding box center [261, 113] width 40 height 7
select select "36169"
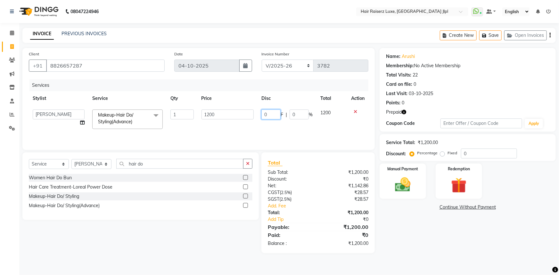
drag, startPoint x: 254, startPoint y: 112, endPoint x: 233, endPoint y: 111, distance: 21.5
click at [233, 111] on tr "Abhishek Aftab Ajay Anand Arsh Asma Bhoomika Bilal C&Gs Vogue Chhavi Duati Faiz…" at bounding box center [198, 119] width 339 height 27
type input "200"
click at [420, 237] on div "Name: Arushi Membership: No Active Membership Total Visits: 22 Card on file: 0 …" at bounding box center [469, 150] width 181 height 205
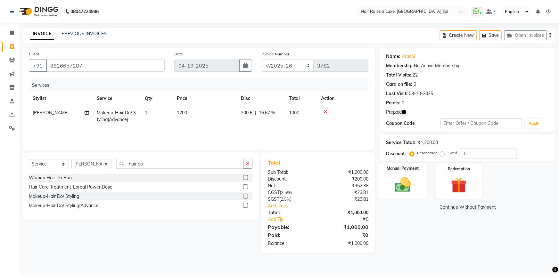
click at [415, 188] on img at bounding box center [403, 184] width 26 height 19
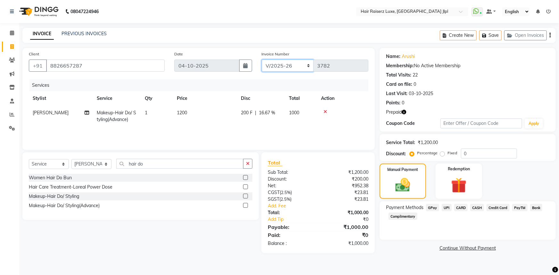
click at [285, 64] on select "FF/2025-26 PreP/2025-26 BANK/2025-26 Paytm/2025-26 CASH/2025-26 V/2025-26" at bounding box center [288, 66] width 52 height 12
select select "8497"
click at [262, 60] on select "FF/2025-26 PreP/2025-26 BANK/2025-26 Paytm/2025-26 CASH/2025-26 V/2025-26" at bounding box center [288, 66] width 52 height 12
type input "0872"
click at [477, 207] on span "CASH" at bounding box center [477, 207] width 14 height 7
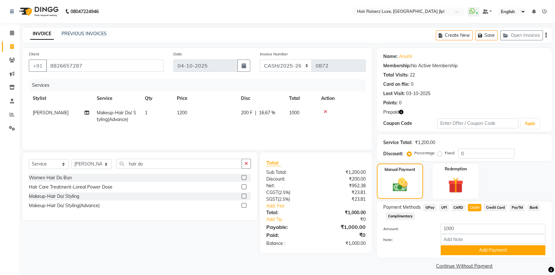
click at [545, 36] on icon "button" at bounding box center [545, 35] width 1 height 0
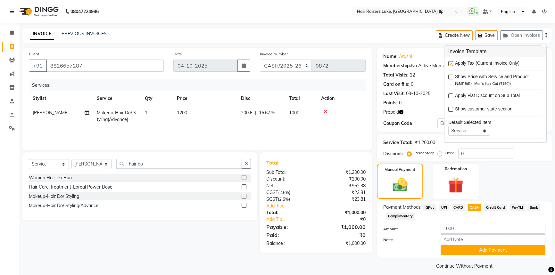
click at [451, 64] on label at bounding box center [450, 63] width 5 height 5
click at [451, 64] on input "checkbox" at bounding box center [450, 64] width 4 height 4
checkbox input "false"
click at [492, 248] on button "Add Payment" at bounding box center [492, 250] width 105 height 10
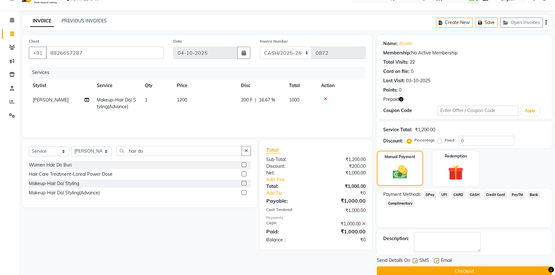
scroll to position [23, 0]
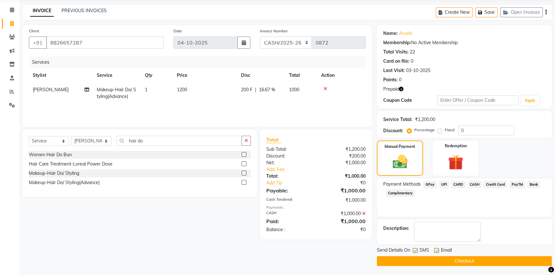
click at [449, 258] on button "Checkout" at bounding box center [464, 261] width 175 height 10
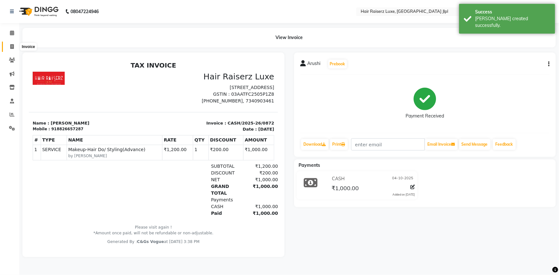
click at [15, 47] on span at bounding box center [11, 46] width 11 height 7
select select "service"
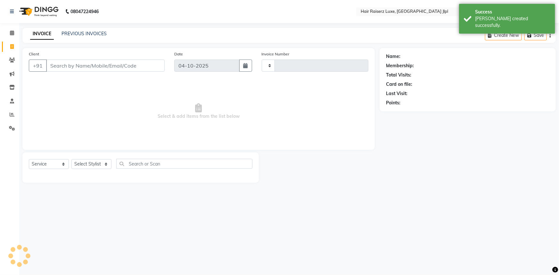
type input "3782"
select select "5409"
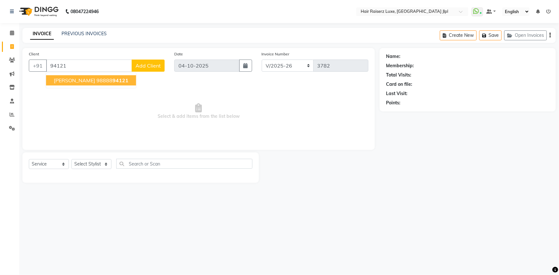
click at [96, 80] on ngb-highlight "98888 94121" at bounding box center [112, 80] width 32 height 6
type input "9888894121"
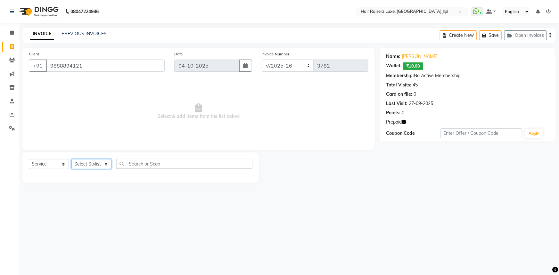
click at [89, 164] on select "Select Stylist Abhishek Aftab Ajay Anand Arsh Asma Bhoomika Bilal C&Gs Vogue Ch…" at bounding box center [91, 164] width 40 height 10
select select "36165"
click at [71, 159] on select "Select Stylist Abhishek Aftab Ajay Anand Arsh Asma Bhoomika Bilal C&Gs Vogue Ch…" at bounding box center [91, 164] width 40 height 10
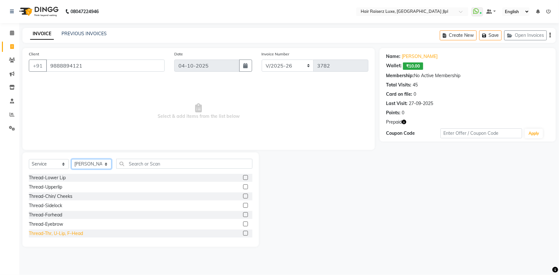
scroll to position [29, 0]
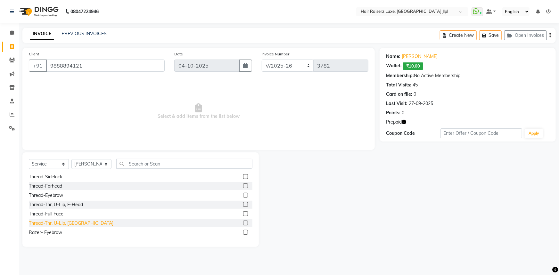
click at [66, 224] on div "Thread-Thr, U-Lip, Chin" at bounding box center [71, 223] width 85 height 7
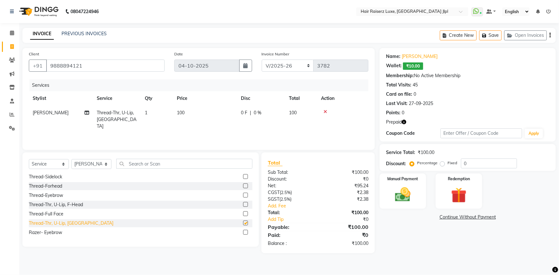
checkbox input "false"
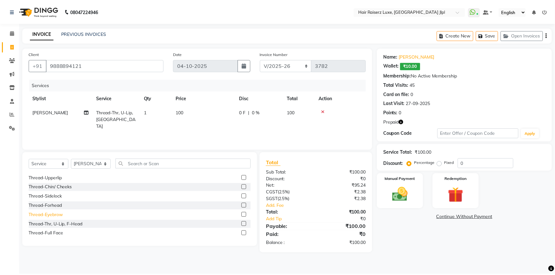
scroll to position [0, 0]
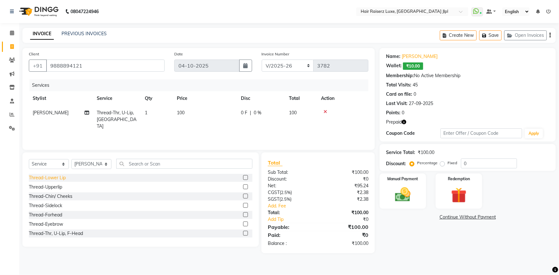
click at [58, 179] on div "Thread-Lower Lip" at bounding box center [47, 178] width 37 height 7
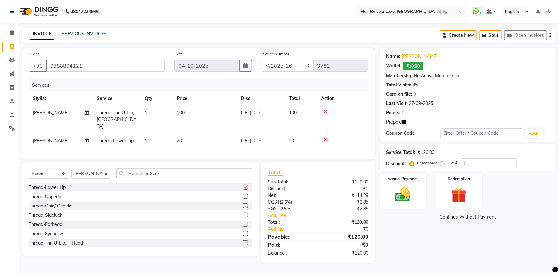
checkbox input "false"
click at [95, 172] on select "Select Stylist Abhishek Aftab Ajay Anand Arsh Asma Bhoomika Bilal C&Gs Vogue Ch…" at bounding box center [91, 174] width 40 height 10
select select "84148"
click at [71, 169] on select "Select Stylist Abhishek Aftab Ajay Anand Arsh Asma Bhoomika Bilal C&Gs Vogue Ch…" at bounding box center [91, 174] width 40 height 10
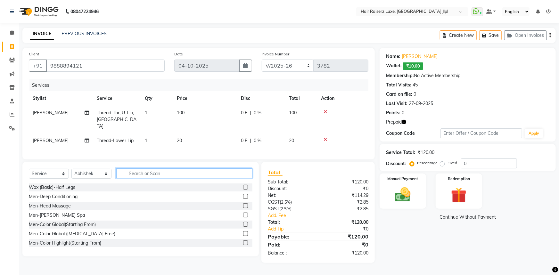
click at [129, 175] on input "text" at bounding box center [184, 173] width 136 height 10
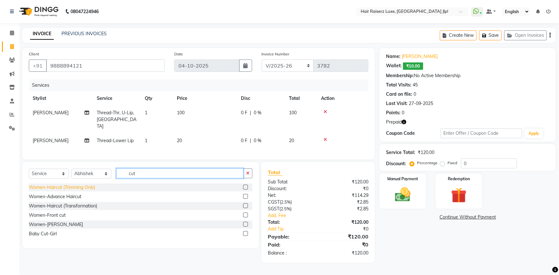
type input "cut"
click at [77, 184] on div "Women-Haircut (Trimming Only)" at bounding box center [62, 187] width 66 height 7
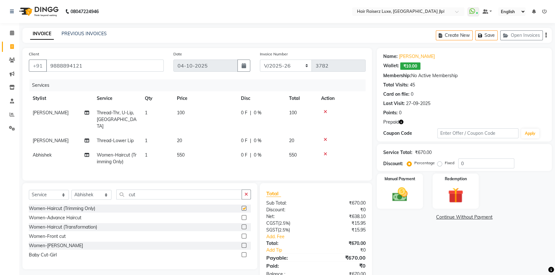
checkbox input "false"
click at [179, 152] on span "550" at bounding box center [181, 155] width 8 height 6
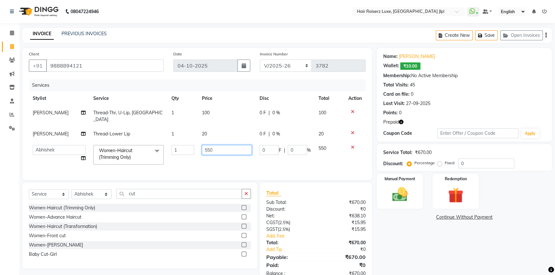
drag, startPoint x: 215, startPoint y: 142, endPoint x: 138, endPoint y: 141, distance: 76.2
click at [138, 141] on tr "Abhishek Aftab Ajay Anand Arsh Asma Bhoomika Bilal C&Gs Vogue Chhavi Duati Faiz…" at bounding box center [197, 154] width 337 height 27
type input "600"
click at [283, 66] on select "FF/2025-26 PreP/2025-26 BANK/2025-26 Paytm/2025-26 CASH/2025-26 V/2025-26" at bounding box center [286, 66] width 52 height 12
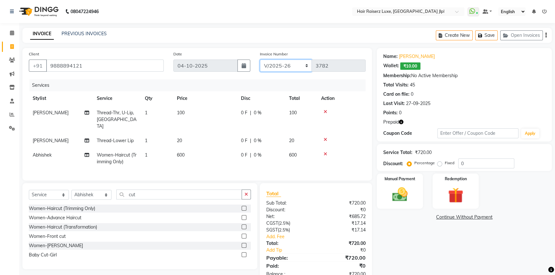
select select "8500"
click at [260, 60] on select "FF/2025-26 PreP/2025-26 BANK/2025-26 Paytm/2025-26 CASH/2025-26 V/2025-26" at bounding box center [286, 66] width 52 height 12
type input "0218"
click at [461, 195] on img at bounding box center [456, 195] width 26 height 20
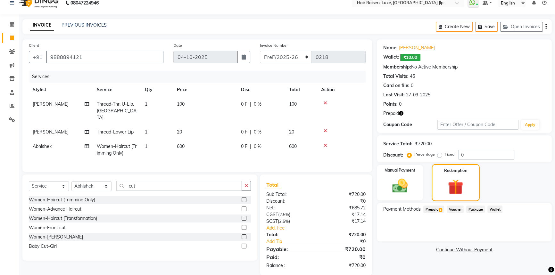
scroll to position [16, 0]
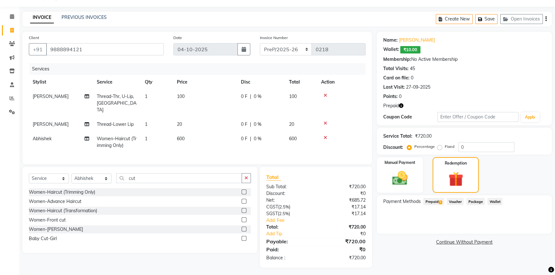
click at [439, 201] on span "1" at bounding box center [440, 202] width 4 height 4
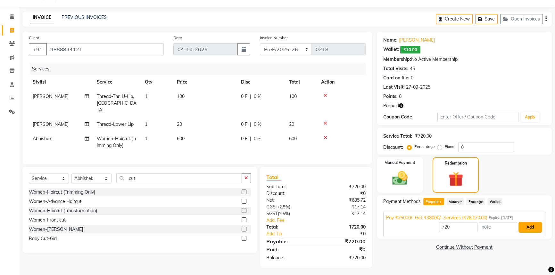
click at [525, 225] on button "Add" at bounding box center [529, 227] width 23 height 11
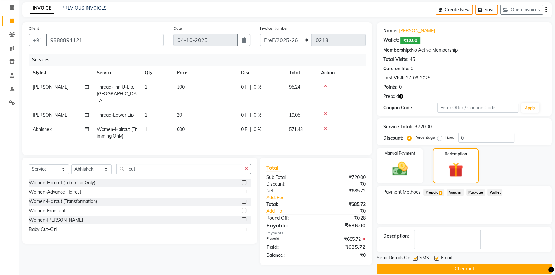
scroll to position [34, 0]
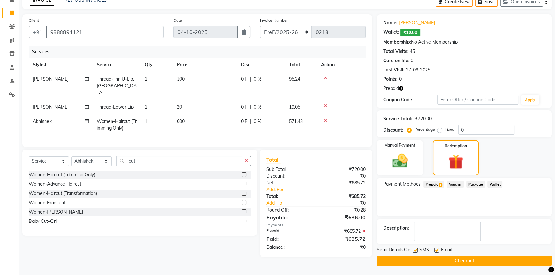
click at [363, 229] on icon at bounding box center [364, 231] width 4 height 4
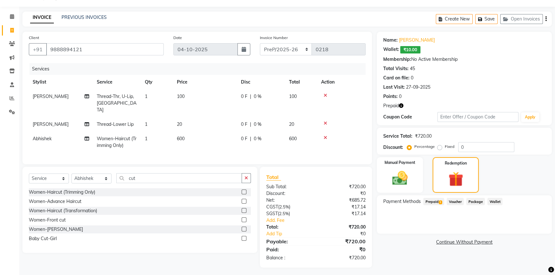
click at [545, 19] on icon "button" at bounding box center [545, 19] width 1 height 0
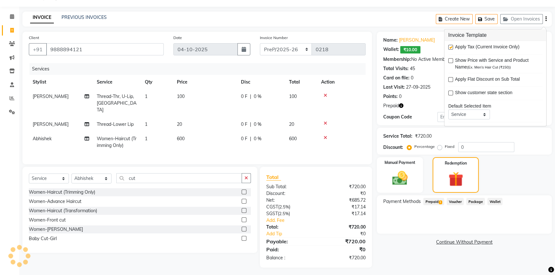
click at [452, 46] on label at bounding box center [450, 47] width 5 height 5
click at [452, 46] on input "checkbox" at bounding box center [450, 47] width 4 height 4
checkbox input "false"
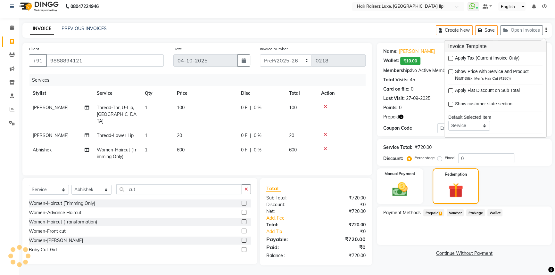
scroll to position [3, 0]
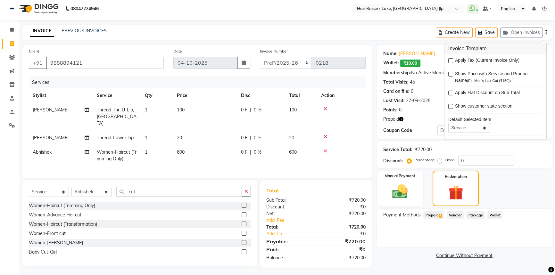
click at [434, 212] on span "Prepaid 1" at bounding box center [433, 214] width 21 height 7
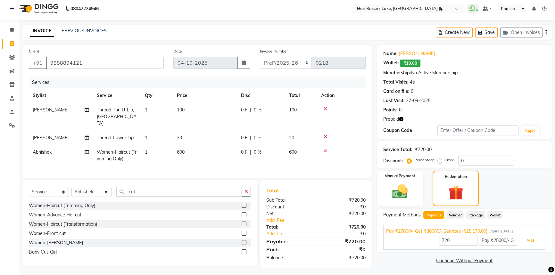
click at [535, 245] on button "Add" at bounding box center [529, 240] width 23 height 11
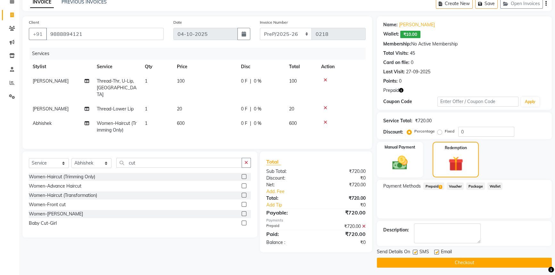
scroll to position [34, 0]
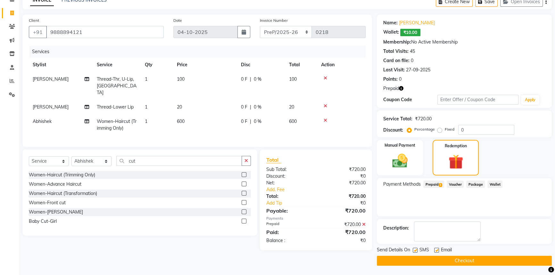
click at [450, 258] on button "Checkout" at bounding box center [464, 261] width 175 height 10
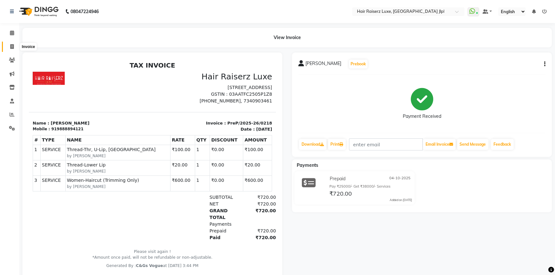
click at [11, 45] on icon at bounding box center [12, 46] width 4 height 5
select select "service"
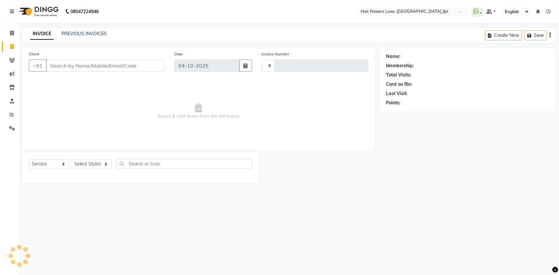
type input "3782"
select select "5409"
click at [60, 64] on input "Client" at bounding box center [105, 66] width 118 height 12
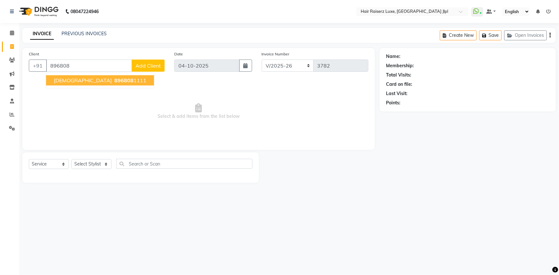
click at [65, 80] on span "Ashu" at bounding box center [83, 80] width 58 height 6
type input "8968081111"
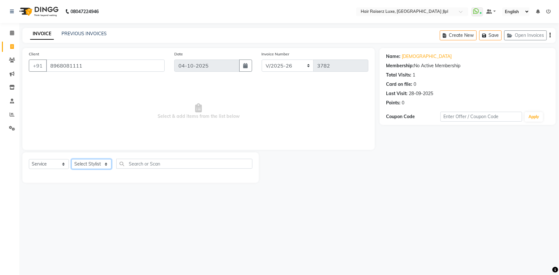
click at [84, 164] on select "Select Stylist Abhishek Aftab Ajay Anand Arsh Asma Bhoomika Bilal C&Gs Vogue Ch…" at bounding box center [91, 164] width 40 height 10
select select "92767"
click at [71, 159] on select "Select Stylist Abhishek Aftab Ajay Anand Arsh Asma Bhoomika Bilal C&Gs Vogue Ch…" at bounding box center [91, 164] width 40 height 10
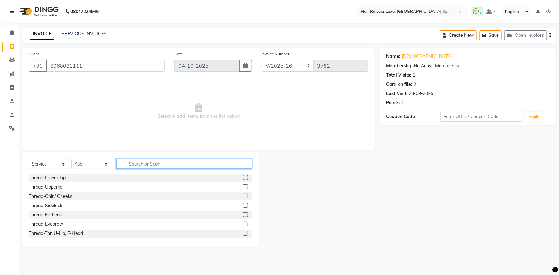
click at [128, 160] on input "text" at bounding box center [184, 164] width 136 height 10
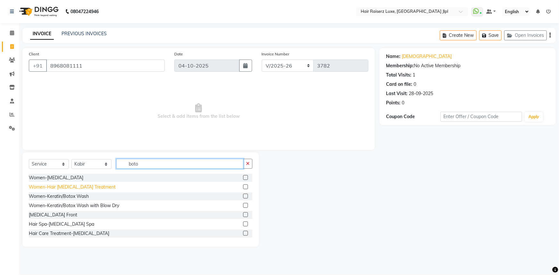
type input "boto"
click at [79, 187] on div "Women-Hair [MEDICAL_DATA] Treatment" at bounding box center [72, 187] width 87 height 7
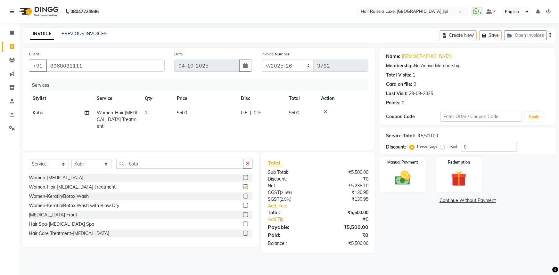
checkbox input "false"
click at [188, 110] on td "5500" at bounding box center [205, 120] width 64 height 28
select select "92767"
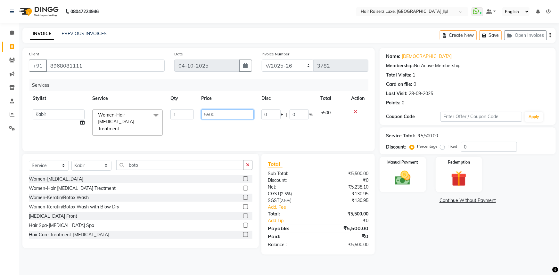
drag, startPoint x: 210, startPoint y: 114, endPoint x: 175, endPoint y: 114, distance: 34.6
click at [175, 114] on tr "Abhishek Aftab Ajay Anand Arsh Asma Bhoomika Bilal C&Gs Vogue Chhavi Duati Faiz…" at bounding box center [198, 123] width 339 height 34
type input "10000"
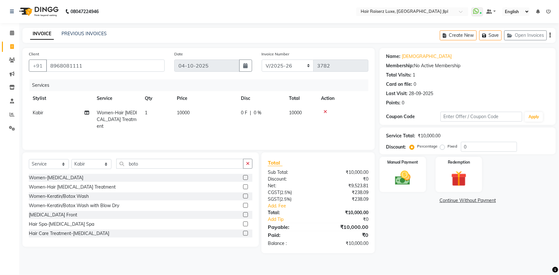
click at [249, 112] on div "0 F | 0 %" at bounding box center [261, 113] width 40 height 7
select select "92767"
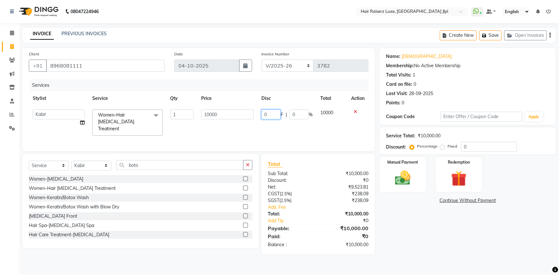
drag, startPoint x: 269, startPoint y: 112, endPoint x: 237, endPoint y: 117, distance: 32.4
click at [238, 117] on tr "Abhishek Aftab Ajay Anand Arsh Asma Bhoomika Bilal C&Gs Vogue Chhavi Duati Faiz…" at bounding box center [198, 123] width 339 height 34
type input "4500"
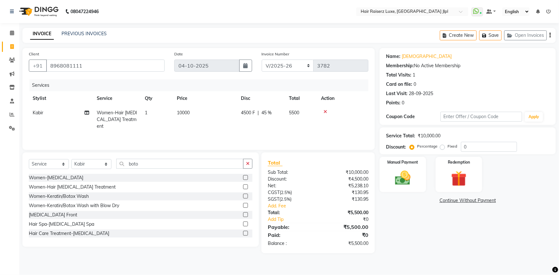
click at [401, 234] on div "Name: Ashu Membership: No Active Membership Total Visits: 1 Card on file: 0 Las…" at bounding box center [469, 150] width 181 height 205
click at [399, 183] on img at bounding box center [403, 178] width 26 height 19
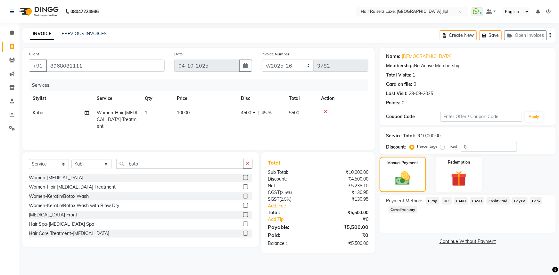
click at [447, 200] on span "UPI" at bounding box center [447, 200] width 10 height 7
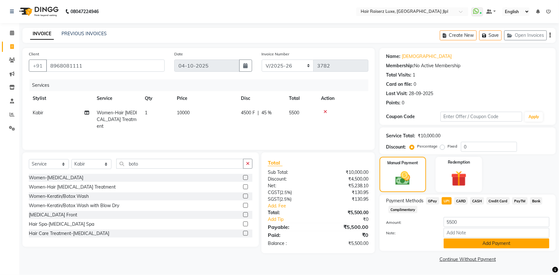
click at [453, 242] on button "Add Payment" at bounding box center [496, 244] width 106 height 10
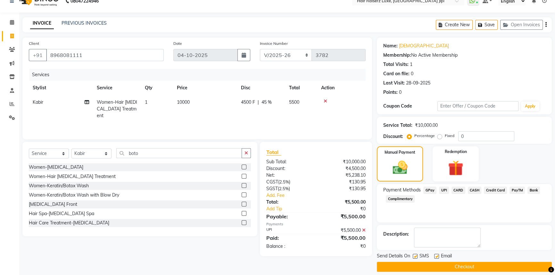
scroll to position [16, 0]
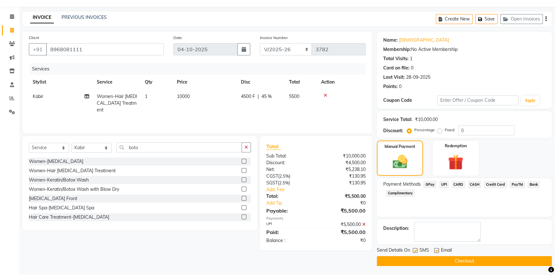
click at [435, 250] on label at bounding box center [436, 250] width 5 height 5
click at [435, 250] on input "checkbox" at bounding box center [436, 251] width 4 height 4
checkbox input "false"
click at [435, 256] on button "Checkout" at bounding box center [464, 261] width 175 height 10
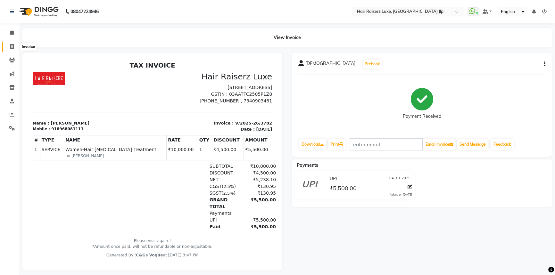
click at [10, 46] on icon at bounding box center [12, 46] width 4 height 5
select select "service"
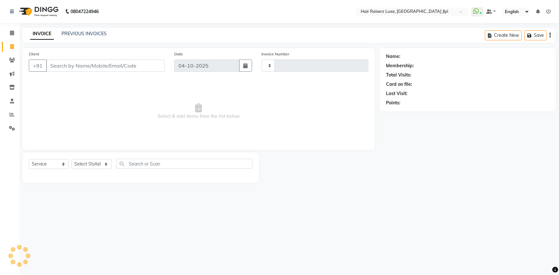
type input "3783"
select select "5409"
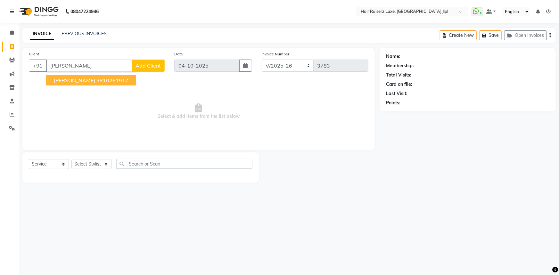
click at [64, 83] on span "Arpita Bansal" at bounding box center [74, 80] width 41 height 6
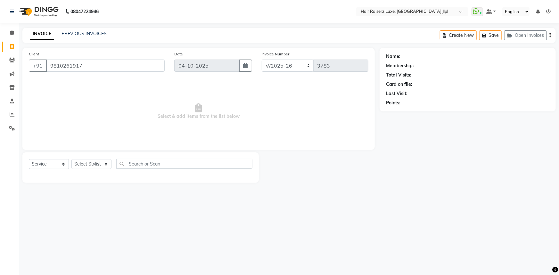
type input "9810261917"
click at [90, 167] on select "Select Stylist Abhishek Aftab Ajay Anand Arsh Asma Bhoomika Bilal C&Gs Vogue Ch…" at bounding box center [91, 164] width 40 height 10
click at [91, 154] on div "Select Service Product Membership Package Voucher Prepaid Gift Card Select Styl…" at bounding box center [140, 167] width 236 height 30
click at [87, 162] on select "Select Stylist Abhishek Aftab Ajay Anand Arsh Asma Bhoomika Bilal C&Gs Vogue Ch…" at bounding box center [91, 164] width 40 height 10
select select "37832"
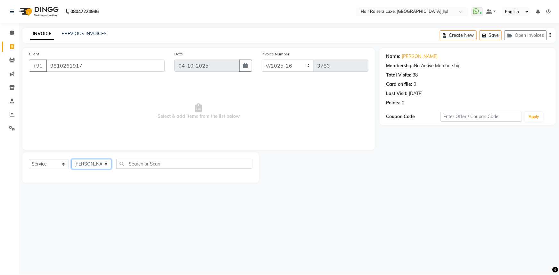
click at [71, 159] on select "Select Stylist [PERSON_NAME] [PERSON_NAME] [PERSON_NAME] Asma [PERSON_NAME] C&G…" at bounding box center [91, 164] width 40 height 10
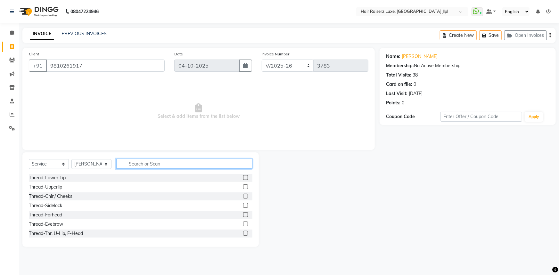
click at [138, 165] on input "text" at bounding box center [184, 164] width 136 height 10
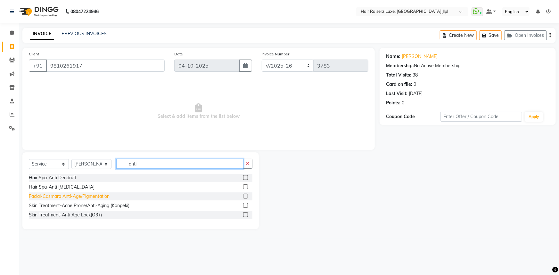
type input "anti"
click at [100, 195] on div "Facial-Casmara Anti-Age/Pigmentation" at bounding box center [69, 196] width 81 height 7
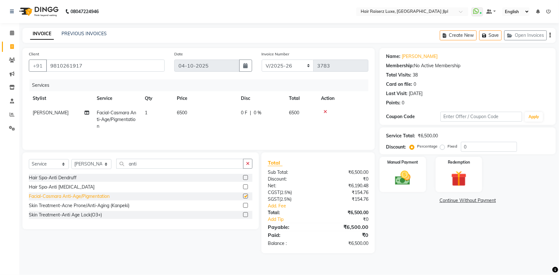
checkbox input "false"
click at [106, 163] on select "Select Stylist [PERSON_NAME] [PERSON_NAME] [PERSON_NAME] Asma [PERSON_NAME] C&G…" at bounding box center [91, 164] width 40 height 10
drag, startPoint x: 140, startPoint y: 161, endPoint x: 33, endPoint y: 167, distance: 107.1
click at [33, 167] on div "Select Service Product Membership Package Voucher Prepaid Gift Card Select Styl…" at bounding box center [140, 166] width 223 height 15
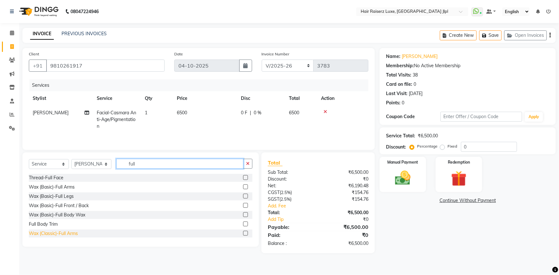
type input "full"
click at [55, 234] on div "Wax (Classic)-Full Arms" at bounding box center [53, 233] width 49 height 7
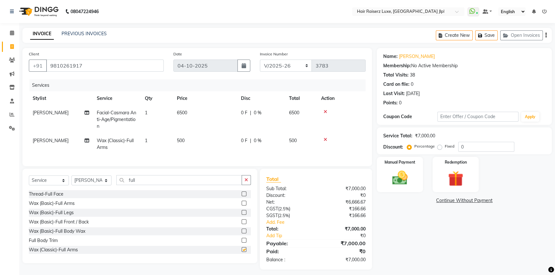
checkbox input "false"
drag, startPoint x: 134, startPoint y: 186, endPoint x: 65, endPoint y: 191, distance: 69.0
click at [65, 190] on div "Select Service Product Membership Package Voucher Prepaid Gift Card Select Styl…" at bounding box center [140, 182] width 222 height 15
type input "l"
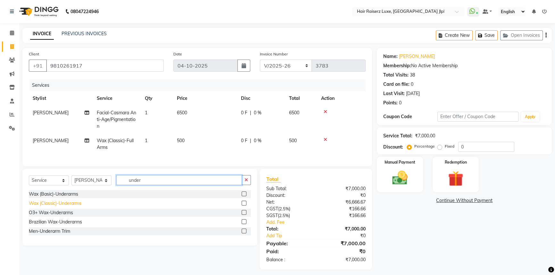
type input "under"
click at [55, 207] on div "Wax (Classic)-Underarms" at bounding box center [55, 203] width 53 height 7
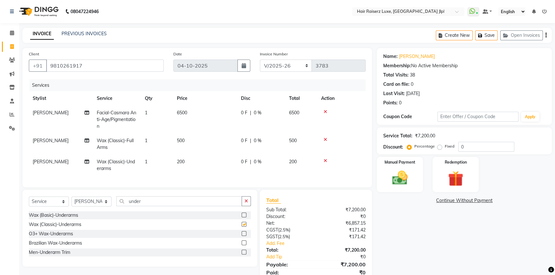
checkbox input "false"
click at [455, 234] on div "Name: Arpita Bansal Membership: No Active Membership Total Visits: 38 Card on f…" at bounding box center [467, 169] width 180 height 243
drag, startPoint x: 150, startPoint y: 208, endPoint x: 67, endPoint y: 200, distance: 82.9
click at [67, 200] on div "Select Service Product Membership Package Voucher Prepaid Gift Card Select Styl…" at bounding box center [140, 203] width 222 height 15
click at [51, 264] on div "Thread-Eyebrow" at bounding box center [46, 261] width 34 height 7
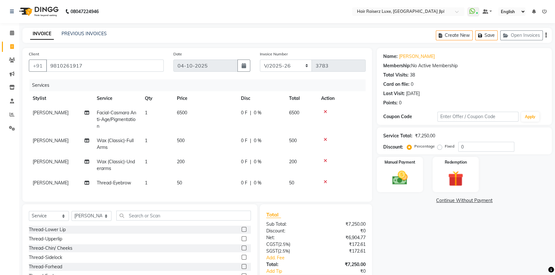
checkbox input "false"
click at [410, 241] on div "Name: Arpita Bansal Membership: No Active Membership Total Visits: 38 Card on f…" at bounding box center [467, 176] width 180 height 257
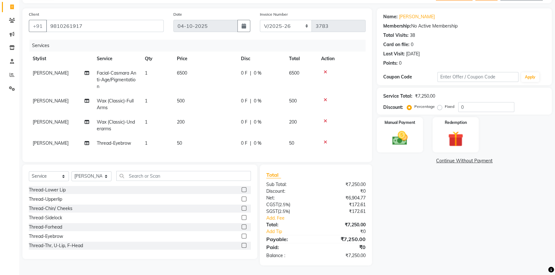
scroll to position [44, 0]
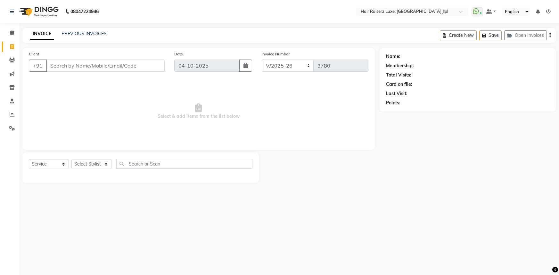
select select "5409"
select select "service"
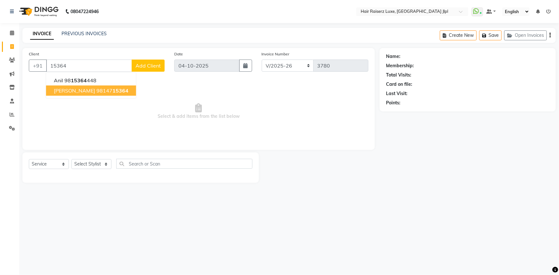
click at [112, 91] on span "15364" at bounding box center [120, 90] width 16 height 6
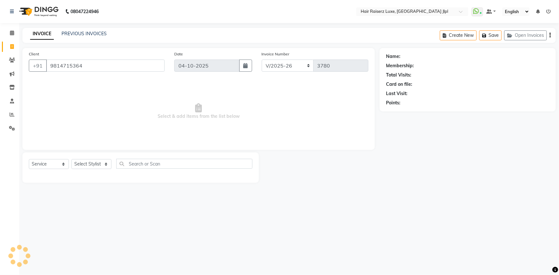
type input "9814715364"
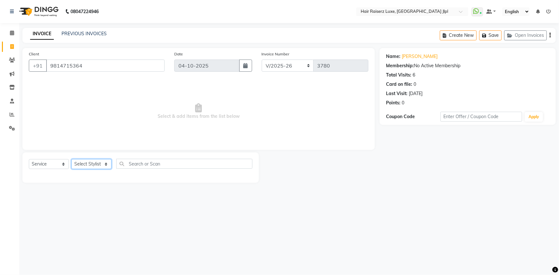
click at [87, 167] on select "Select Stylist [PERSON_NAME] [PERSON_NAME] [PERSON_NAME] Asma [PERSON_NAME] C&G…" at bounding box center [91, 164] width 40 height 10
select select "84148"
click at [71, 159] on select "Select Stylist [PERSON_NAME] [PERSON_NAME] [PERSON_NAME] Asma [PERSON_NAME] C&G…" at bounding box center [91, 164] width 40 height 10
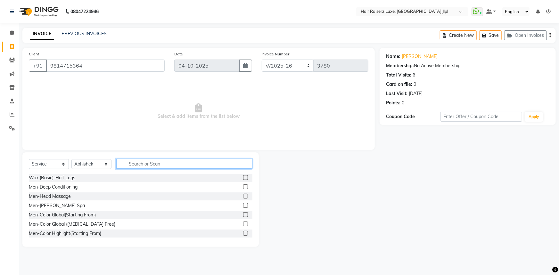
click at [129, 165] on input "text" at bounding box center [184, 164] width 136 height 10
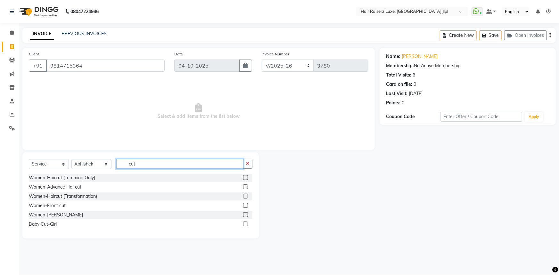
type input "cut"
click at [315, 219] on div at bounding box center [319, 195] width 121 height 86
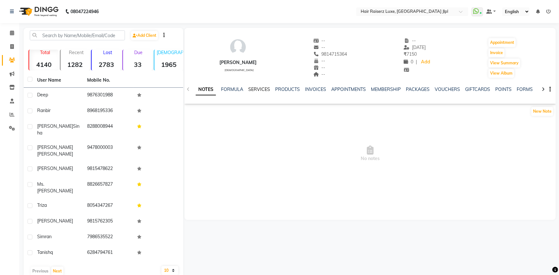
click at [253, 86] on link "SERVICES" at bounding box center [259, 89] width 22 height 6
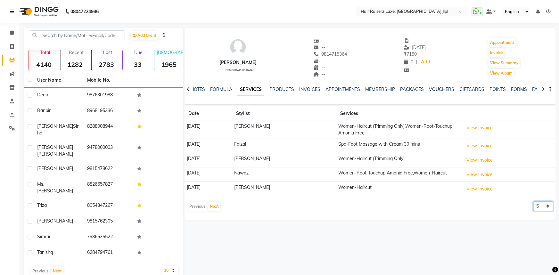
click at [542, 207] on select "5 10 50 100 500" at bounding box center [543, 206] width 20 height 10
select select "50"
click at [533, 201] on select "5 10 50 100 500" at bounding box center [543, 206] width 20 height 10
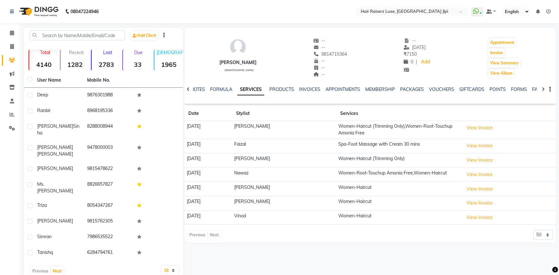
click at [276, 147] on td "Faizal" at bounding box center [284, 146] width 104 height 14
click at [275, 158] on td "[PERSON_NAME]" at bounding box center [284, 160] width 104 height 14
click at [15, 45] on span at bounding box center [11, 46] width 11 height 7
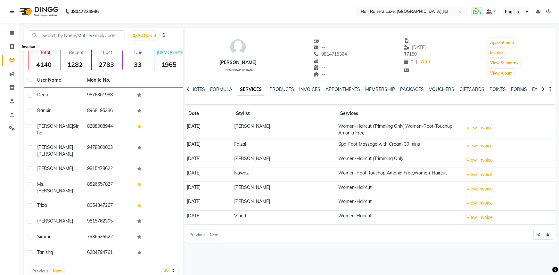
select select "service"
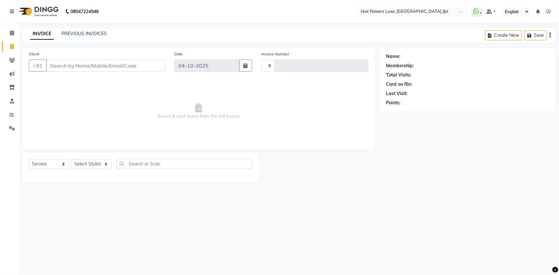
type input "3783"
select select "5409"
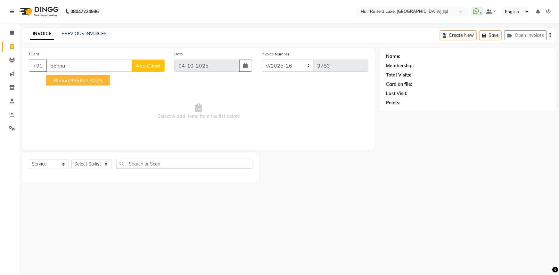
click at [66, 81] on span "bennu" at bounding box center [61, 80] width 15 height 6
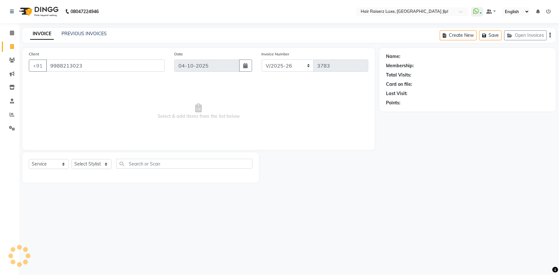
type input "9988213023"
click at [105, 167] on select "Select Stylist [PERSON_NAME] [PERSON_NAME] [PERSON_NAME] Asma [PERSON_NAME] C&G…" at bounding box center [91, 164] width 40 height 10
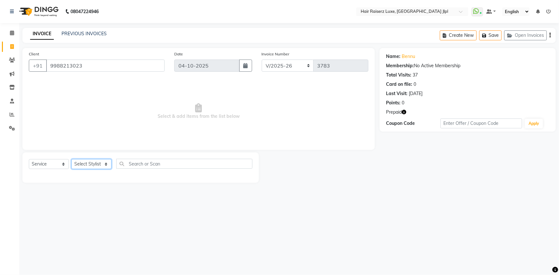
select select "49568"
click at [71, 159] on select "Select Stylist [PERSON_NAME] [PERSON_NAME] [PERSON_NAME] Asma [PERSON_NAME] C&G…" at bounding box center [91, 164] width 40 height 10
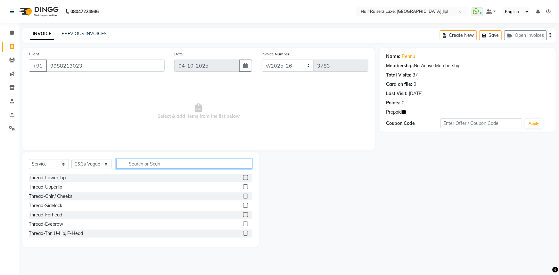
click at [144, 165] on input "text" at bounding box center [184, 164] width 136 height 10
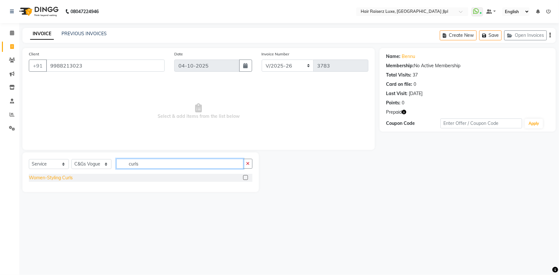
type input "curls"
click at [58, 178] on div "Women-Styling Curls" at bounding box center [51, 178] width 44 height 7
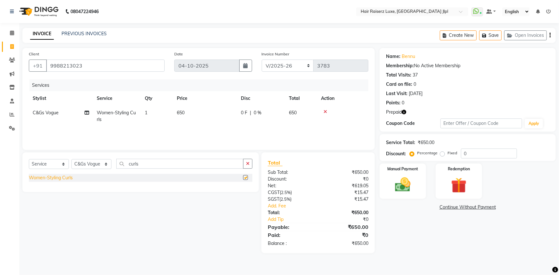
checkbox input "false"
click at [101, 165] on select "Select Stylist [PERSON_NAME] [PERSON_NAME] [PERSON_NAME] Asma [PERSON_NAME] C&G…" at bounding box center [91, 164] width 40 height 10
select select "38026"
click at [71, 159] on select "Select Stylist [PERSON_NAME] [PERSON_NAME] [PERSON_NAME] Asma [PERSON_NAME] C&G…" at bounding box center [91, 164] width 40 height 10
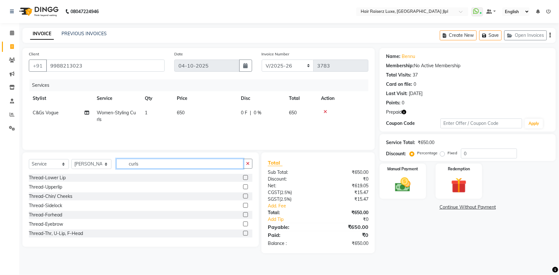
click at [134, 163] on input "curls" at bounding box center [179, 164] width 127 height 10
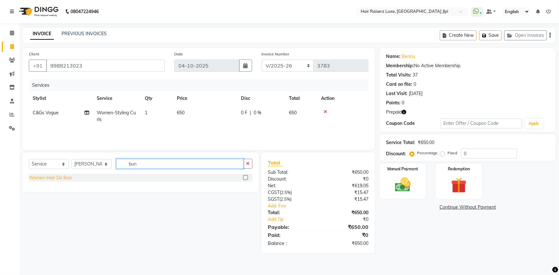
type input "bun"
click at [42, 176] on div "Women Hair Do Bun" at bounding box center [50, 178] width 43 height 7
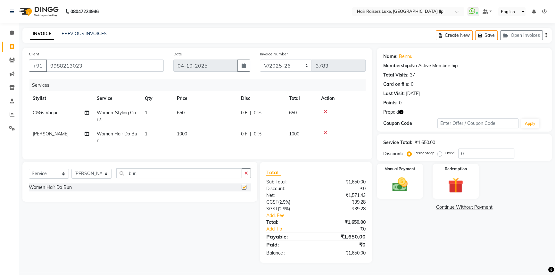
checkbox input "false"
click at [185, 132] on span "1000" at bounding box center [182, 134] width 10 height 6
select select "38026"
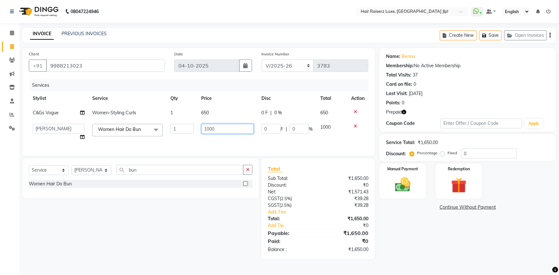
drag, startPoint x: 214, startPoint y: 130, endPoint x: 163, endPoint y: 130, distance: 50.6
click at [163, 130] on tr "[PERSON_NAME] [PERSON_NAME] [PERSON_NAME] Asma [PERSON_NAME] C&Gs Vogue [PERSON…" at bounding box center [198, 132] width 339 height 24
type input "700"
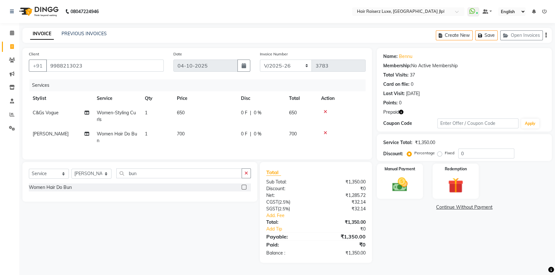
click at [250, 132] on span "|" at bounding box center [250, 134] width 1 height 7
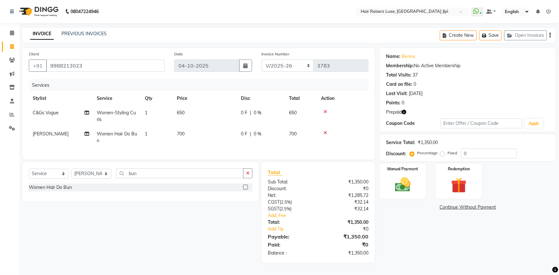
select select "38026"
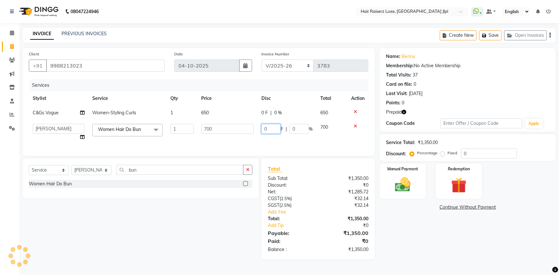
drag, startPoint x: 267, startPoint y: 129, endPoint x: 217, endPoint y: 129, distance: 50.3
click at [219, 129] on tr "[PERSON_NAME] [PERSON_NAME] [PERSON_NAME] Asma [PERSON_NAME] C&Gs Vogue [PERSON…" at bounding box center [198, 132] width 339 height 24
type input "50"
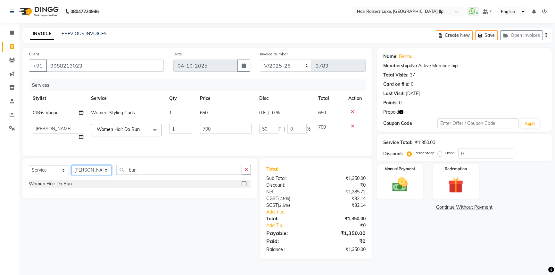
click at [101, 175] on select "Select Stylist [PERSON_NAME] [PERSON_NAME] [PERSON_NAME] Asma [PERSON_NAME] C&G…" at bounding box center [91, 170] width 40 height 10
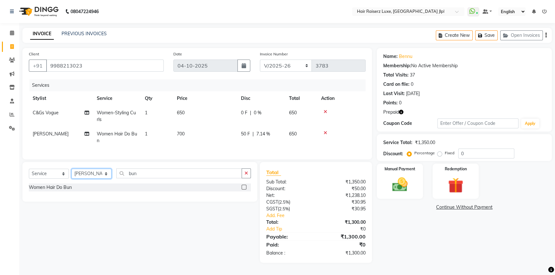
select select "84848"
click at [71, 173] on select "Select Stylist [PERSON_NAME] [PERSON_NAME] [PERSON_NAME] Asma [PERSON_NAME] C&G…" at bounding box center [91, 174] width 40 height 10
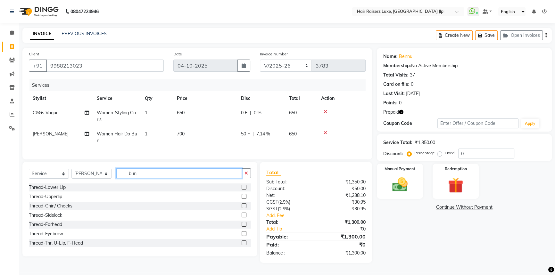
drag, startPoint x: 146, startPoint y: 180, endPoint x: 56, endPoint y: 177, distance: 89.4
click at [56, 177] on div "Select Service Product Membership Package Voucher Prepaid Gift Card Select Styl…" at bounding box center [140, 175] width 222 height 15
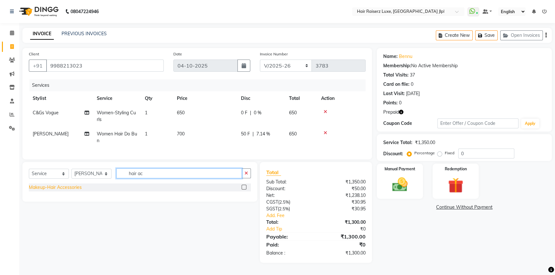
type input "hair ac"
click at [62, 191] on div "Makeup-Hair Accessories" at bounding box center [55, 187] width 53 height 7
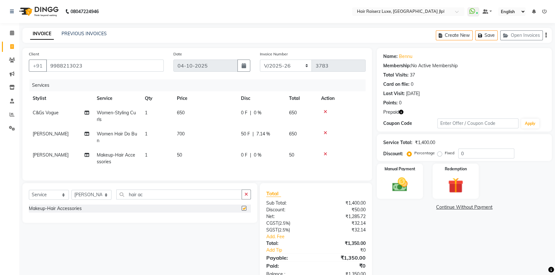
checkbox input "false"
click at [178, 152] on span "50" at bounding box center [179, 155] width 5 height 6
select select "84848"
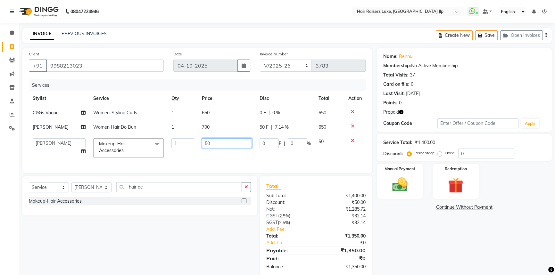
drag, startPoint x: 209, startPoint y: 142, endPoint x: 143, endPoint y: 142, distance: 65.6
click at [143, 142] on tr "[PERSON_NAME] [PERSON_NAME] [PERSON_NAME] Asma [PERSON_NAME] C&Gs Vogue [PERSON…" at bounding box center [197, 147] width 337 height 27
type input "400"
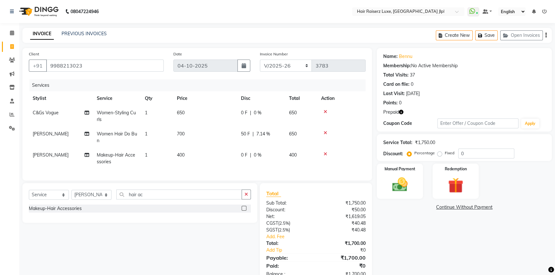
click at [254, 158] on span "0 %" at bounding box center [258, 155] width 8 height 7
select select "84848"
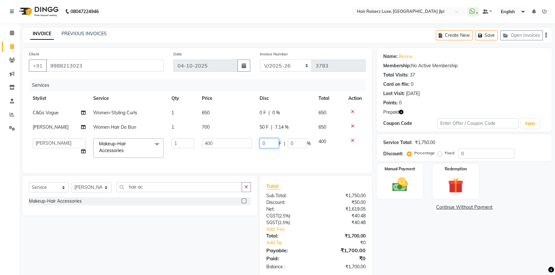
drag, startPoint x: 266, startPoint y: 143, endPoint x: 243, endPoint y: 143, distance: 23.1
click at [245, 143] on tr "[PERSON_NAME] [PERSON_NAME] [PERSON_NAME] Asma [PERSON_NAME] C&Gs Vogue [PERSON…" at bounding box center [197, 147] width 337 height 27
type input "50"
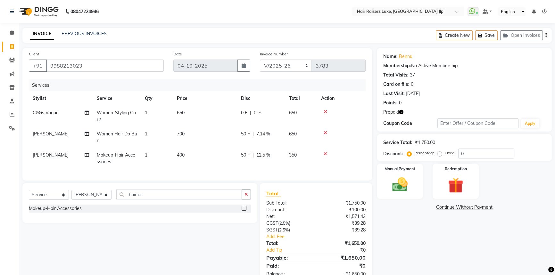
click at [424, 248] on div "Name: Bennu Membership: No Active Membership Total Visits: 37 Card on file: 0 L…" at bounding box center [467, 166] width 180 height 236
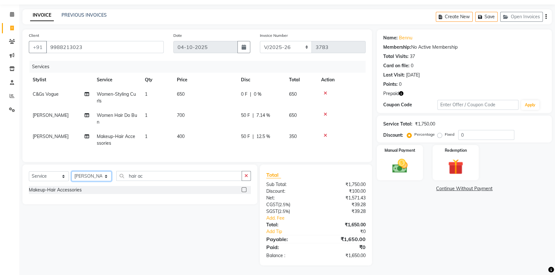
click at [94, 177] on select "Select Stylist [PERSON_NAME] [PERSON_NAME] [PERSON_NAME] Asma [PERSON_NAME] C&G…" at bounding box center [91, 176] width 40 height 10
select select "36164"
click at [71, 171] on select "Select Stylist [PERSON_NAME] [PERSON_NAME] [PERSON_NAME] Asma [PERSON_NAME] C&G…" at bounding box center [91, 176] width 40 height 10
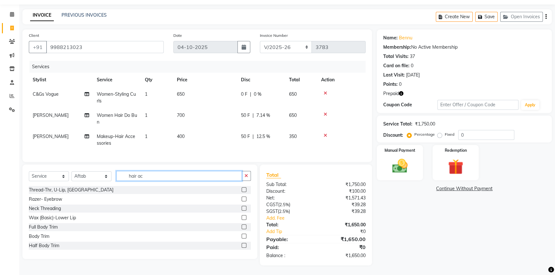
drag, startPoint x: 148, startPoint y: 178, endPoint x: 8, endPoint y: 179, distance: 139.6
click at [8, 179] on app-home "08047224946 Select Location × Hair Raiserz Luxe, [GEOGRAPHIC_DATA] Jlpl WhatsAp…" at bounding box center [277, 128] width 555 height 294
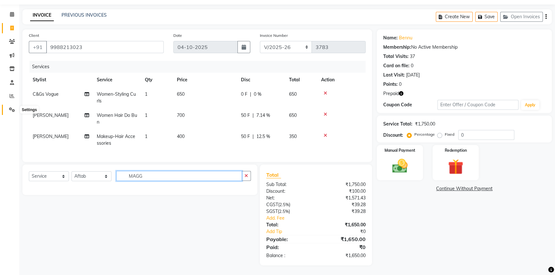
type input "MAGG"
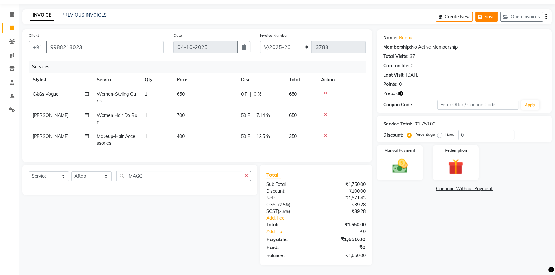
click at [487, 12] on button "Save" at bounding box center [486, 17] width 22 height 10
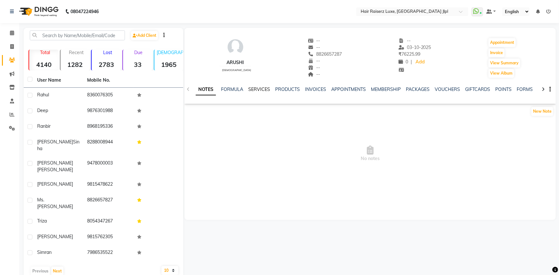
click at [259, 89] on link "SERVICES" at bounding box center [259, 89] width 22 height 6
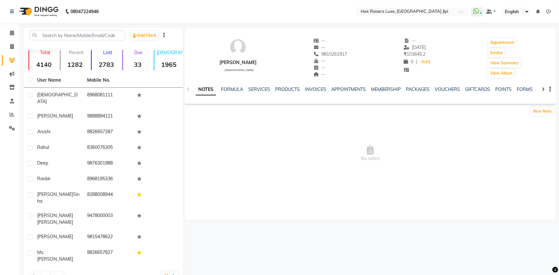
click at [269, 93] on div "NOTES FORMULA SERVICES PRODUCTS INVOICES APPOINTMENTS MEMBERSHIP PACKAGES VOUCH…" at bounding box center [362, 92] width 333 height 12
click at [254, 89] on link "SERVICES" at bounding box center [259, 89] width 22 height 6
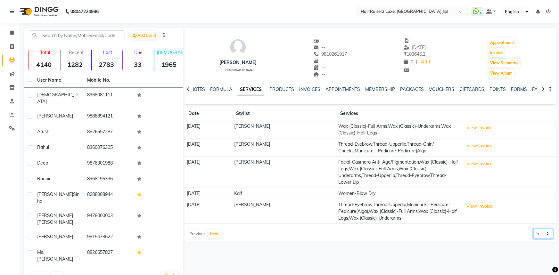
click at [537, 233] on select "5 10 50 100 500" at bounding box center [543, 234] width 20 height 10
select select "500"
click at [533, 229] on select "5 10 50 100 500" at bounding box center [543, 234] width 20 height 10
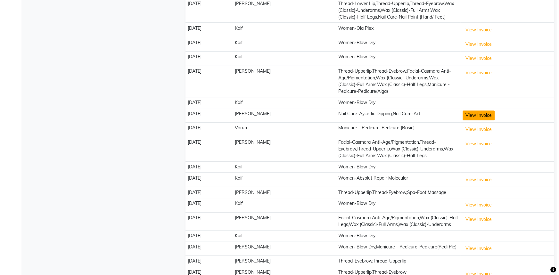
scroll to position [349, 0]
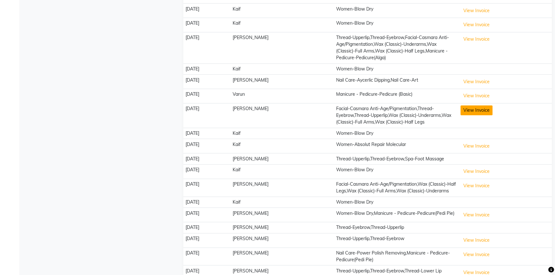
click at [475, 115] on button "View Invoice" at bounding box center [476, 110] width 32 height 10
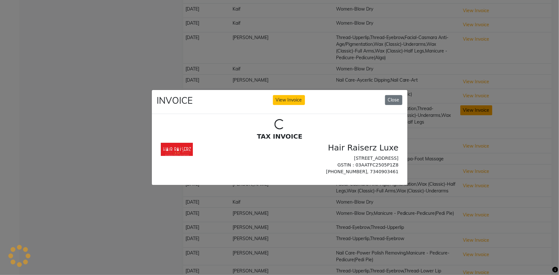
scroll to position [0, 0]
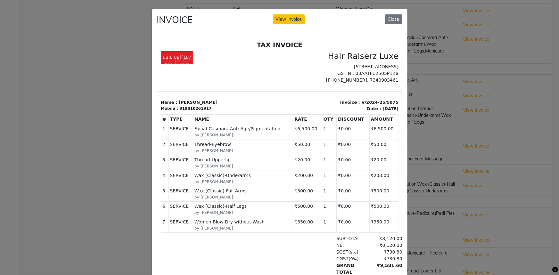
click at [381, 20] on div "INVOICE View Invoice Close" at bounding box center [280, 21] width 256 height 24
click at [387, 19] on button "Close" at bounding box center [393, 19] width 17 height 10
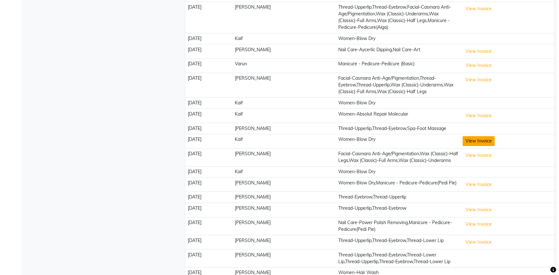
scroll to position [495, 0]
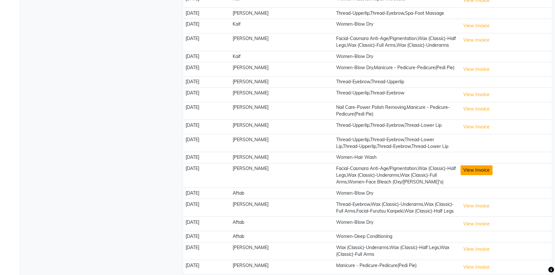
click at [481, 175] on button "View Invoice" at bounding box center [476, 170] width 32 height 10
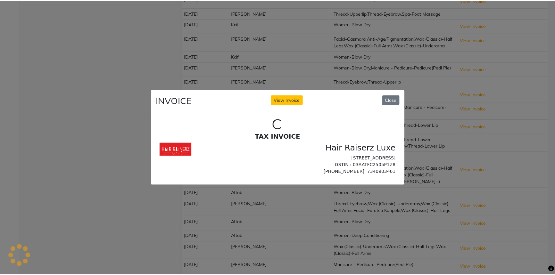
scroll to position [0, 0]
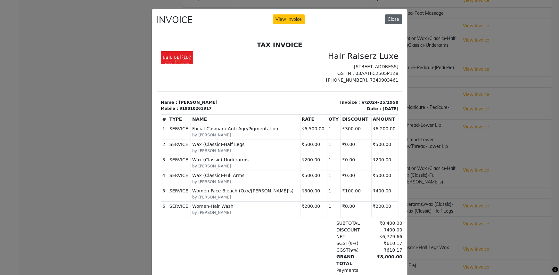
click at [394, 20] on button "Close" at bounding box center [393, 19] width 17 height 10
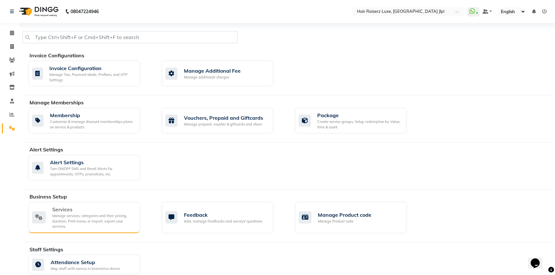
click at [95, 216] on div "Manage services, categories and their pricing, duration. Print menu, or import,…" at bounding box center [93, 221] width 82 height 16
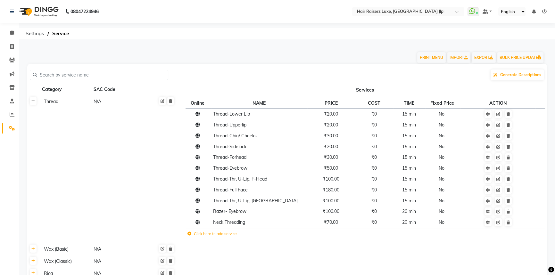
click at [32, 101] on icon at bounding box center [33, 101] width 4 height 4
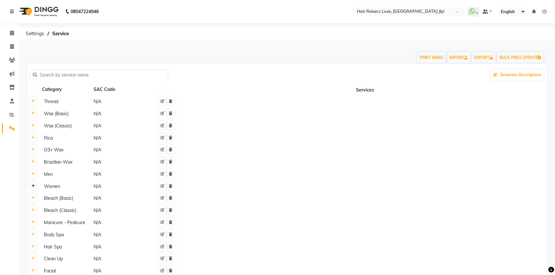
click at [33, 185] on icon at bounding box center [33, 186] width 4 height 4
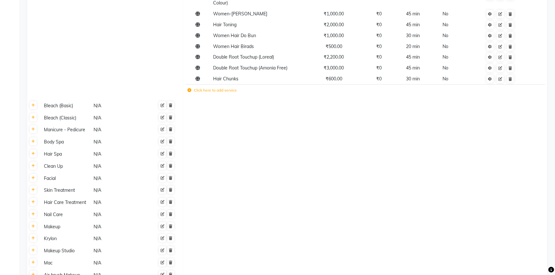
scroll to position [786, 0]
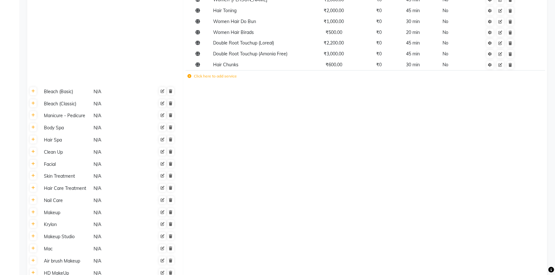
click at [204, 73] on label "Click here to add service" at bounding box center [211, 76] width 49 height 6
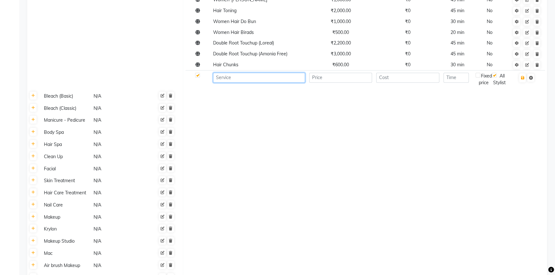
click at [224, 73] on input at bounding box center [259, 78] width 92 height 10
type input "Maggi Curls"
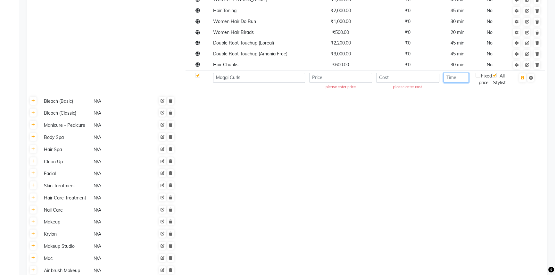
type input "1"
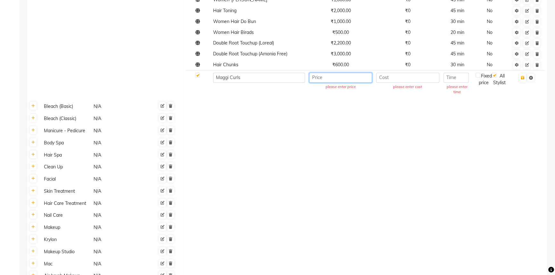
click at [318, 73] on input "number" at bounding box center [340, 78] width 63 height 10
type input "1000"
type input "0"
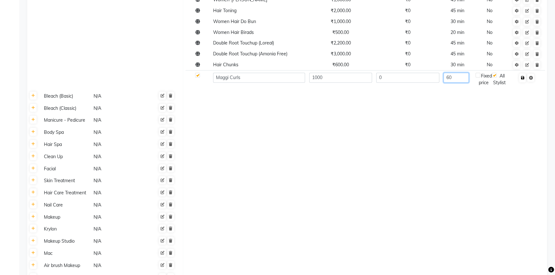
type input "60"
click at [524, 73] on button "button" at bounding box center [522, 77] width 7 height 9
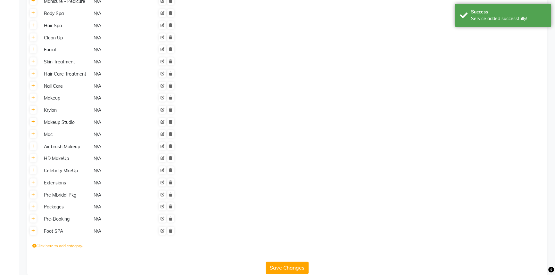
scroll to position [916, 0]
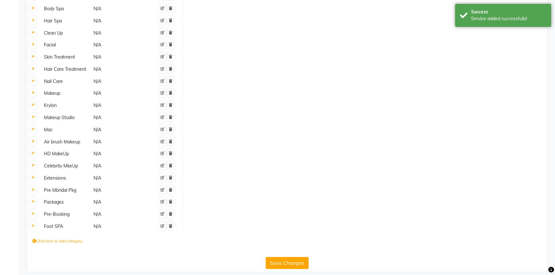
click at [292, 257] on button "Save Changes" at bounding box center [286, 263] width 43 height 12
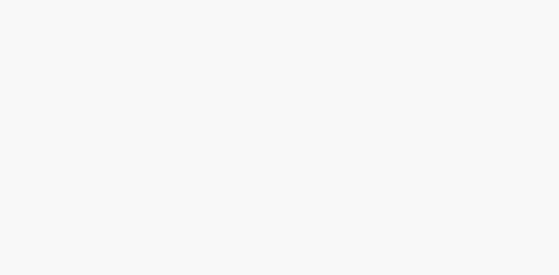
select select "service"
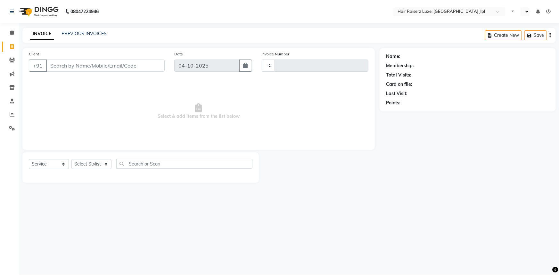
type input "3783"
select select "en"
select select "5409"
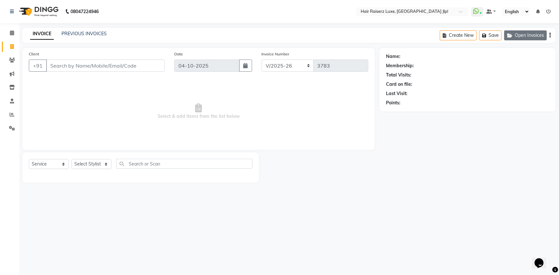
click at [524, 34] on button "Open Invoices" at bounding box center [525, 35] width 43 height 10
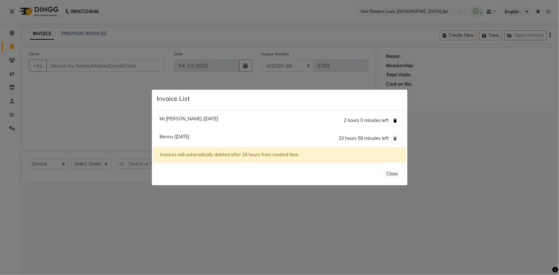
click at [395, 120] on icon at bounding box center [396, 121] width 4 height 4
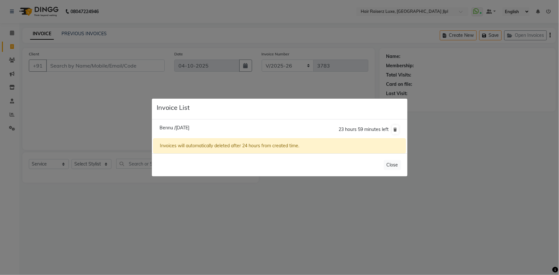
click at [189, 128] on span "Bennu /[DATE]" at bounding box center [174, 128] width 30 height 6
type input "9988213023"
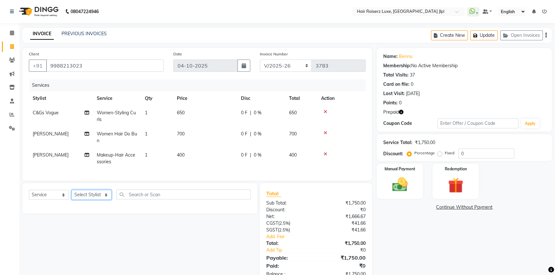
click at [108, 199] on select "Select Stylist [PERSON_NAME] [PERSON_NAME] [PERSON_NAME] Asma [PERSON_NAME] C&G…" at bounding box center [91, 195] width 40 height 10
select select "36164"
click at [71, 194] on select "Select Stylist [PERSON_NAME] [PERSON_NAME] [PERSON_NAME] Asma [PERSON_NAME] C&G…" at bounding box center [91, 195] width 40 height 10
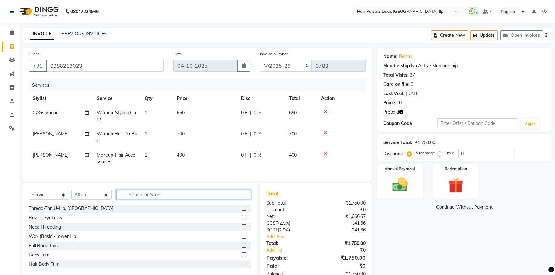
click at [140, 199] on input "text" at bounding box center [183, 195] width 134 height 10
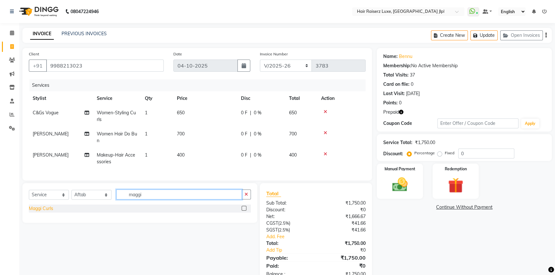
type input "maggi"
click at [45, 212] on div "Maggi Curls" at bounding box center [41, 208] width 24 height 7
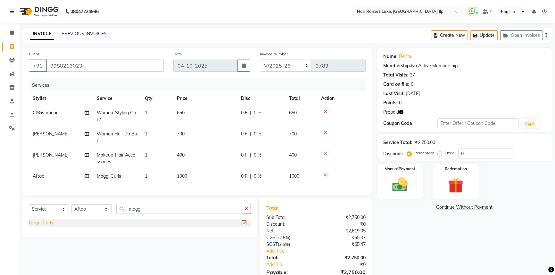
checkbox input "false"
click at [248, 214] on button "button" at bounding box center [245, 209] width 9 height 10
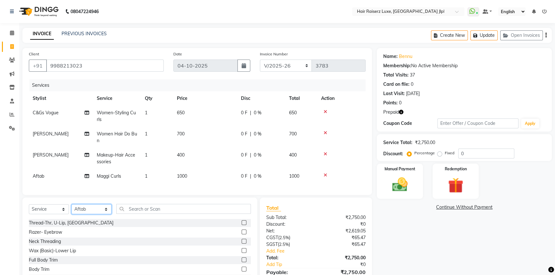
drag, startPoint x: 101, startPoint y: 214, endPoint x: 98, endPoint y: 209, distance: 6.0
click at [102, 214] on select "Select Stylist [PERSON_NAME] [PERSON_NAME] [PERSON_NAME] Asma [PERSON_NAME] C&G…" at bounding box center [91, 209] width 40 height 10
select select "36169"
click at [71, 209] on select "Select Stylist [PERSON_NAME] [PERSON_NAME] [PERSON_NAME] Asma [PERSON_NAME] C&G…" at bounding box center [91, 209] width 40 height 10
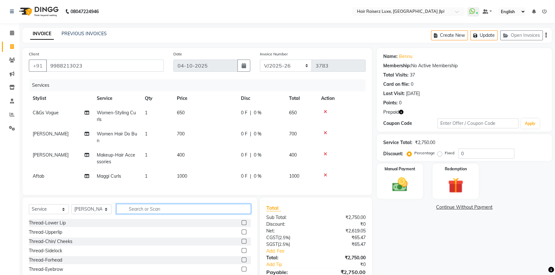
click at [141, 213] on input "text" at bounding box center [183, 209] width 134 height 10
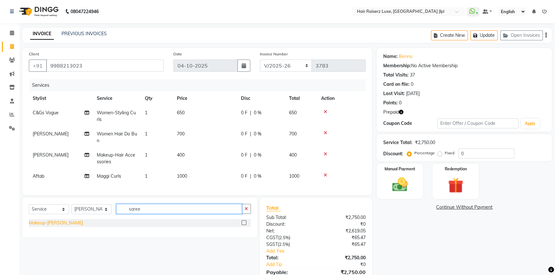
type input "saree"
click at [64, 226] on div "Makeup-[PERSON_NAME]" at bounding box center [56, 223] width 54 height 7
checkbox input "false"
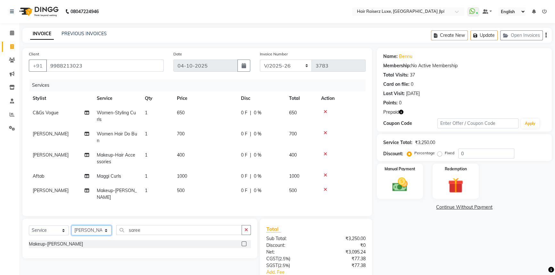
click at [90, 233] on select "Select Stylist [PERSON_NAME] [PERSON_NAME] [PERSON_NAME] Asma [PERSON_NAME] C&G…" at bounding box center [91, 230] width 40 height 10
select select "92224"
click at [71, 230] on select "Select Stylist [PERSON_NAME] [PERSON_NAME] [PERSON_NAME] Asma [PERSON_NAME] C&G…" at bounding box center [91, 230] width 40 height 10
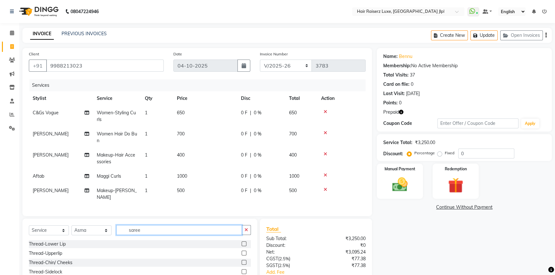
click at [134, 235] on input "saree" at bounding box center [179, 230] width 126 height 10
type input "nail"
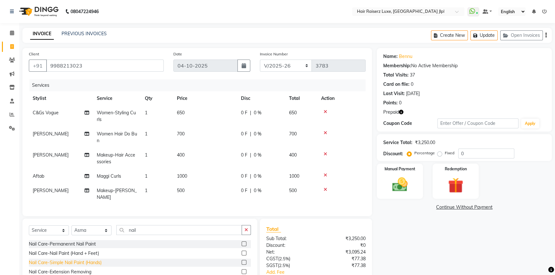
click at [62, 266] on div "Nail Care-Simple Nail Paint (Hands)" at bounding box center [65, 262] width 73 height 7
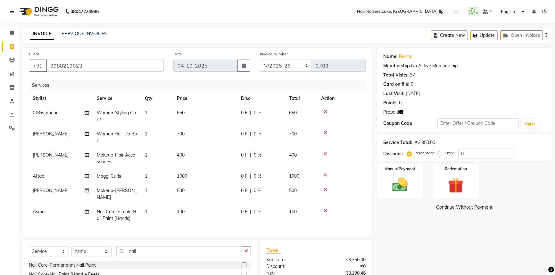
checkbox input "false"
click at [250, 153] on span "|" at bounding box center [250, 155] width 1 height 7
select select "84848"
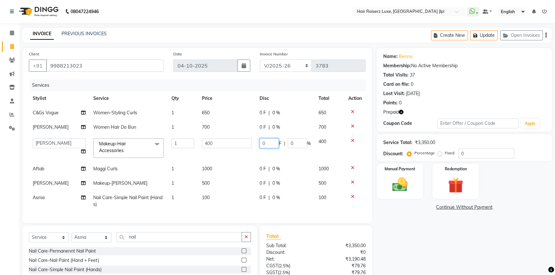
drag, startPoint x: 248, startPoint y: 140, endPoint x: 199, endPoint y: 134, distance: 50.4
click at [210, 135] on tr "Abhishek Aftab Ajay Anand Arsh Asma Bhoomika Bilal C&Gs Vogue Chhavi Duati Faiz…" at bounding box center [197, 147] width 337 height 27
type input "50"
click at [253, 128] on tr "Jagjit Kaur Women Hair Do Bun 1 700 0 F | 0 % 700" at bounding box center [197, 127] width 337 height 14
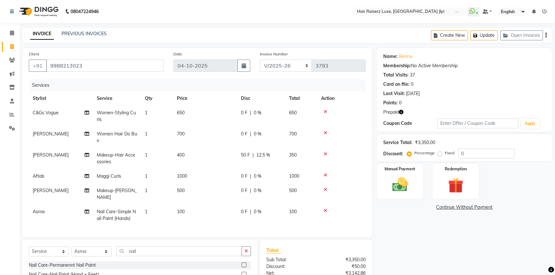
click at [247, 134] on div "0 F | 0 %" at bounding box center [261, 134] width 40 height 7
select select "38026"
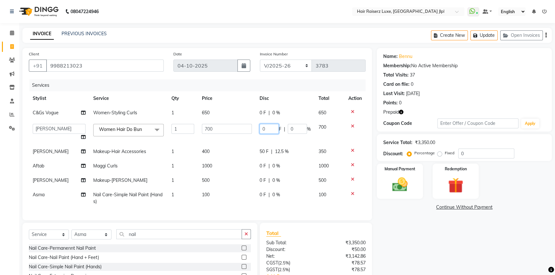
drag, startPoint x: 271, startPoint y: 131, endPoint x: 232, endPoint y: 132, distance: 39.1
click at [232, 132] on tr "Abhishek Aftab Ajay Anand Arsh Asma Bhoomika Bilal C&Gs Vogue Chhavi Duati Faiz…" at bounding box center [197, 132] width 337 height 24
type input "50"
click at [395, 238] on div "Name: Bennu Membership: No Active Membership Total Visits: 37 Card on file: 0 L…" at bounding box center [467, 186] width 180 height 276
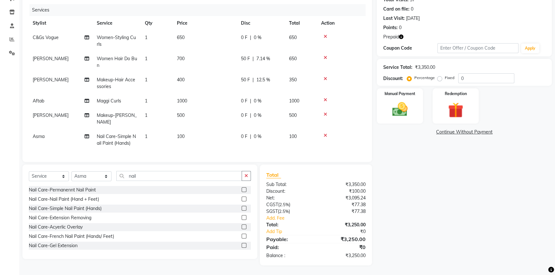
scroll to position [80, 0]
click at [419, 180] on div "Name: Bennu Membership: No Active Membership Total Visits: 37 Card on file: 0 L…" at bounding box center [467, 119] width 180 height 293
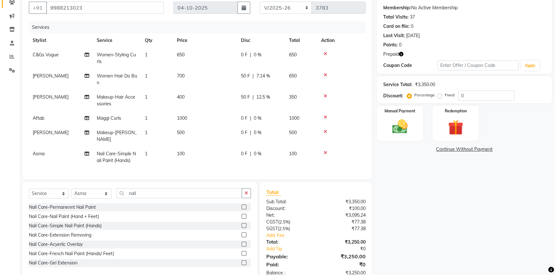
scroll to position [29, 0]
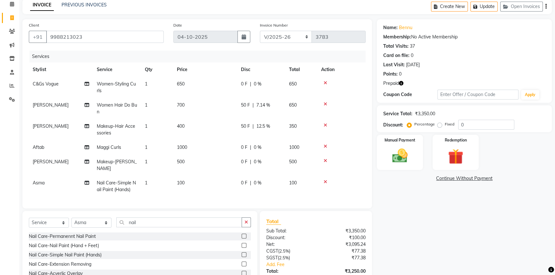
click at [326, 183] on icon at bounding box center [325, 182] width 4 height 4
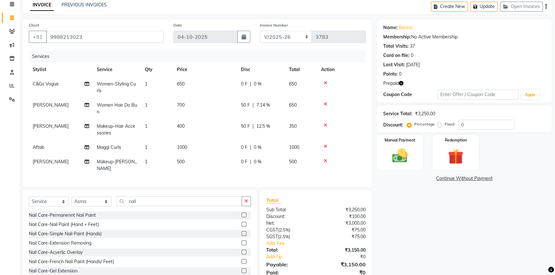
click at [326, 161] on icon at bounding box center [325, 160] width 4 height 4
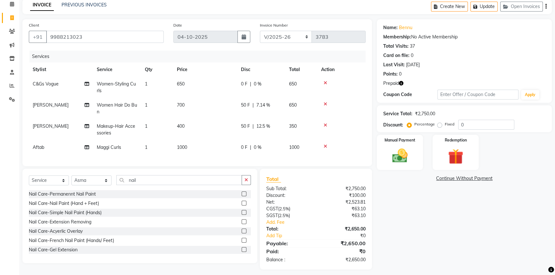
click at [325, 147] on icon at bounding box center [325, 146] width 4 height 4
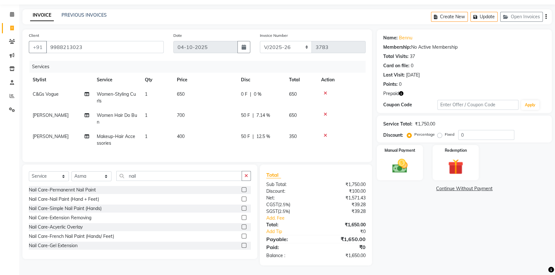
click at [324, 133] on icon at bounding box center [325, 135] width 4 height 4
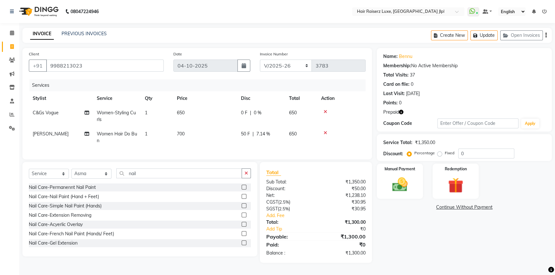
scroll to position [2, 0]
click at [280, 65] on select "FF/2025-26 PreP/2025-26 BANK/2025-26 Paytm/2025-26 CASH/2025-26 V/2025-26" at bounding box center [286, 66] width 52 height 12
select select "8500"
click at [260, 60] on select "FF/2025-26 PreP/2025-26 BANK/2025-26 Paytm/2025-26 CASH/2025-26 V/2025-26" at bounding box center [286, 66] width 52 height 12
type input "0219"
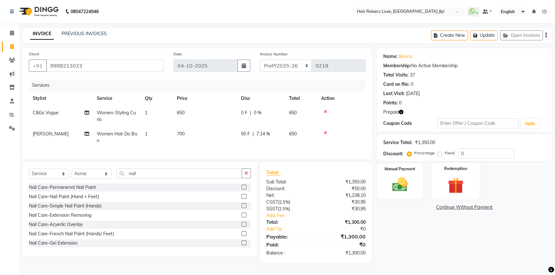
click at [451, 178] on img at bounding box center [456, 185] width 26 height 20
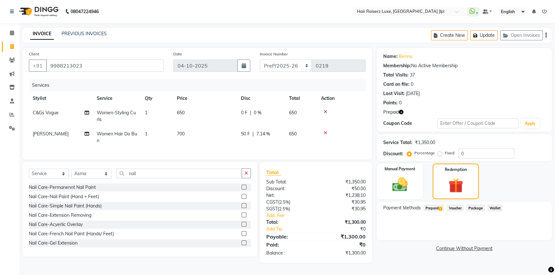
click at [545, 35] on icon "button" at bounding box center [545, 35] width 1 height 0
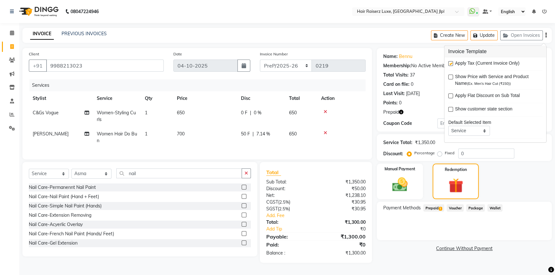
click at [450, 61] on label at bounding box center [450, 63] width 5 height 5
click at [450, 62] on input "checkbox" at bounding box center [450, 64] width 4 height 4
checkbox input "false"
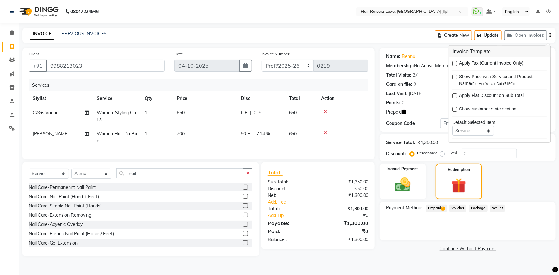
click at [441, 207] on span "Prepaid 1" at bounding box center [436, 208] width 21 height 7
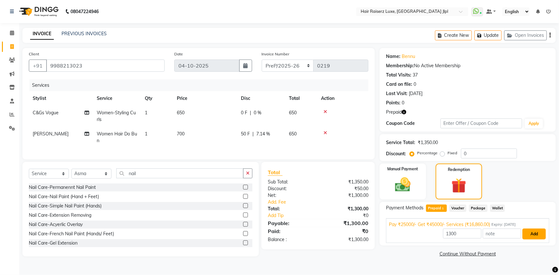
click at [532, 235] on button "Add" at bounding box center [533, 234] width 23 height 11
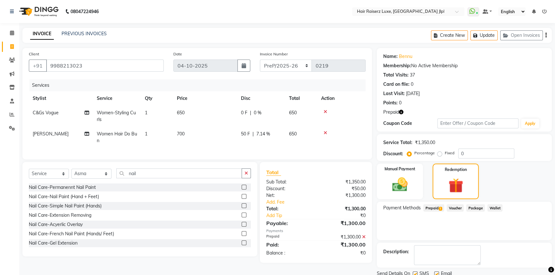
scroll to position [24, 0]
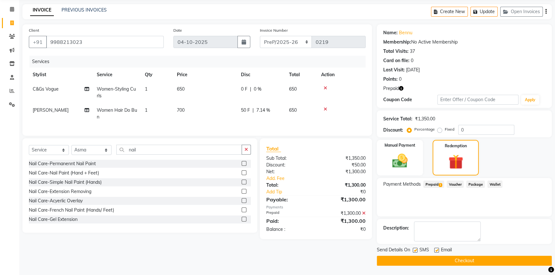
click at [434, 249] on label at bounding box center [436, 250] width 5 height 5
click at [434, 249] on input "checkbox" at bounding box center [436, 250] width 4 height 4
checkbox input "false"
click at [441, 257] on button "Checkout" at bounding box center [464, 261] width 175 height 10
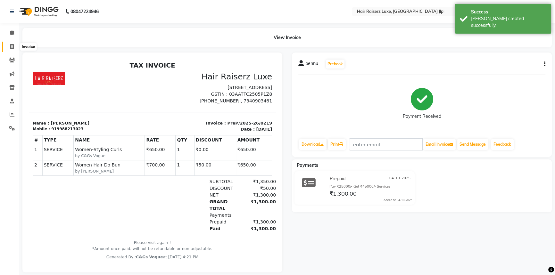
click at [13, 48] on icon at bounding box center [12, 46] width 4 height 5
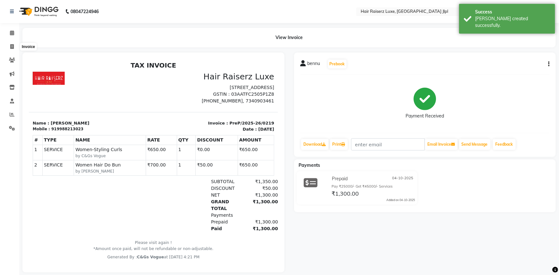
select select "5409"
select select "service"
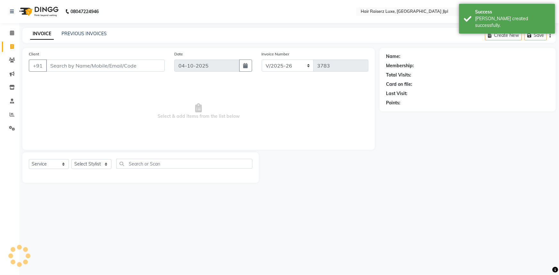
click at [69, 67] on input "Client" at bounding box center [105, 66] width 118 height 12
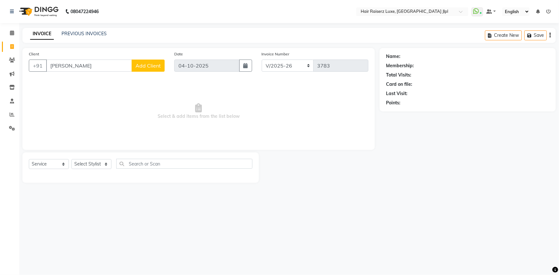
click at [86, 85] on span "Select & add items from the list below" at bounding box center [198, 111] width 339 height 64
click at [73, 67] on input "benu" at bounding box center [89, 66] width 86 height 12
click at [69, 78] on button "bennu 9988213023" at bounding box center [78, 80] width 64 height 10
type input "9988213023"
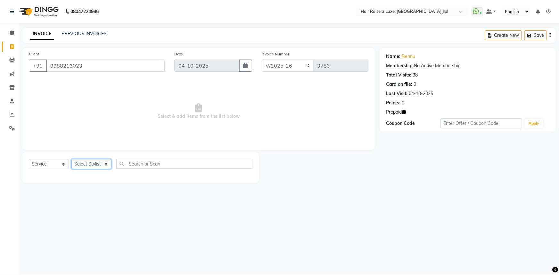
click at [85, 167] on select "Select Stylist [PERSON_NAME] [PERSON_NAME] [PERSON_NAME] Asma [PERSON_NAME] C&G…" at bounding box center [91, 164] width 40 height 10
select select "84848"
click at [71, 159] on select "Select Stylist [PERSON_NAME] [PERSON_NAME] [PERSON_NAME] Asma [PERSON_NAME] C&G…" at bounding box center [91, 164] width 40 height 10
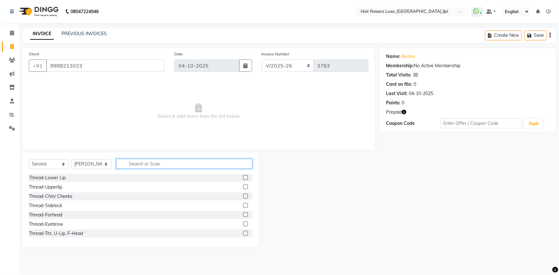
click at [130, 166] on input "text" at bounding box center [184, 164] width 136 height 10
type input "h"
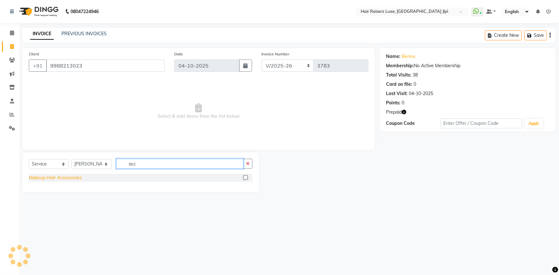
type input "acc"
click at [76, 178] on div "Makeup-Hair Accessories" at bounding box center [55, 178] width 53 height 7
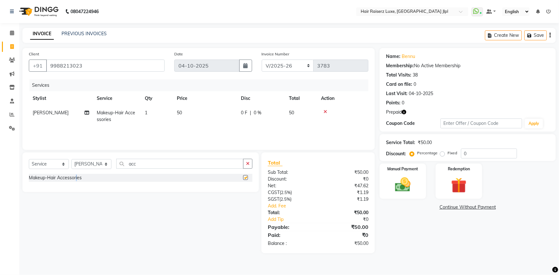
checkbox input "false"
click at [184, 110] on td "50" at bounding box center [205, 116] width 64 height 21
select select "84848"
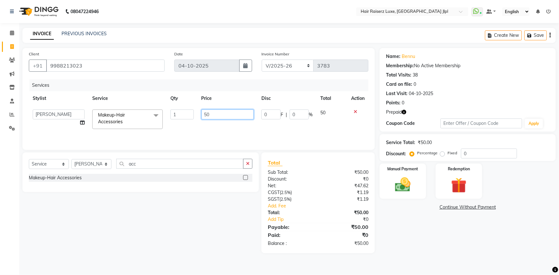
drag, startPoint x: 209, startPoint y: 113, endPoint x: 162, endPoint y: 114, distance: 47.1
click at [162, 114] on tr "Abhishek Aftab Ajay Anand Arsh Asma Bhoomika Bilal C&Gs Vogue Chhavi Duati Faiz…" at bounding box center [198, 119] width 339 height 27
type input "400"
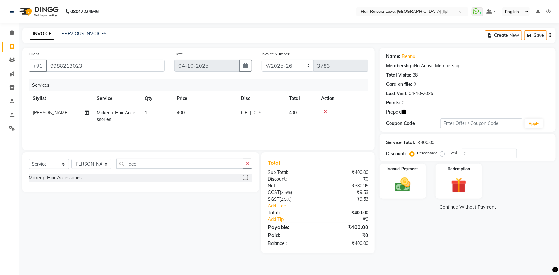
click at [248, 115] on div "0 F | 0 %" at bounding box center [261, 113] width 40 height 7
select select "84848"
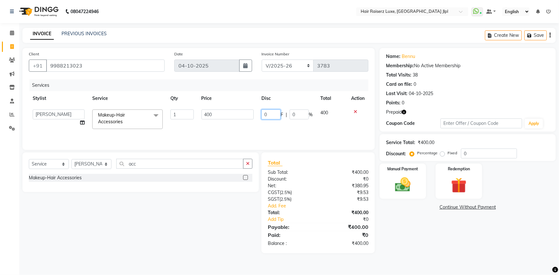
drag, startPoint x: 272, startPoint y: 113, endPoint x: 238, endPoint y: 117, distance: 34.5
click at [239, 117] on tr "Abhishek Aftab Ajay Anand Arsh Asma Bhoomika Bilal C&Gs Vogue Chhavi Duati Faiz…" at bounding box center [198, 119] width 339 height 27
type input "50"
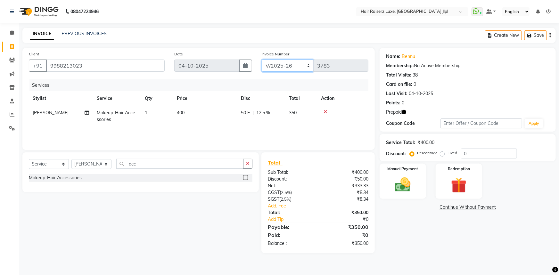
click at [285, 63] on select "FF/2025-26 PreP/2025-26 BANK/2025-26 Paytm/2025-26 CASH/2025-26 V/2025-26" at bounding box center [288, 66] width 52 height 12
click at [400, 186] on img at bounding box center [403, 184] width 26 height 19
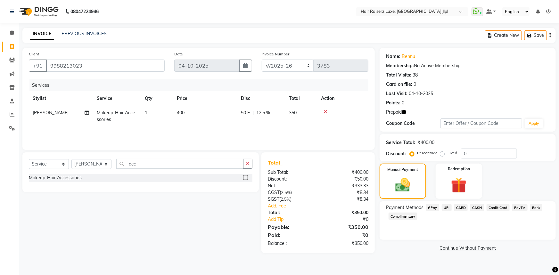
click at [446, 207] on span "UPI" at bounding box center [447, 207] width 10 height 7
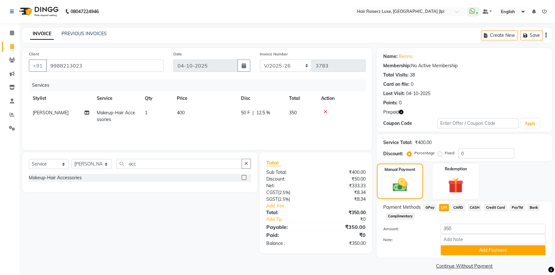
click at [473, 255] on div "Payment Methods GPay UPI CARD CASH Credit Card PayTM Bank Complimentary Amount:…" at bounding box center [464, 229] width 175 height 56
click at [474, 253] on button "Add Payment" at bounding box center [492, 250] width 105 height 10
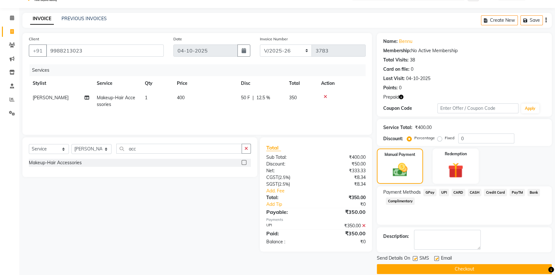
scroll to position [23, 0]
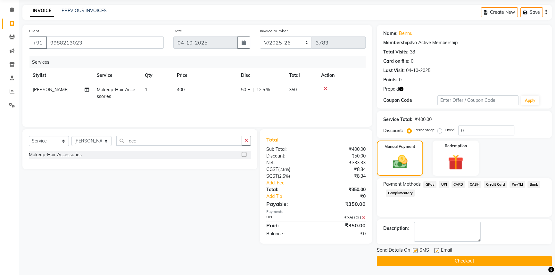
click at [439, 250] on div "Email" at bounding box center [445, 251] width 23 height 8
click at [435, 250] on label at bounding box center [436, 250] width 5 height 5
click at [435, 250] on input "checkbox" at bounding box center [436, 251] width 4 height 4
checkbox input "false"
click at [438, 256] on button "Checkout" at bounding box center [464, 261] width 175 height 10
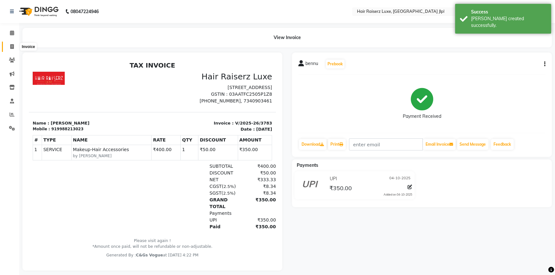
click at [8, 47] on span at bounding box center [11, 46] width 11 height 7
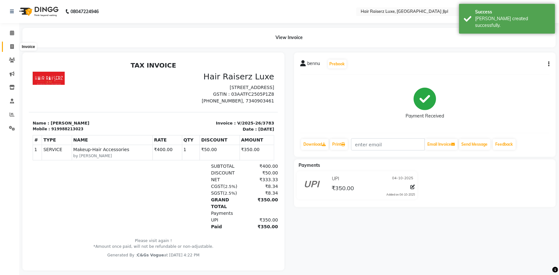
select select "5409"
select select "service"
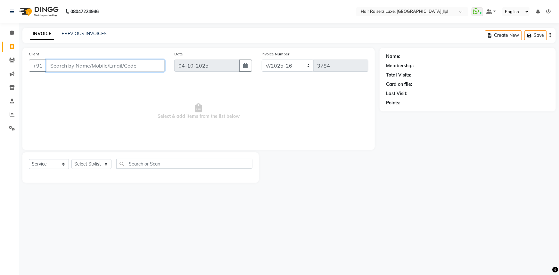
click at [93, 66] on input "Client" at bounding box center [105, 66] width 118 height 12
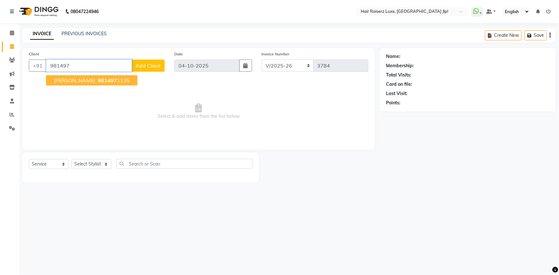
click at [110, 81] on ngb-highlight "981497 1135" at bounding box center [112, 80] width 33 height 6
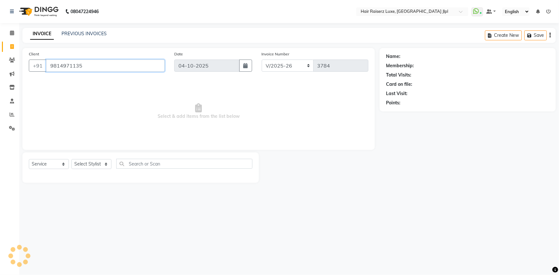
type input "9814971135"
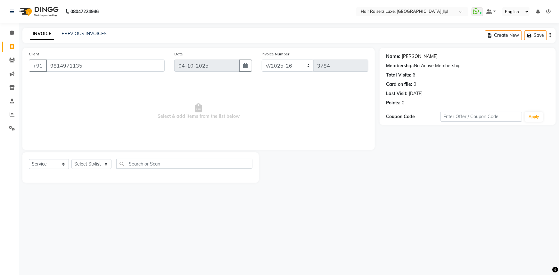
click at [415, 55] on link "[PERSON_NAME]" at bounding box center [420, 56] width 36 height 7
drag, startPoint x: 86, startPoint y: 66, endPoint x: 47, endPoint y: 68, distance: 39.1
click at [47, 68] on input "9814971135" at bounding box center [105, 66] width 118 height 12
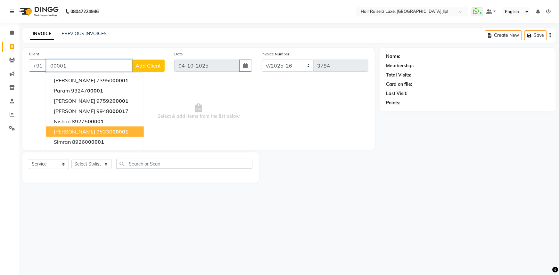
click at [112, 134] on span "00001" at bounding box center [120, 131] width 16 height 6
type input "9533000001"
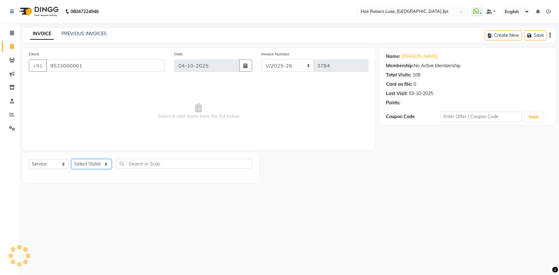
click at [85, 167] on select "Select Stylist [PERSON_NAME] [PERSON_NAME] [PERSON_NAME] Asma [PERSON_NAME] C&G…" at bounding box center [91, 164] width 40 height 10
select select "47928"
click at [71, 159] on select "Select Stylist [PERSON_NAME] [PERSON_NAME] [PERSON_NAME] Asma [PERSON_NAME] C&G…" at bounding box center [91, 164] width 40 height 10
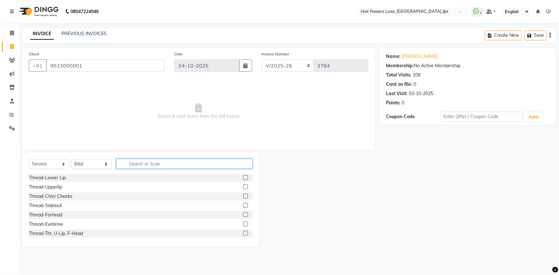
click at [136, 163] on input "text" at bounding box center [184, 164] width 136 height 10
type input "tr"
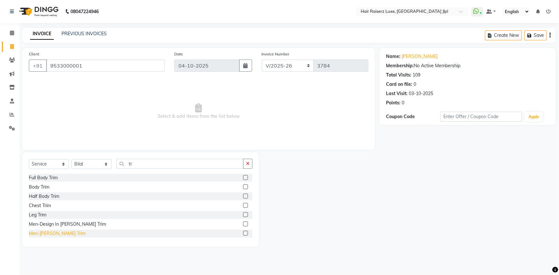
click at [48, 233] on div "Men-[PERSON_NAME] Trim" at bounding box center [57, 233] width 57 height 7
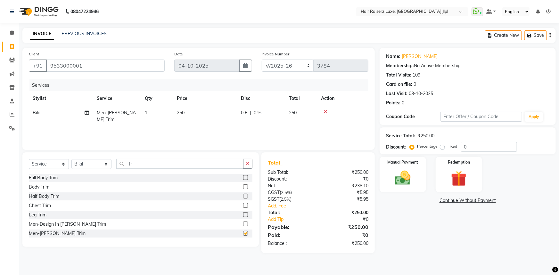
checkbox input "false"
click at [143, 167] on input "tr" at bounding box center [179, 164] width 127 height 10
type input "t"
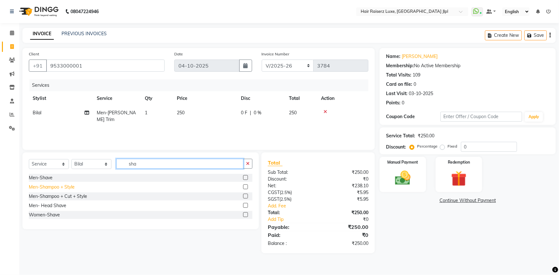
type input "sha"
click at [63, 187] on div "Men-Shampoo + Style" at bounding box center [52, 187] width 46 height 7
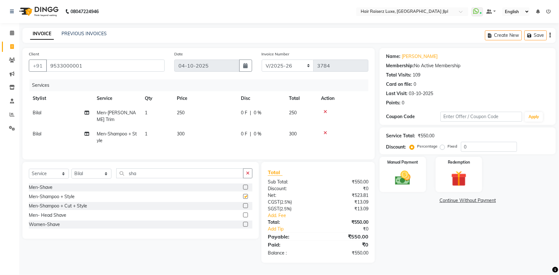
checkbox input "false"
click at [410, 172] on img at bounding box center [403, 178] width 26 height 19
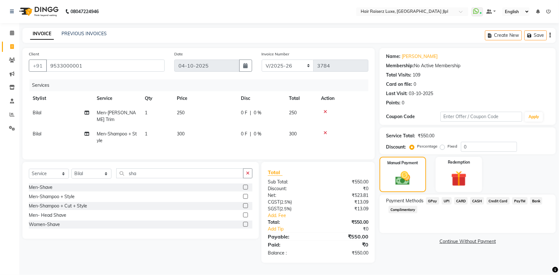
click at [446, 202] on span "UPI" at bounding box center [447, 200] width 10 height 7
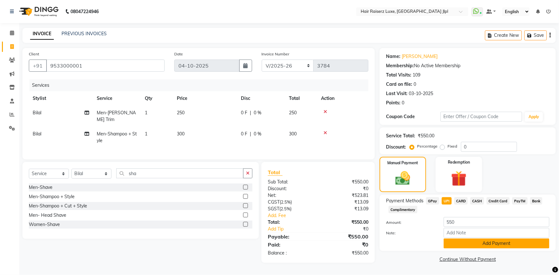
click at [449, 239] on button "Add Payment" at bounding box center [496, 244] width 106 height 10
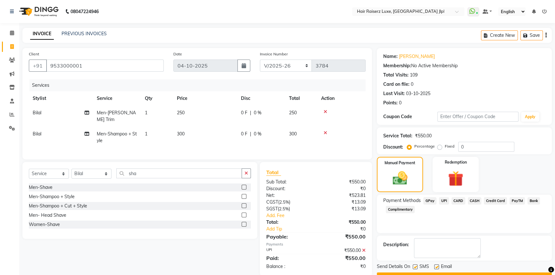
click at [454, 274] on button "Checkout" at bounding box center [464, 277] width 175 height 10
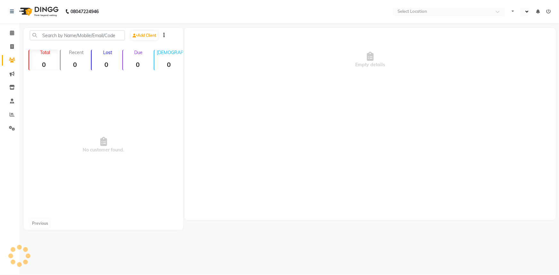
select select "en"
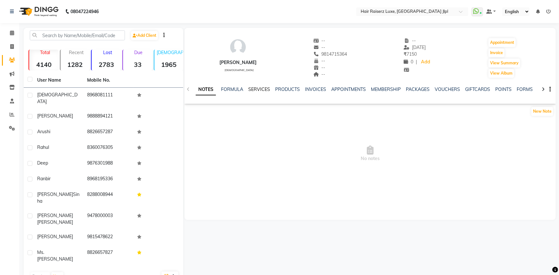
click at [262, 90] on link "SERVICES" at bounding box center [259, 89] width 22 height 6
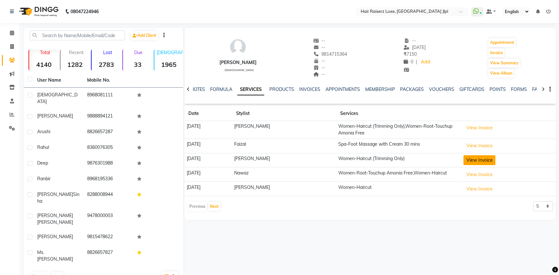
click at [475, 158] on button "View Invoice" at bounding box center [479, 160] width 32 height 10
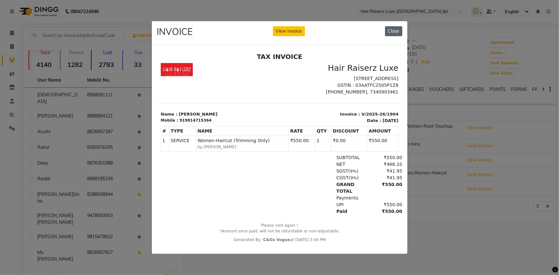
click at [391, 31] on button "Close" at bounding box center [393, 31] width 17 height 10
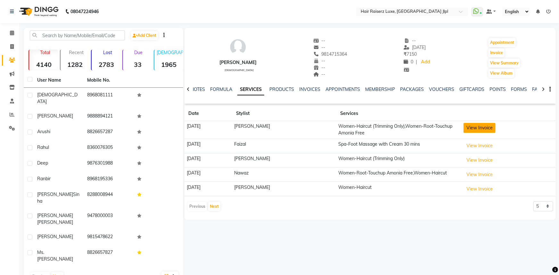
click at [474, 131] on button "View Invoice" at bounding box center [479, 128] width 32 height 10
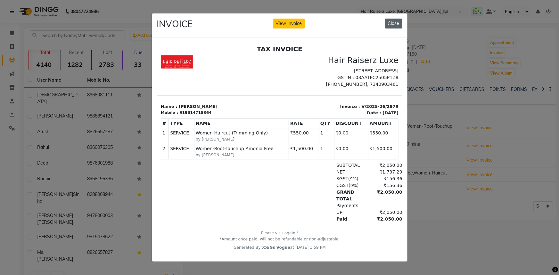
click at [396, 20] on button "Close" at bounding box center [393, 24] width 17 height 10
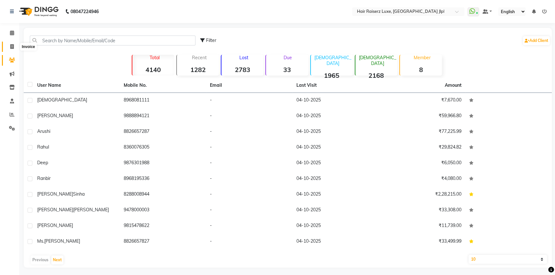
click at [12, 45] on icon at bounding box center [12, 46] width 4 height 5
select select "service"
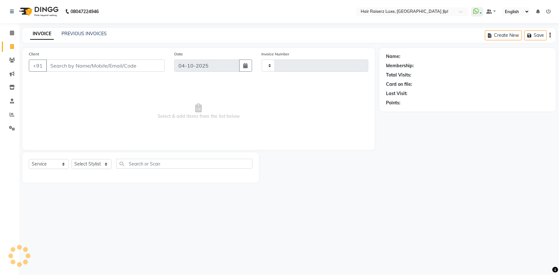
type input "3783"
select select "5409"
click at [64, 68] on input "Client" at bounding box center [105, 66] width 118 height 12
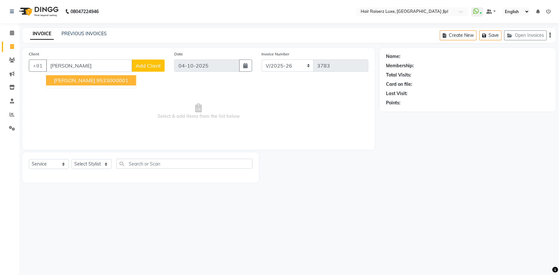
type input "jagjot"
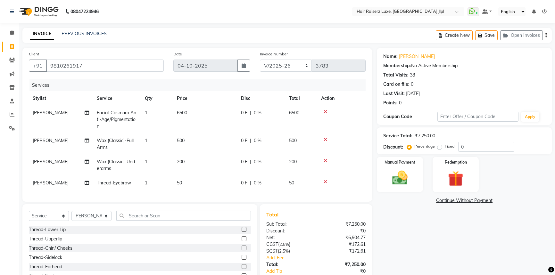
select select "5409"
select select "service"
select select "37832"
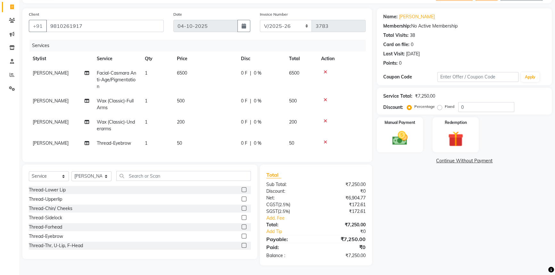
click at [243, 71] on span "0 F" at bounding box center [244, 73] width 6 height 7
select select "37832"
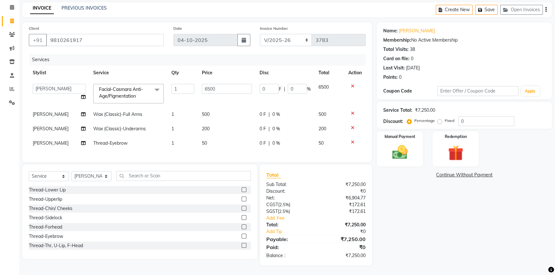
scroll to position [30, 0]
click at [262, 84] on input "0" at bounding box center [268, 89] width 19 height 10
click at [267, 85] on input "0" at bounding box center [268, 89] width 19 height 10
type input "25"
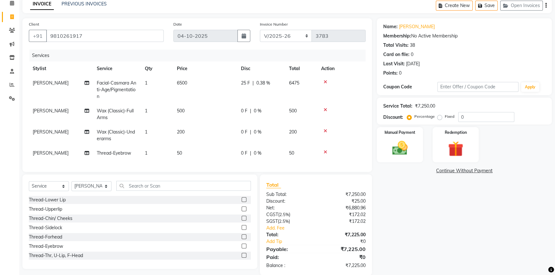
click at [404, 206] on div "Name: [PERSON_NAME] Membership: No Active Membership Total Visits: 38 Card on f…" at bounding box center [467, 146] width 180 height 257
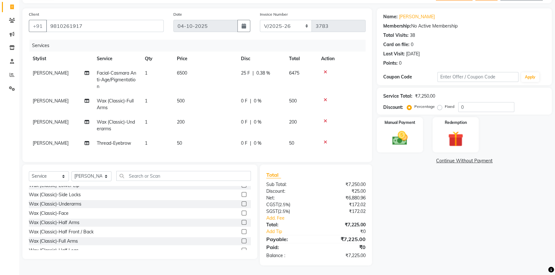
scroll to position [291, 0]
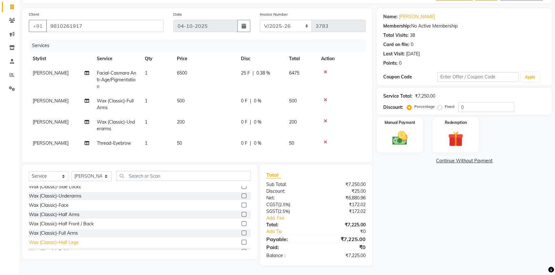
click at [70, 241] on div "Wax (Classic)-Half Legs" at bounding box center [54, 242] width 50 height 7
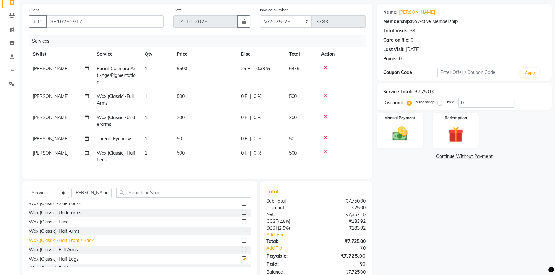
checkbox input "false"
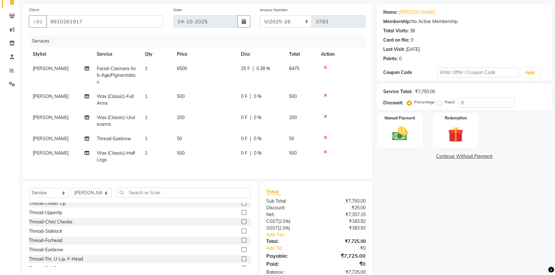
scroll to position [0, 0]
click at [58, 217] on div "Thread-Upperlip" at bounding box center [45, 216] width 33 height 7
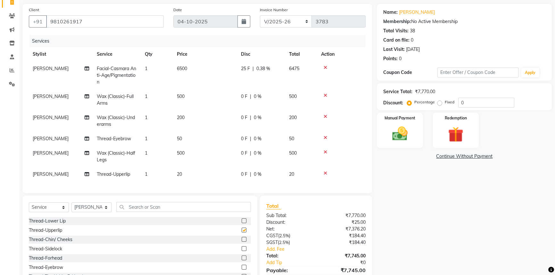
checkbox input "false"
click at [55, 224] on div "Thread-Lower Lip" at bounding box center [47, 221] width 37 height 7
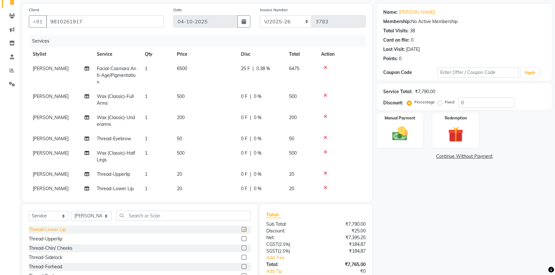
checkbox input "false"
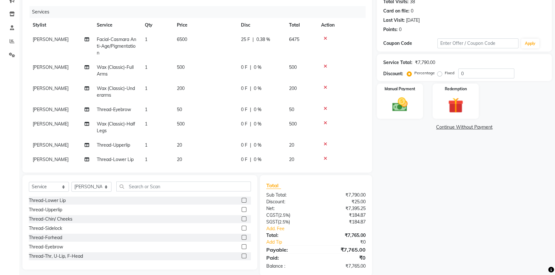
click at [247, 37] on span "25 F" at bounding box center [245, 39] width 9 height 7
select select "37832"
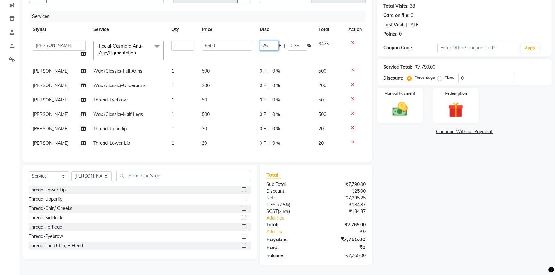
click at [272, 41] on input "25" at bounding box center [268, 46] width 19 height 10
type input "2"
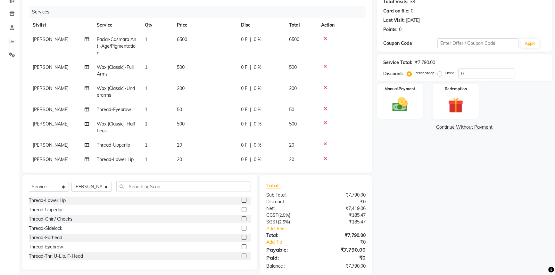
click at [251, 42] on div "0 F | 0 %" at bounding box center [261, 39] width 40 height 7
select select "37832"
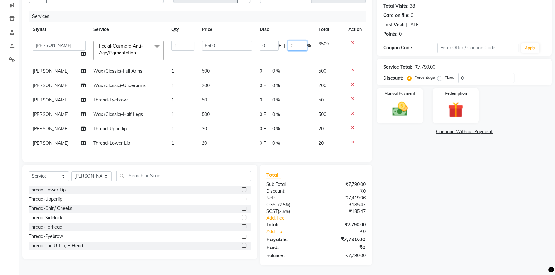
click at [292, 41] on input "0" at bounding box center [297, 46] width 19 height 10
type input "25"
click at [472, 192] on div "Name: Arpita Bansal Membership: No Active Membership Total Visits: 38 Card on f…" at bounding box center [467, 122] width 180 height 286
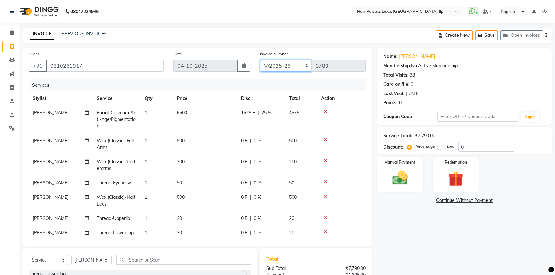
click at [285, 64] on select "FF/2025-26 PreP/2025-26 BANK/2025-26 Paytm/2025-26 CASH/2025-26 V/2025-26" at bounding box center [286, 66] width 52 height 12
select select "8497"
click at [260, 60] on select "FF/2025-26 PreP/2025-26 BANK/2025-26 Paytm/2025-26 CASH/2025-26 V/2025-26" at bounding box center [286, 66] width 52 height 12
type input "0873"
click at [402, 176] on img at bounding box center [400, 178] width 26 height 18
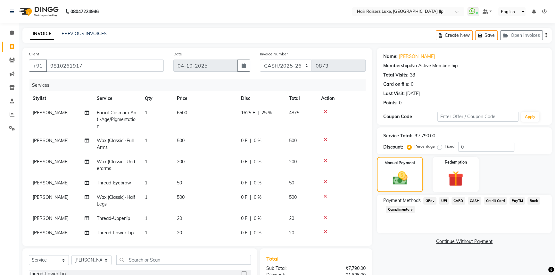
click at [476, 201] on span "CASH" at bounding box center [474, 200] width 14 height 7
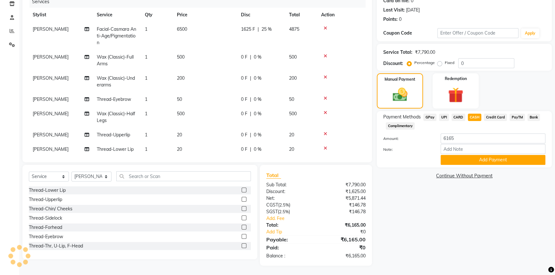
scroll to position [84, 0]
click at [453, 159] on button "Add Payment" at bounding box center [492, 160] width 105 height 10
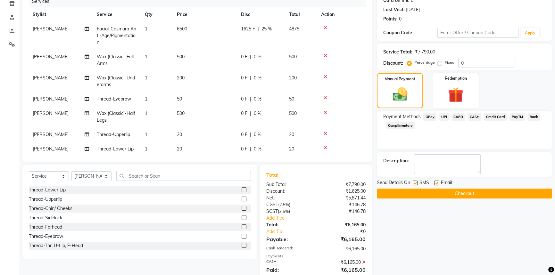
click at [447, 194] on button "Checkout" at bounding box center [464, 194] width 175 height 10
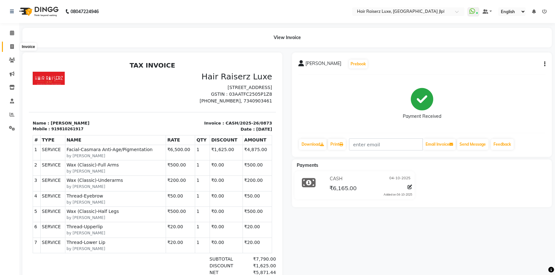
click at [16, 47] on span at bounding box center [11, 46] width 11 height 7
select select "service"
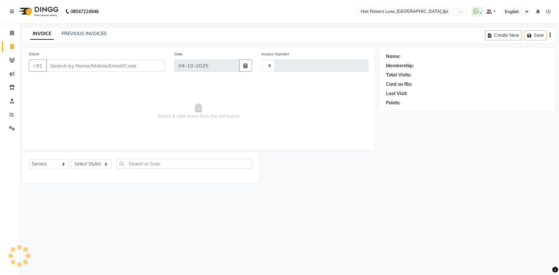
type input "3784"
select select "5409"
click at [66, 68] on input "Client" at bounding box center [105, 66] width 118 height 12
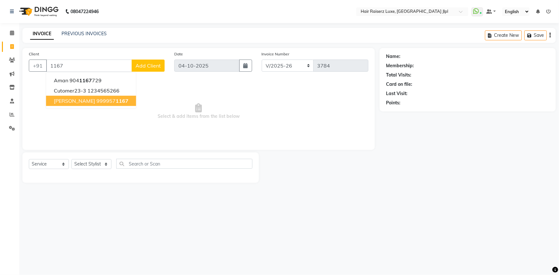
click at [96, 101] on ngb-highlight "999957 1167" at bounding box center [112, 101] width 32 height 6
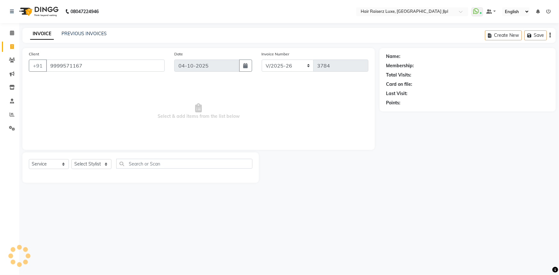
type input "9999571167"
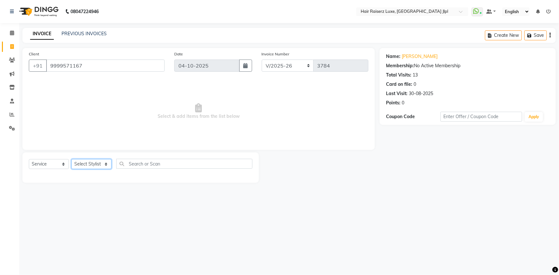
click at [95, 162] on select "Select Stylist Abhishek Aftab Ajay Anand Arsh Asma Bhoomika Bilal C&Gs Vogue Ch…" at bounding box center [91, 164] width 40 height 10
select select "92918"
click at [71, 159] on select "Select Stylist Abhishek Aftab Ajay Anand Arsh Asma Bhoomika Bilal C&Gs Vogue Ch…" at bounding box center [91, 164] width 40 height 10
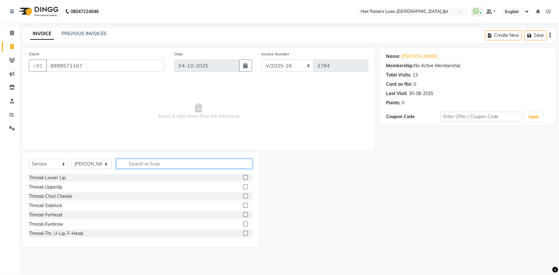
click at [149, 167] on input "text" at bounding box center [184, 164] width 136 height 10
type input "cut"
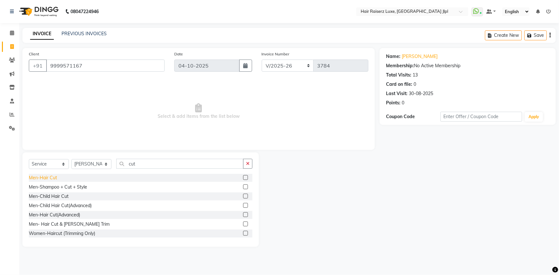
click at [40, 177] on div "Men-Hair Cut" at bounding box center [43, 178] width 28 height 7
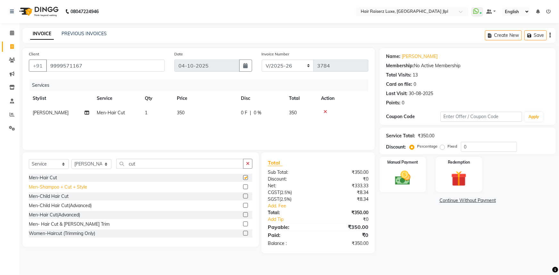
checkbox input "false"
click at [414, 183] on img at bounding box center [403, 178] width 26 height 19
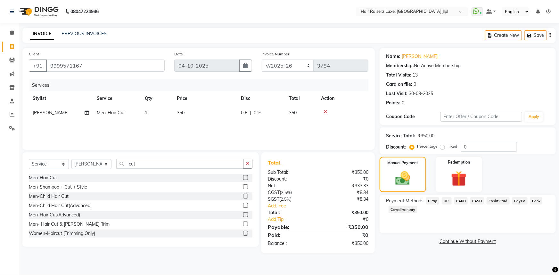
click at [447, 203] on span "UPI" at bounding box center [447, 200] width 10 height 7
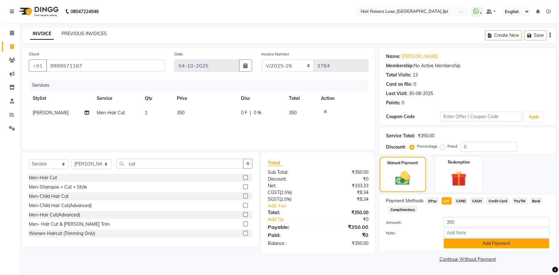
click at [452, 243] on button "Add Payment" at bounding box center [496, 244] width 106 height 10
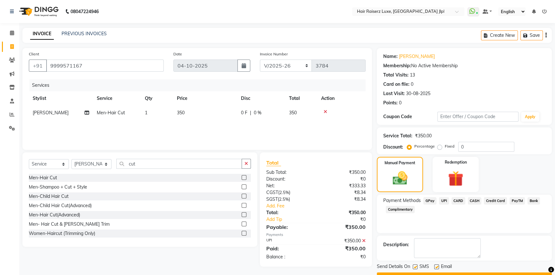
click at [442, 274] on button "Checkout" at bounding box center [464, 277] width 175 height 10
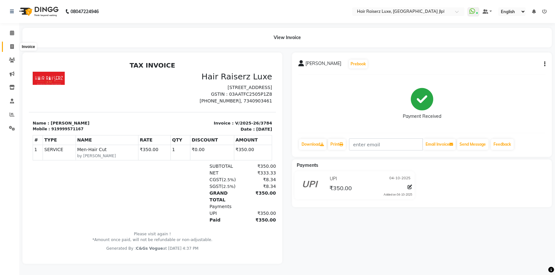
drag, startPoint x: 9, startPoint y: 48, endPoint x: 20, endPoint y: 43, distance: 11.9
click at [9, 48] on span at bounding box center [11, 46] width 11 height 7
select select "service"
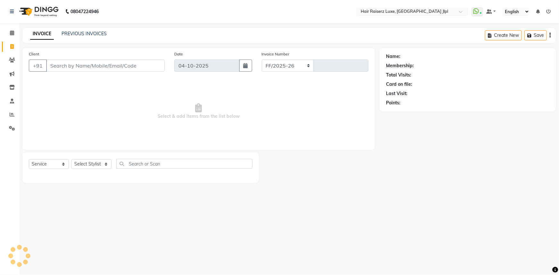
select select "5409"
type input "3786"
click at [85, 34] on link "PREVIOUS INVOICES" at bounding box center [83, 34] width 45 height 6
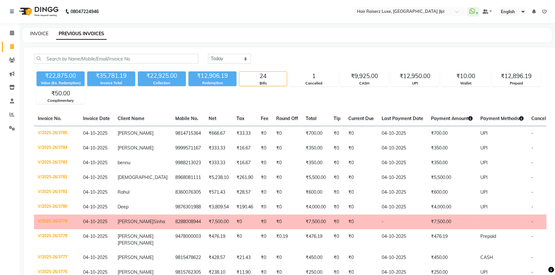
click at [36, 34] on link "INVOICE" at bounding box center [39, 34] width 18 height 6
select select "service"
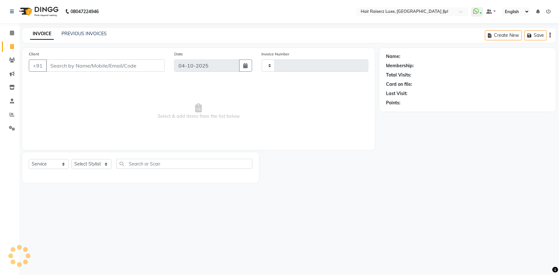
type input "3786"
select select "5409"
click at [65, 63] on input "Client" at bounding box center [105, 66] width 118 height 12
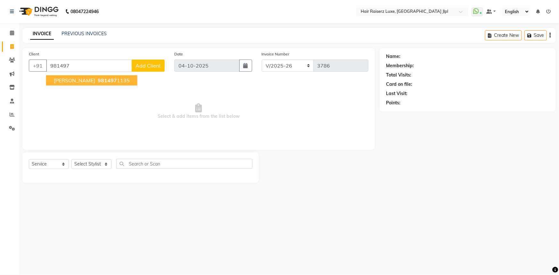
click at [77, 82] on span "MS.Chaudary" at bounding box center [74, 80] width 41 height 6
type input "9814971135"
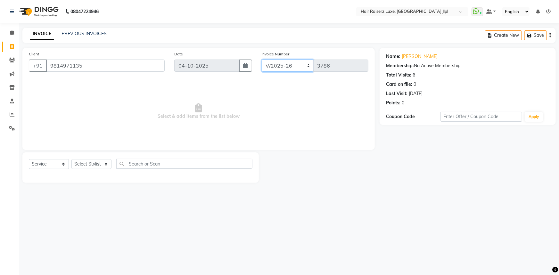
drag, startPoint x: 269, startPoint y: 65, endPoint x: 273, endPoint y: 67, distance: 4.9
click at [269, 65] on select "FF/2025-26 PreP/2025-26 BANK/2025-26 Paytm/2025-26 CASH/2025-26 V/2025-26" at bounding box center [288, 66] width 52 height 12
select select "8497"
click at [262, 60] on select "FF/2025-26 PreP/2025-26 BANK/2025-26 Paytm/2025-26 CASH/2025-26 V/2025-26" at bounding box center [288, 66] width 52 height 12
type input "0874"
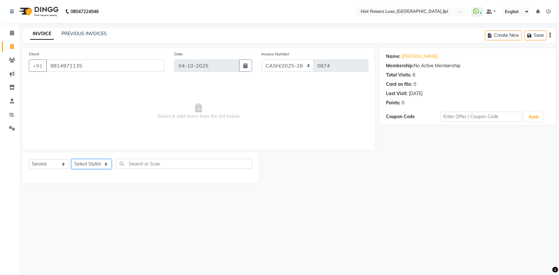
click at [95, 162] on select "Select Stylist Abhishek Aftab Ajay Anand Arsh Asma Bhoomika Bilal C&Gs Vogue Ch…" at bounding box center [91, 164] width 40 height 10
select select "92224"
click at [71, 159] on select "Select Stylist Abhishek Aftab Ajay Anand Arsh Asma Bhoomika Bilal C&Gs Vogue Ch…" at bounding box center [91, 164] width 40 height 10
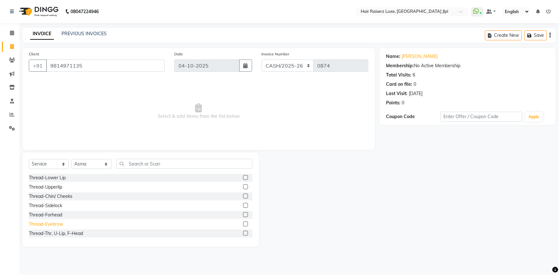
click at [41, 222] on div "Thread-Eyebrow" at bounding box center [46, 224] width 34 height 7
checkbox input "false"
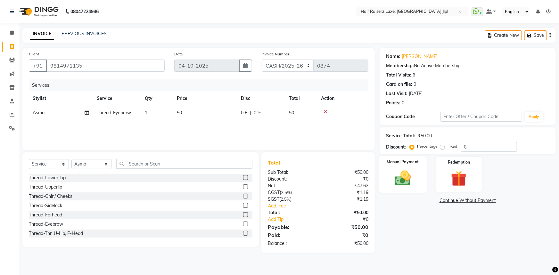
click at [402, 167] on div "Manual Payment" at bounding box center [402, 174] width 48 height 37
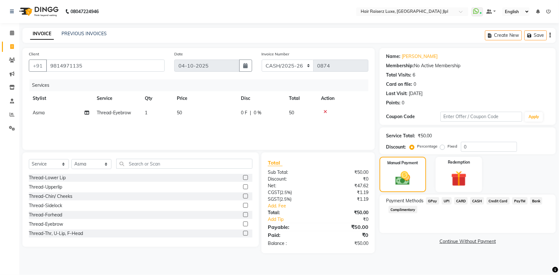
click at [471, 199] on span "CASH" at bounding box center [477, 200] width 14 height 7
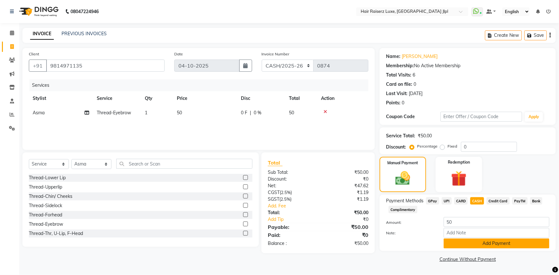
click at [475, 242] on button "Add Payment" at bounding box center [496, 244] width 106 height 10
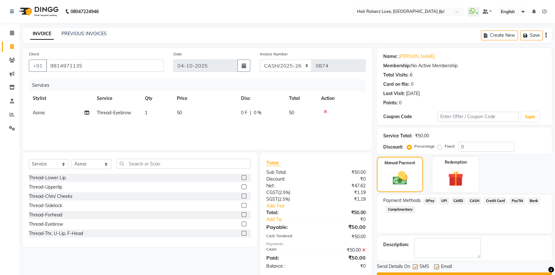
click at [468, 273] on button "Checkout" at bounding box center [464, 277] width 175 height 10
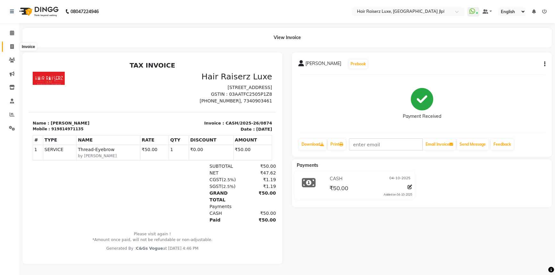
click at [13, 43] on span at bounding box center [11, 46] width 11 height 7
select select "service"
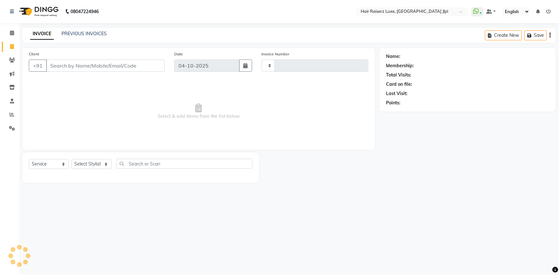
type input "3786"
select select "5409"
click at [83, 64] on input "Client" at bounding box center [105, 66] width 118 height 12
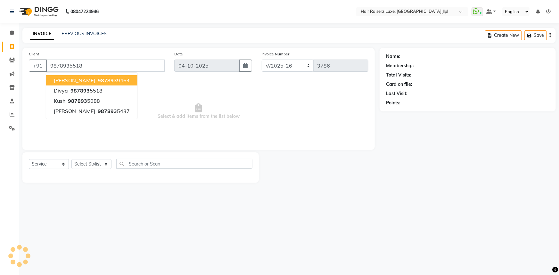
type input "9878935518"
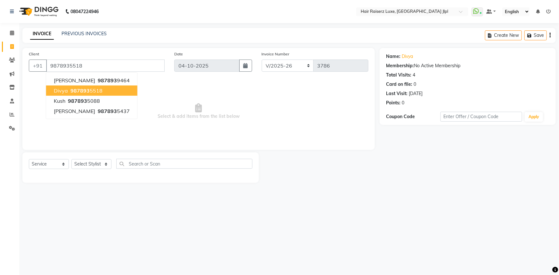
click at [81, 88] on span "987893" at bounding box center [79, 90] width 19 height 6
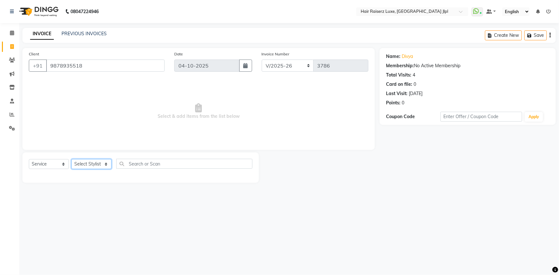
click at [96, 167] on select "Select Stylist Abhishek Aftab Ajay Anand Arsh Asma Bhoomika Bilal C&Gs Vogue Ch…" at bounding box center [91, 164] width 40 height 10
select select "36169"
click at [71, 159] on select "Select Stylist Abhishek Aftab Ajay Anand Arsh Asma Bhoomika Bilal C&Gs Vogue Ch…" at bounding box center [91, 164] width 40 height 10
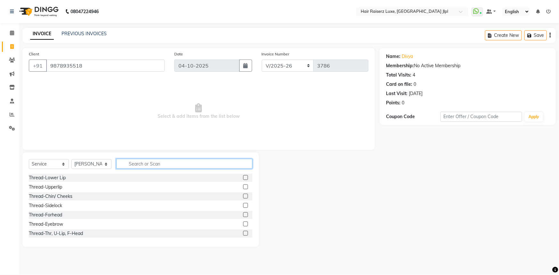
click at [135, 162] on input "text" at bounding box center [184, 164] width 136 height 10
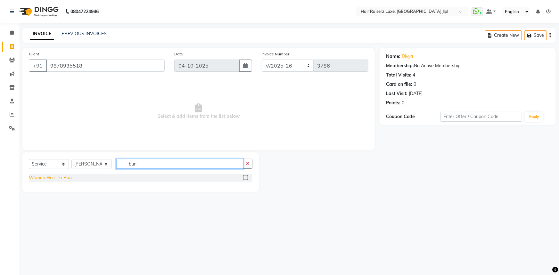
type input "bun"
click at [66, 177] on div "Women Hair Do Bun" at bounding box center [50, 178] width 43 height 7
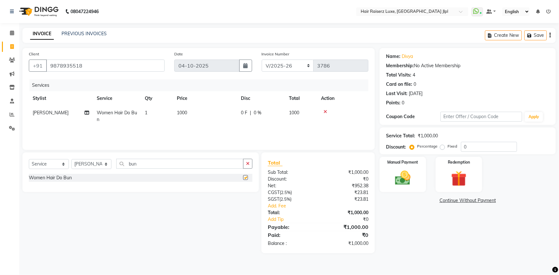
checkbox input "false"
click at [242, 113] on span "0 F" at bounding box center [244, 113] width 6 height 7
select select "36169"
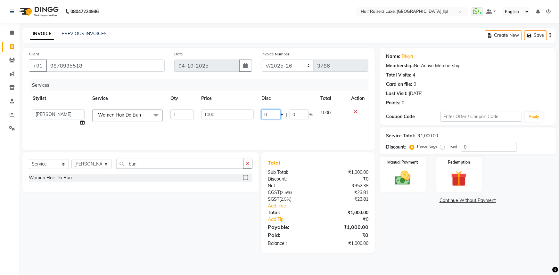
click at [263, 116] on input "0" at bounding box center [270, 115] width 19 height 10
type input "200"
click at [432, 244] on div "Name: Divya Membership: No Active Membership Total Visits: 4 Card on file: 0 La…" at bounding box center [469, 150] width 181 height 205
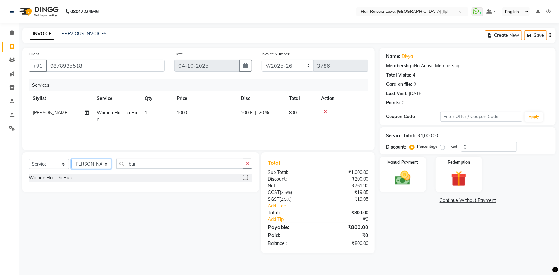
click at [98, 167] on select "Select Stylist Abhishek Aftab Ajay Anand Arsh Asma Bhoomika Bilal C&Gs Vogue Ch…" at bounding box center [91, 164] width 40 height 10
click at [107, 202] on div "Select Service Product Membership Package Voucher Prepaid Gift Card Select Styl…" at bounding box center [138, 202] width 241 height 101
click at [149, 165] on input "bun" at bounding box center [179, 164] width 127 height 10
type input "b"
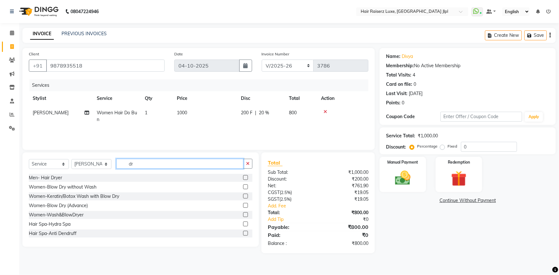
type input "d"
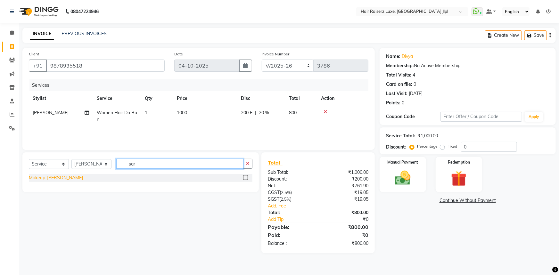
type input "sar"
click at [62, 180] on div "Makeup-Saree Draping" at bounding box center [56, 178] width 54 height 7
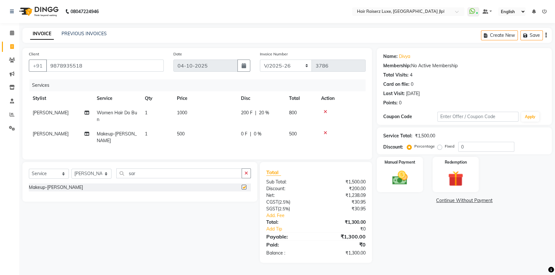
checkbox input "false"
click at [88, 179] on select "Select Stylist Abhishek Aftab Ajay Anand Arsh Asma Bhoomika Bilal C&Gs Vogue Ch…" at bounding box center [91, 174] width 40 height 10
select select "92224"
click at [71, 173] on select "Select Stylist Abhishek Aftab Ajay Anand Arsh Asma Bhoomika Bilal C&Gs Vogue Ch…" at bounding box center [91, 174] width 40 height 10
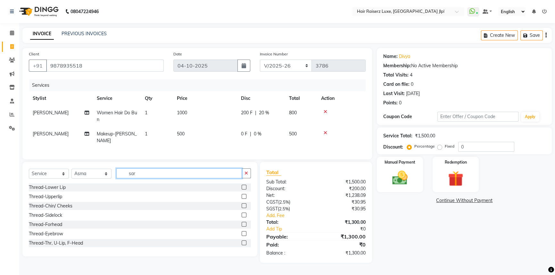
drag, startPoint x: 138, startPoint y: 177, endPoint x: 124, endPoint y: 178, distance: 14.1
click at [124, 178] on input "sar" at bounding box center [179, 173] width 126 height 10
click at [147, 177] on input "text" at bounding box center [183, 173] width 134 height 10
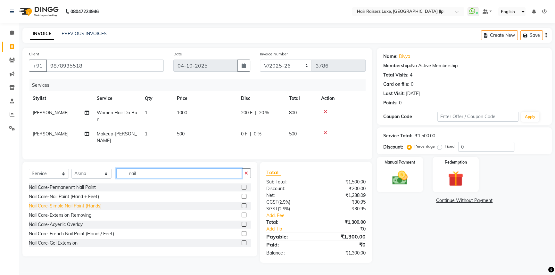
type input "nail"
click at [89, 209] on div "Nail Care-Simple Nail Paint (Hands)" at bounding box center [65, 206] width 73 height 7
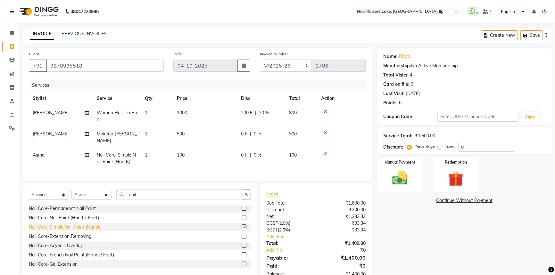
checkbox input "false"
click at [272, 68] on select "FF/2025-26 PreP/2025-26 BANK/2025-26 Paytm/2025-26 CASH/2025-26 V/2025-26" at bounding box center [286, 66] width 52 height 12
select select "8497"
click at [260, 60] on select "FF/2025-26 PreP/2025-26 BANK/2025-26 Paytm/2025-26 CASH/2025-26 V/2025-26" at bounding box center [286, 66] width 52 height 12
type input "0875"
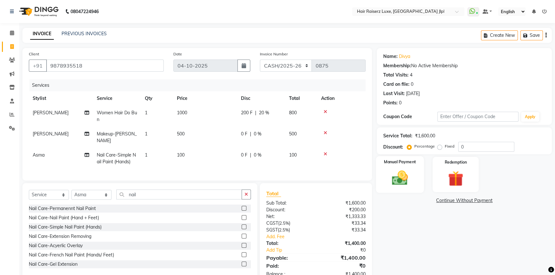
click at [389, 179] on img at bounding box center [400, 178] width 26 height 18
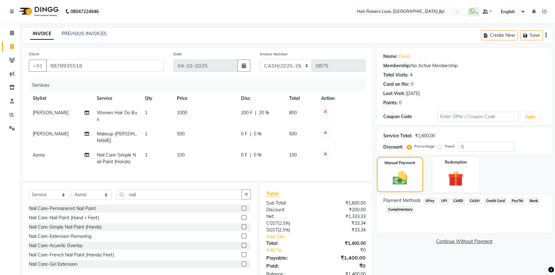
click at [476, 200] on span "CASH" at bounding box center [474, 200] width 14 height 7
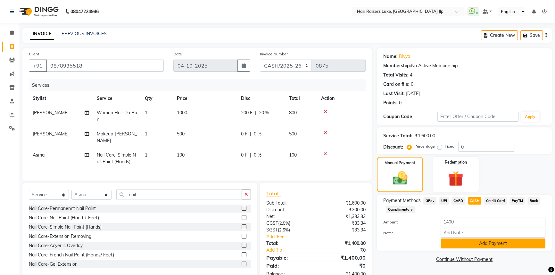
click at [471, 243] on button "Add Payment" at bounding box center [492, 244] width 105 height 10
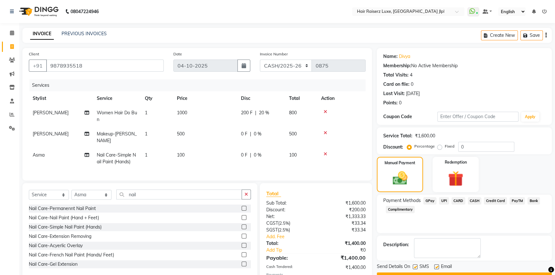
click at [456, 272] on button "Checkout" at bounding box center [464, 277] width 175 height 10
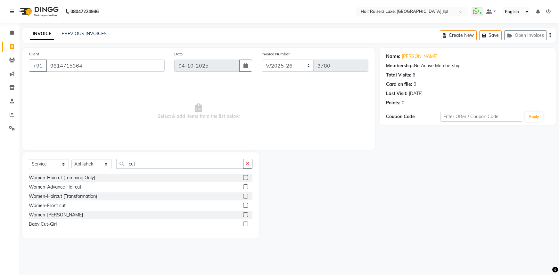
select select "5409"
select select "service"
select select "84148"
click at [407, 59] on link "[PERSON_NAME]" at bounding box center [420, 56] width 36 height 7
click at [76, 189] on div "Women-Advance Haircut" at bounding box center [55, 187] width 53 height 7
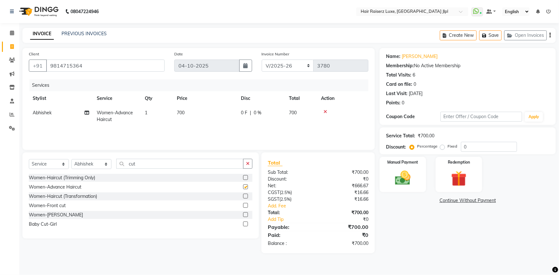
checkbox input "false"
click at [418, 176] on div "Manual Payment" at bounding box center [402, 174] width 48 height 37
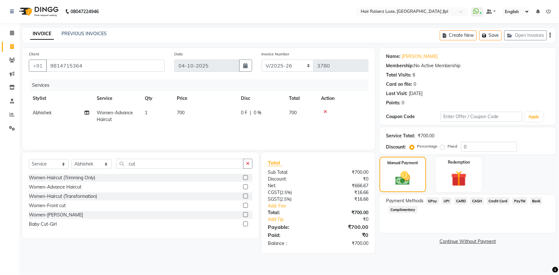
click at [447, 203] on span "UPI" at bounding box center [447, 200] width 10 height 7
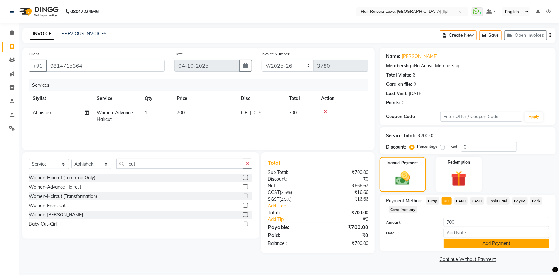
click at [456, 247] on button "Add Payment" at bounding box center [496, 244] width 106 height 10
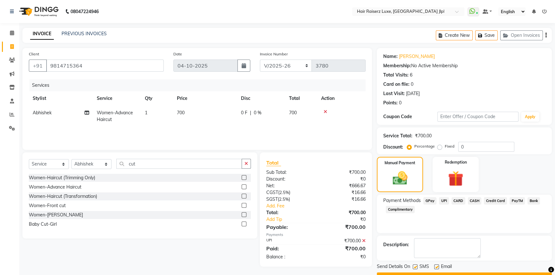
scroll to position [16, 0]
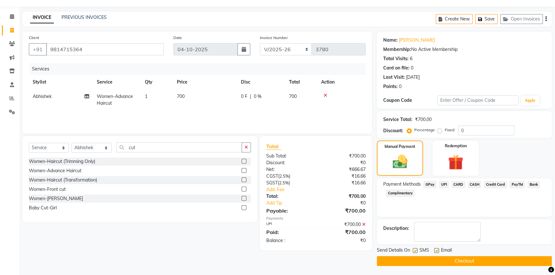
click at [469, 250] on div "Send Details On SMS Email" at bounding box center [464, 251] width 175 height 8
click at [474, 261] on button "Checkout" at bounding box center [464, 261] width 175 height 10
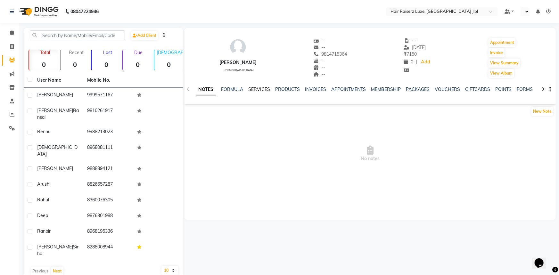
click at [256, 90] on link "SERVICES" at bounding box center [259, 89] width 22 height 6
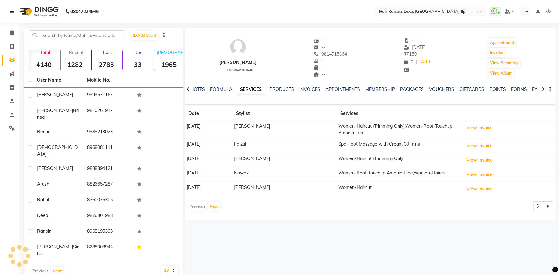
select select "en"
click at [468, 157] on button "View Invoice" at bounding box center [479, 160] width 32 height 10
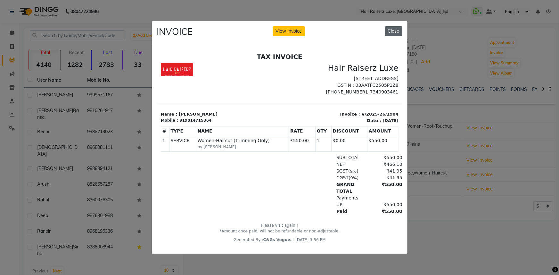
click at [395, 28] on button "Close" at bounding box center [393, 31] width 17 height 10
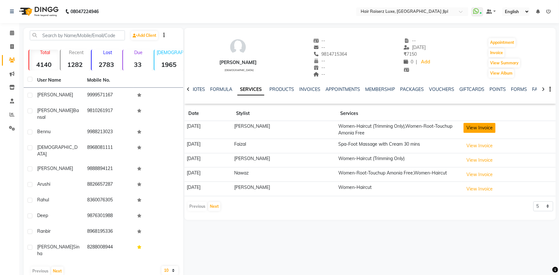
click at [463, 126] on button "View Invoice" at bounding box center [479, 128] width 32 height 10
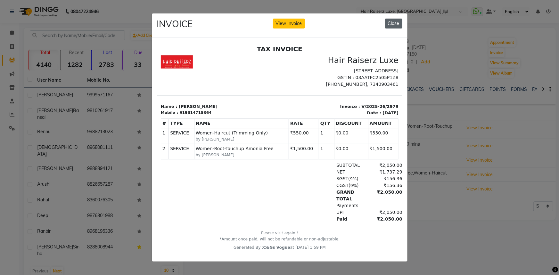
click at [396, 25] on button "Close" at bounding box center [393, 24] width 17 height 10
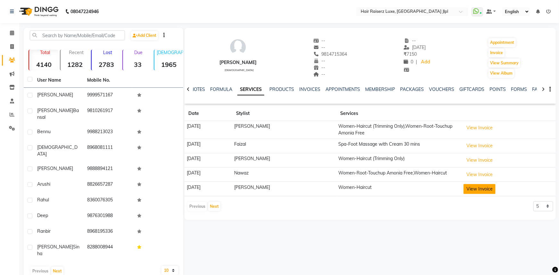
click at [472, 189] on button "View Invoice" at bounding box center [479, 189] width 32 height 10
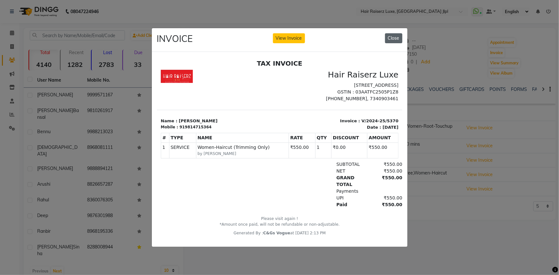
click at [388, 40] on button "Close" at bounding box center [393, 38] width 17 height 10
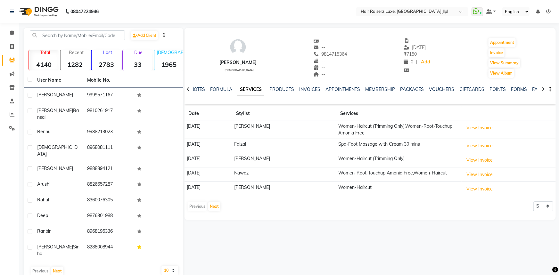
click at [538, 212] on div "[PERSON_NAME] [DEMOGRAPHIC_DATA] -- -- 9814715364 -- -- -- -- [DATE] ₹ 7150 0 |…" at bounding box center [369, 121] width 371 height 186
click at [538, 206] on select "5 10 50 100 500" at bounding box center [543, 206] width 20 height 10
select select "50"
click at [533, 201] on select "5 10 50 100 500" at bounding box center [543, 206] width 20 height 10
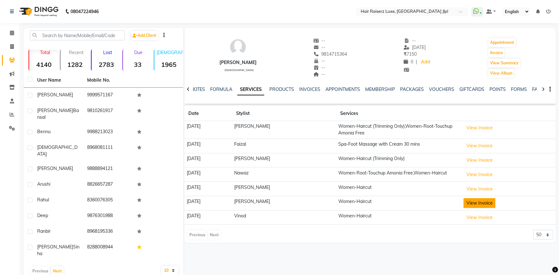
click at [481, 202] on button "View Invoice" at bounding box center [479, 203] width 32 height 10
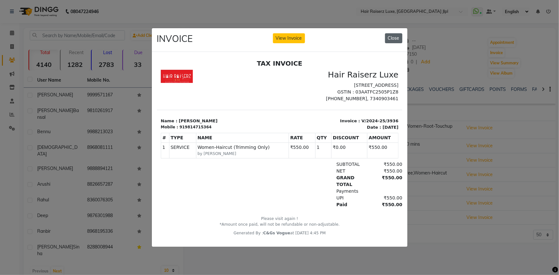
click at [394, 36] on button "Close" at bounding box center [393, 38] width 17 height 10
